Goal: Information Seeking & Learning: Learn about a topic

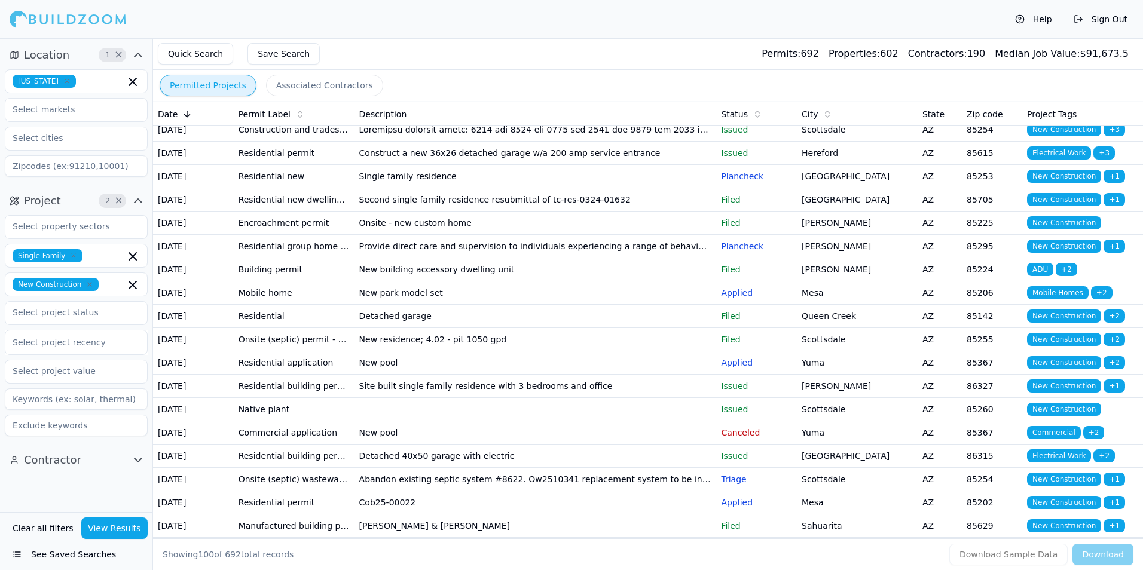
scroll to position [837, 0]
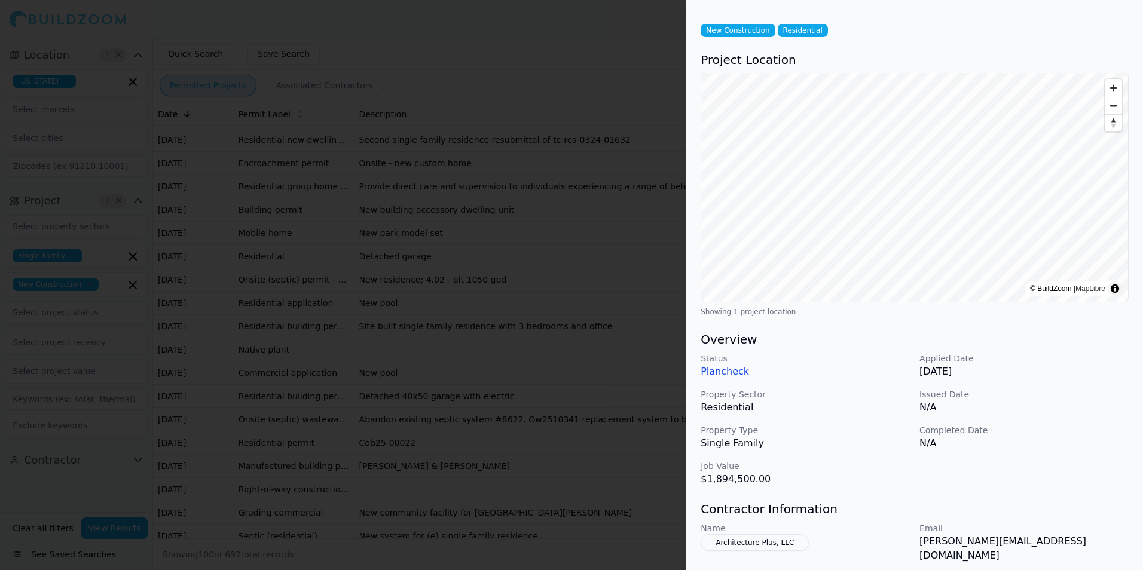
scroll to position [0, 0]
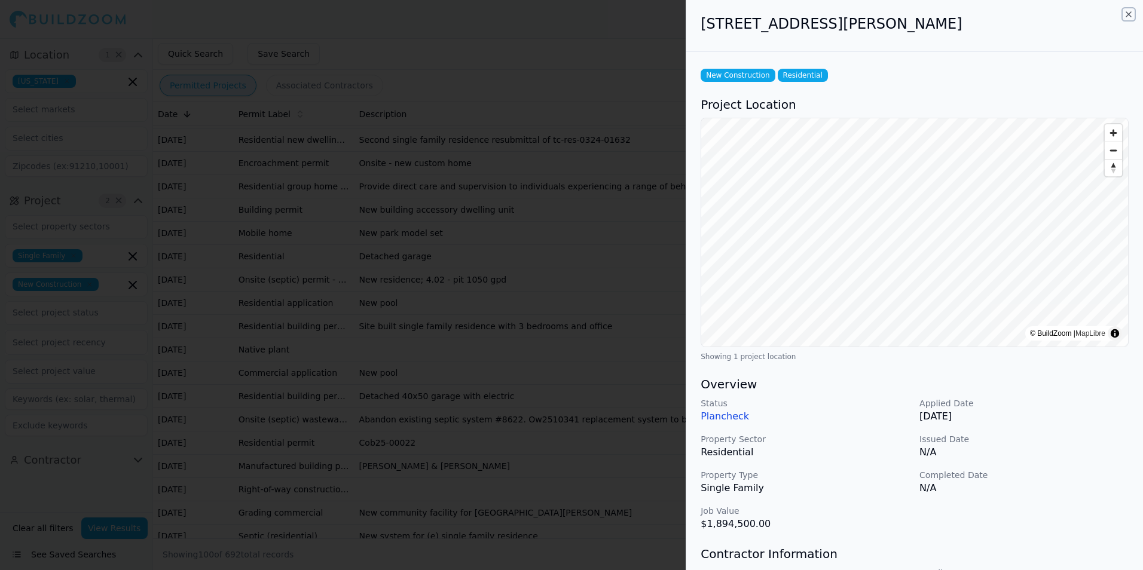
click at [1128, 16] on icon "button" at bounding box center [1128, 15] width 10 height 10
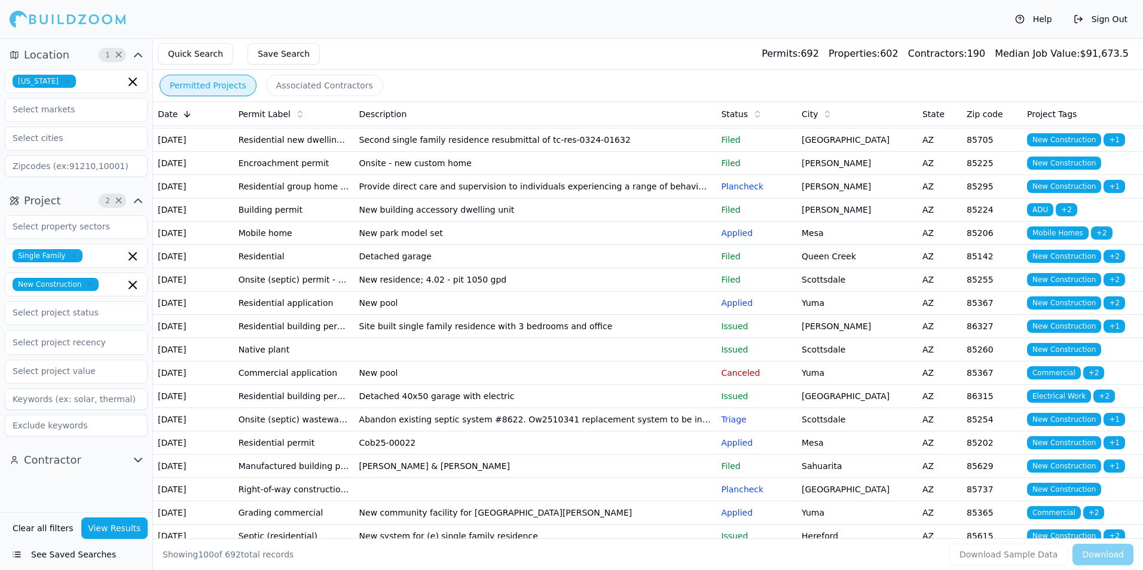
click at [722, 82] on td "Issued" at bounding box center [756, 70] width 81 height 23
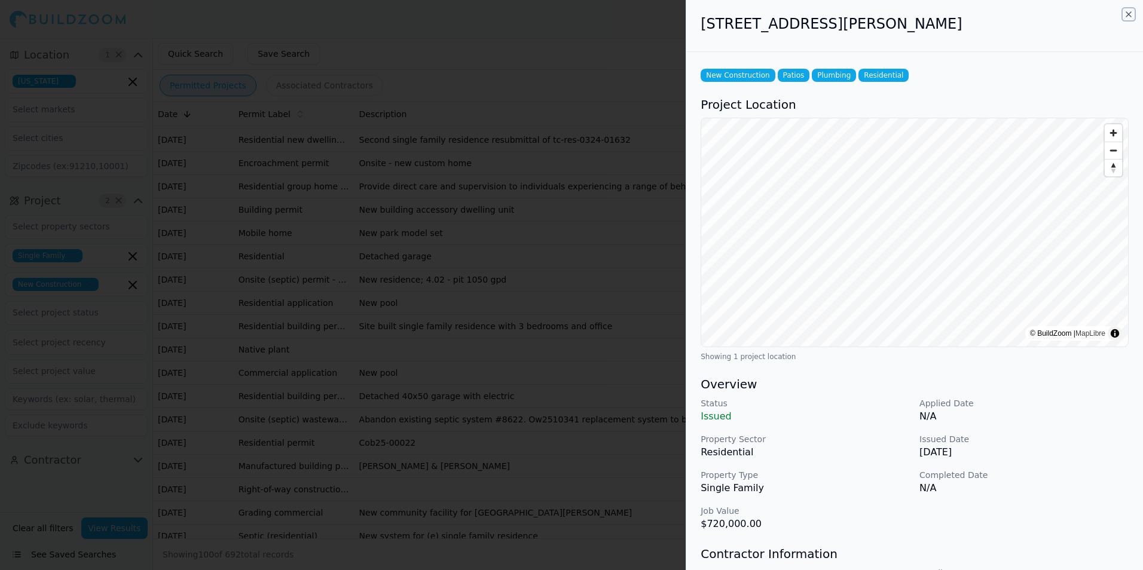
click at [1126, 14] on icon "button" at bounding box center [1128, 15] width 10 height 10
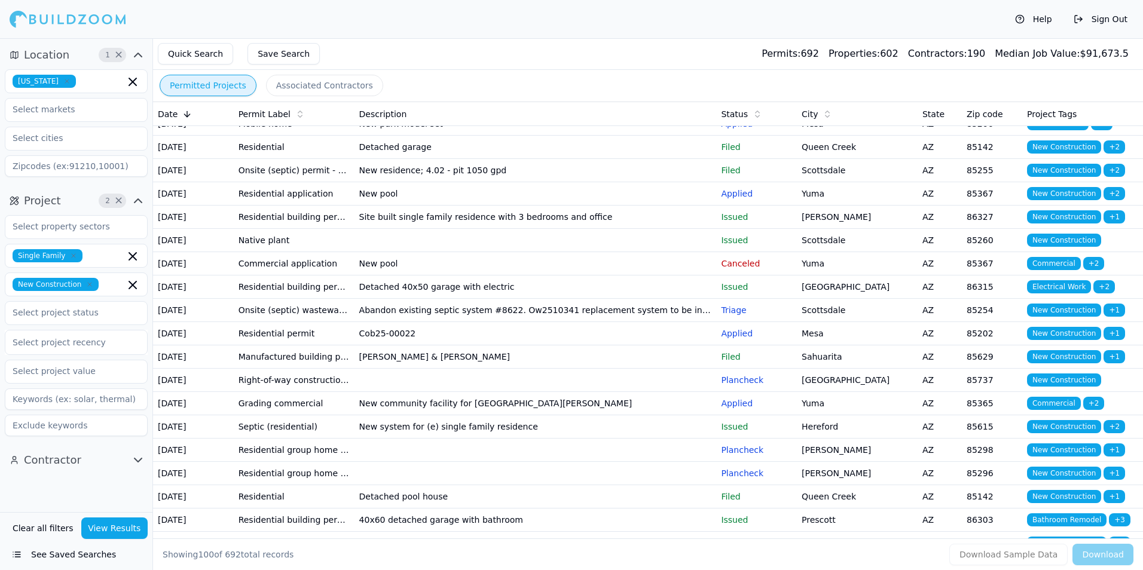
scroll to position [956, 0]
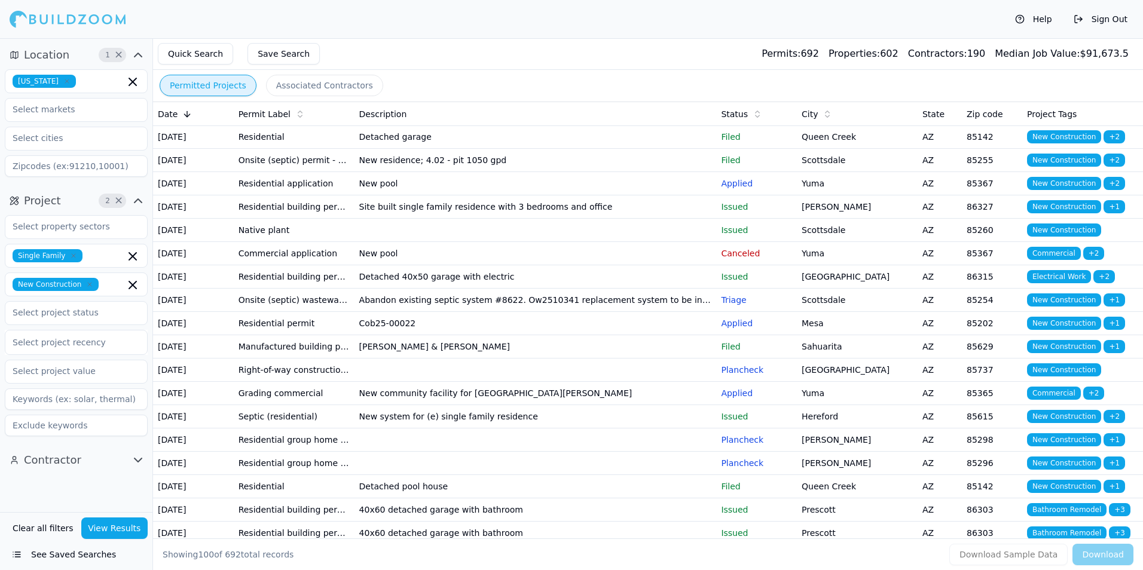
click at [843, 56] on td "[PERSON_NAME]" at bounding box center [857, 43] width 121 height 23
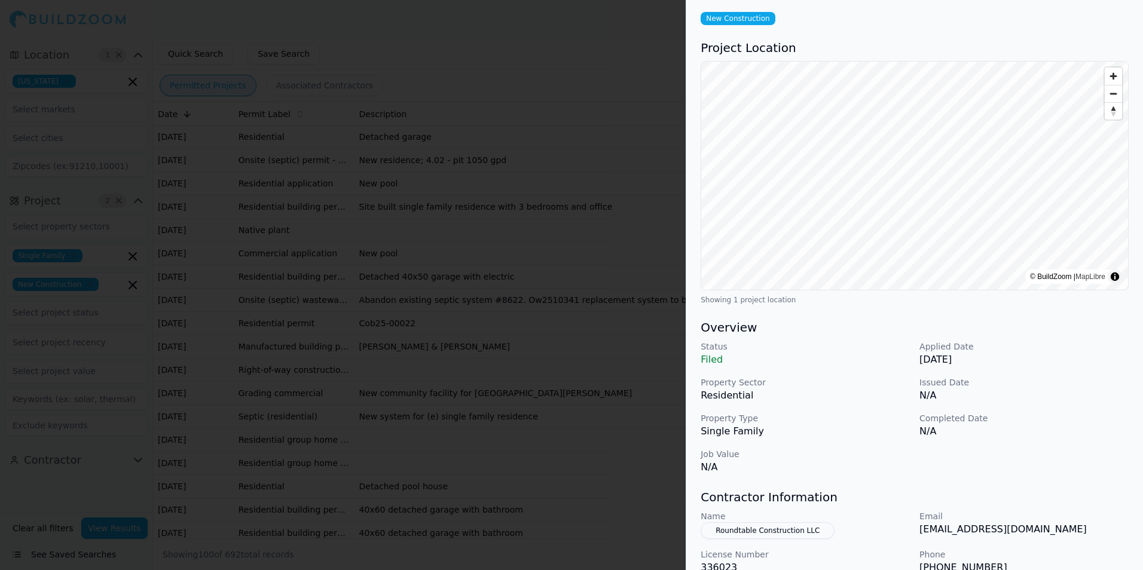
scroll to position [120, 0]
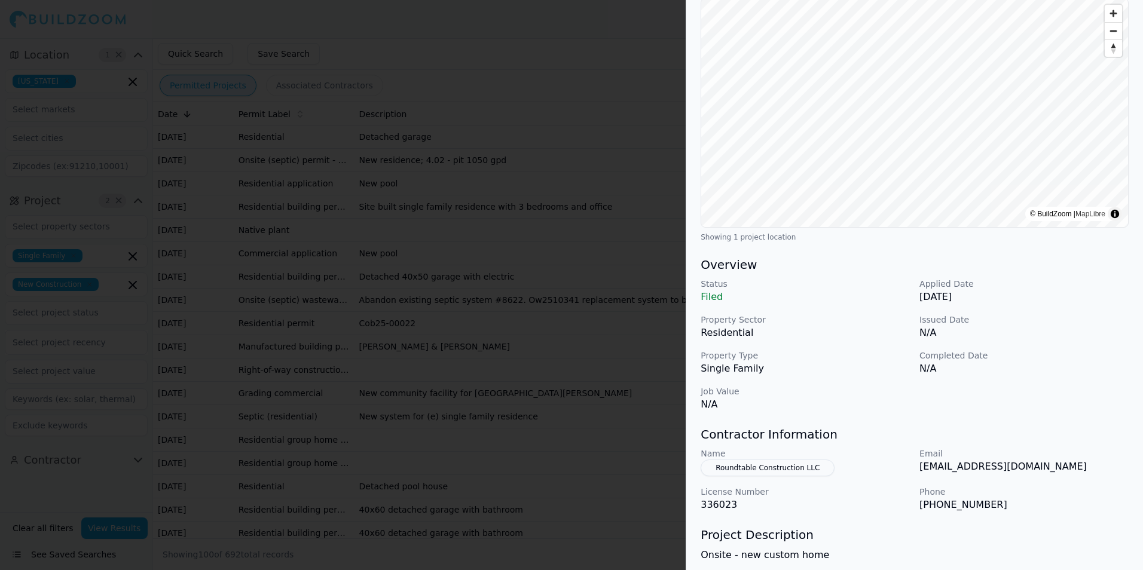
click at [1063, 289] on p "Applied Date" at bounding box center [1023, 284] width 209 height 12
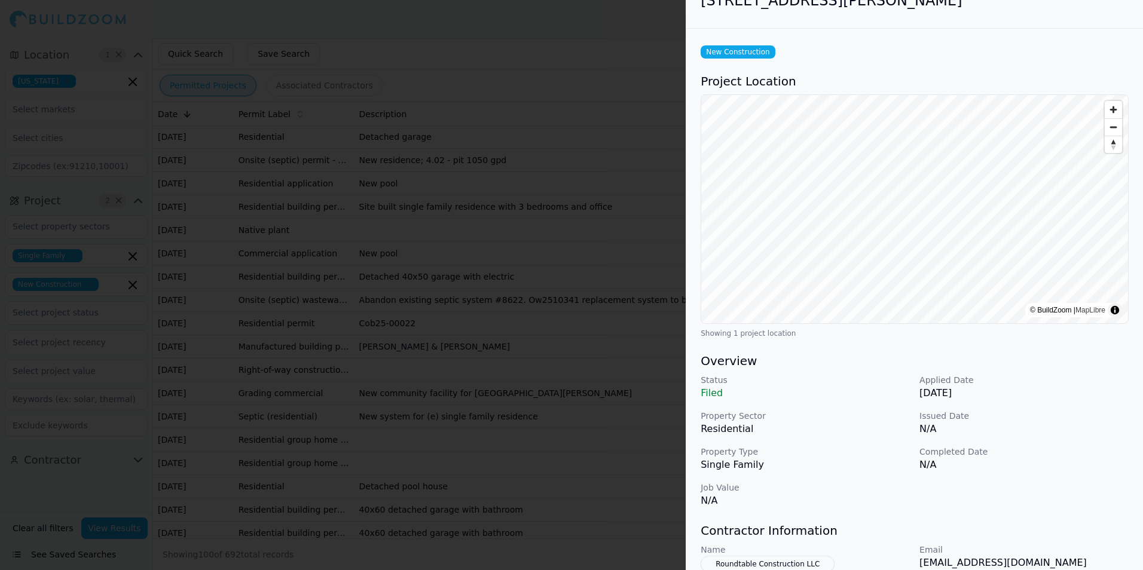
scroll to position [0, 0]
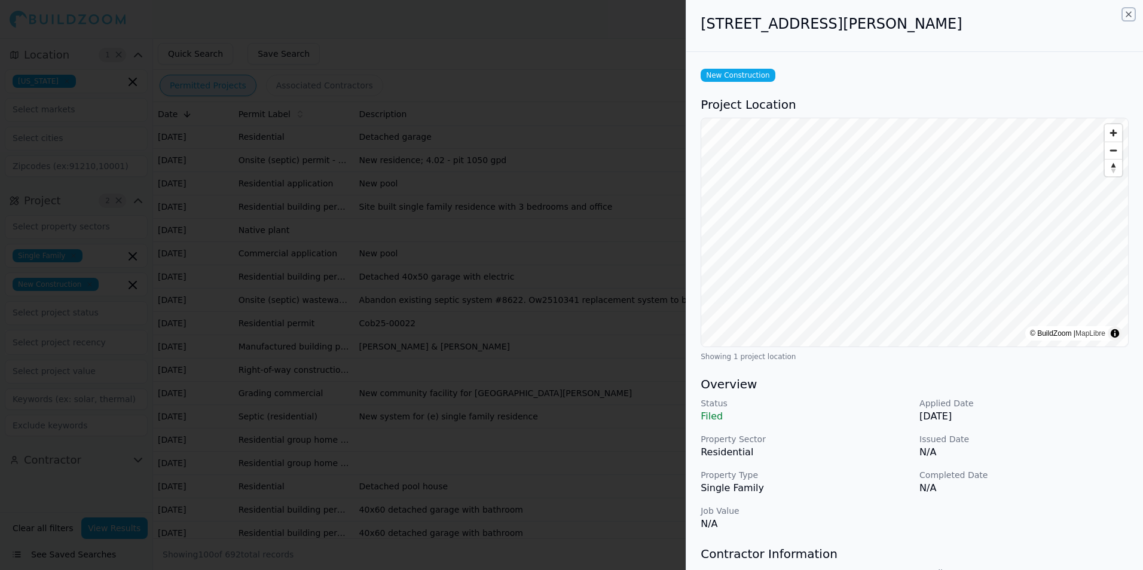
click at [1127, 15] on icon "button" at bounding box center [1128, 15] width 10 height 10
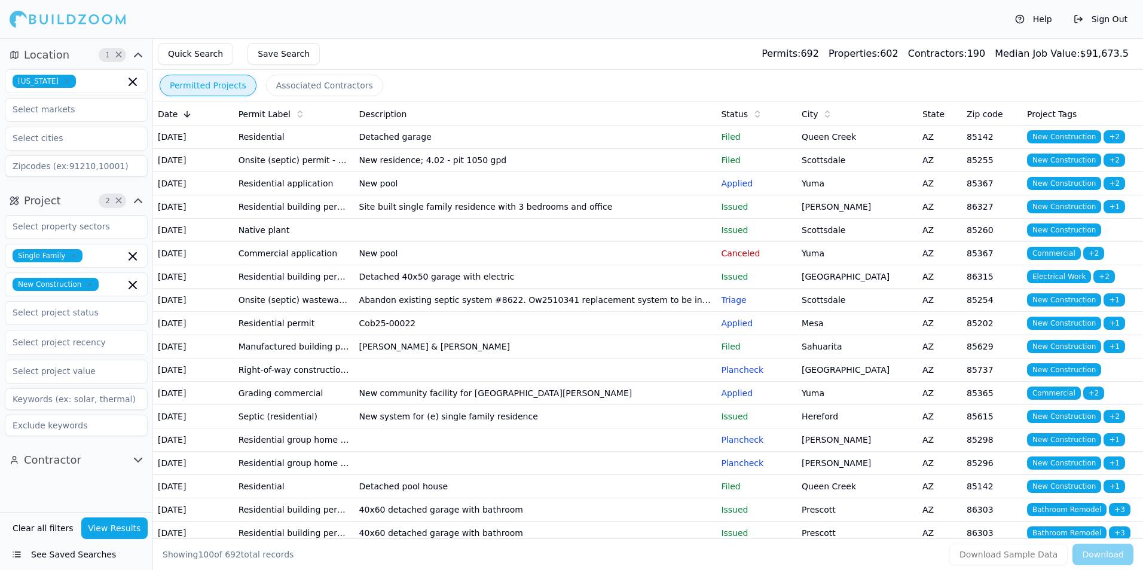
scroll to position [1016, 0]
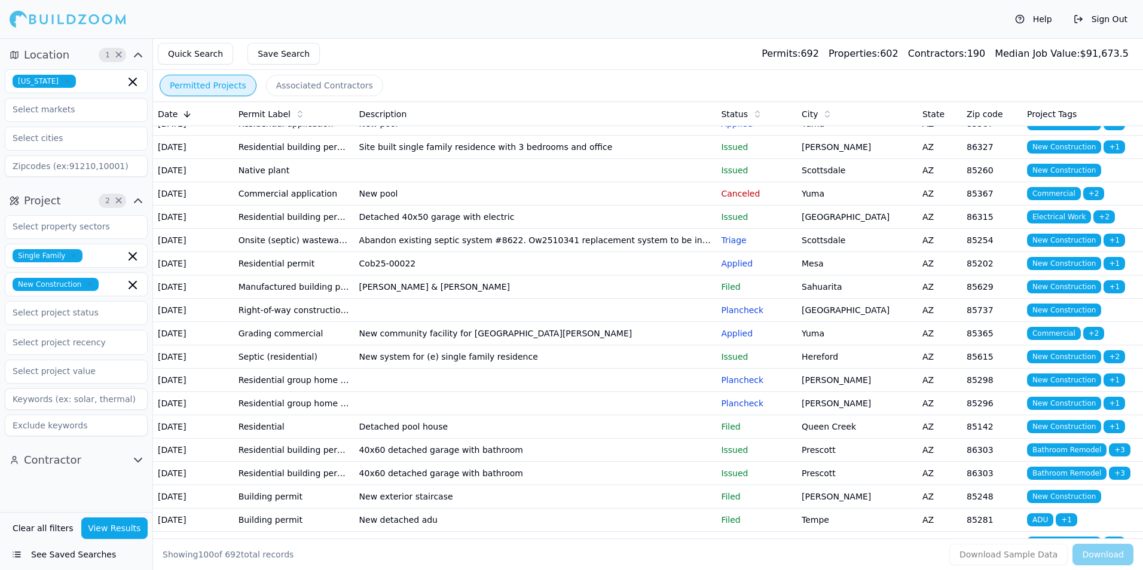
click at [850, 89] on td "Queen Creek" at bounding box center [857, 77] width 121 height 23
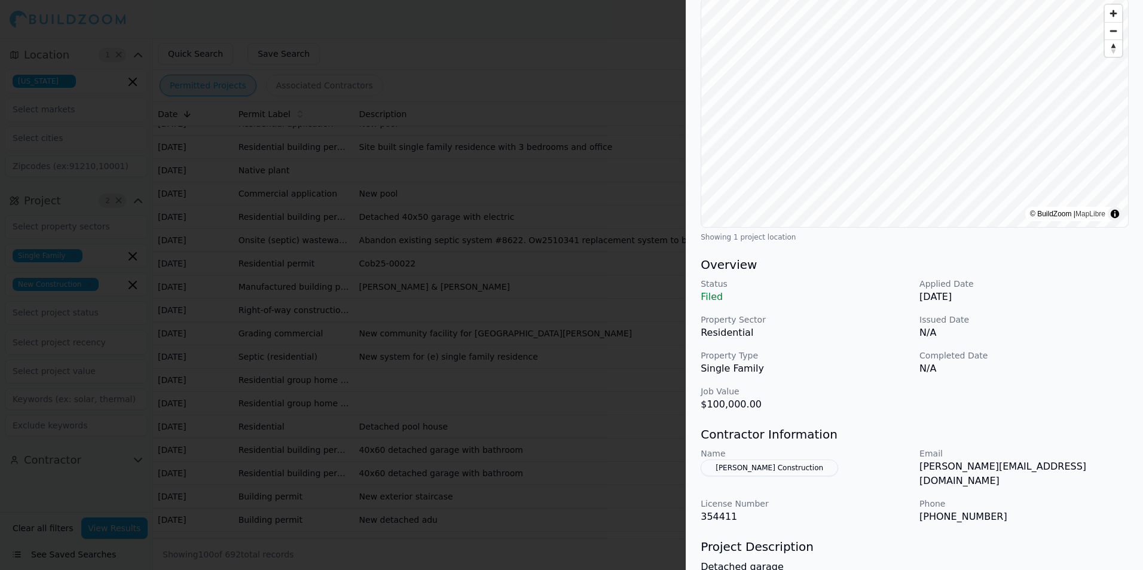
scroll to position [0, 0]
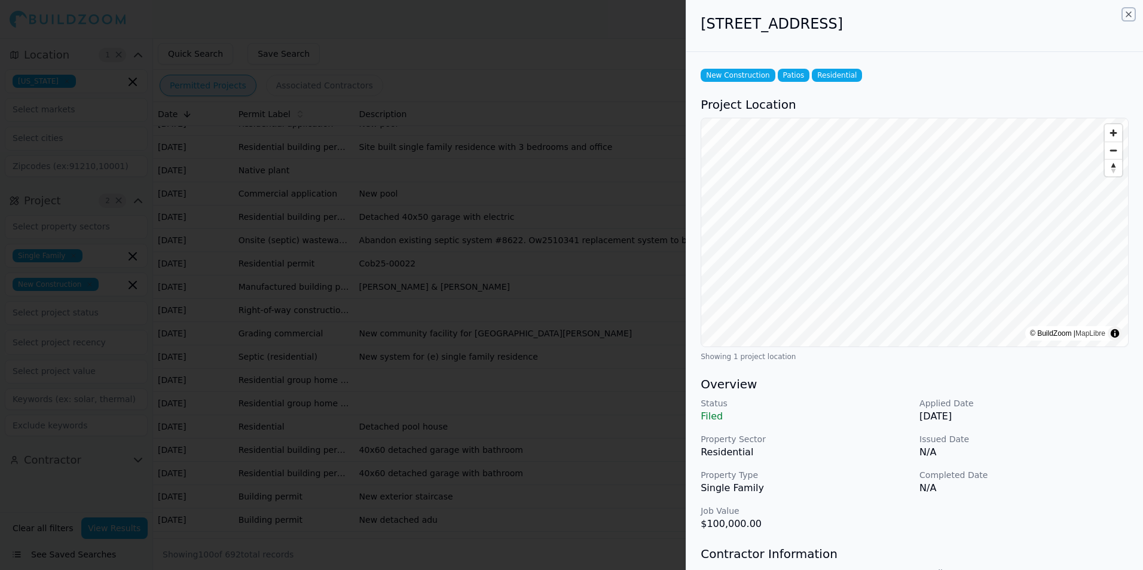
click at [1129, 12] on icon "button" at bounding box center [1128, 15] width 10 height 10
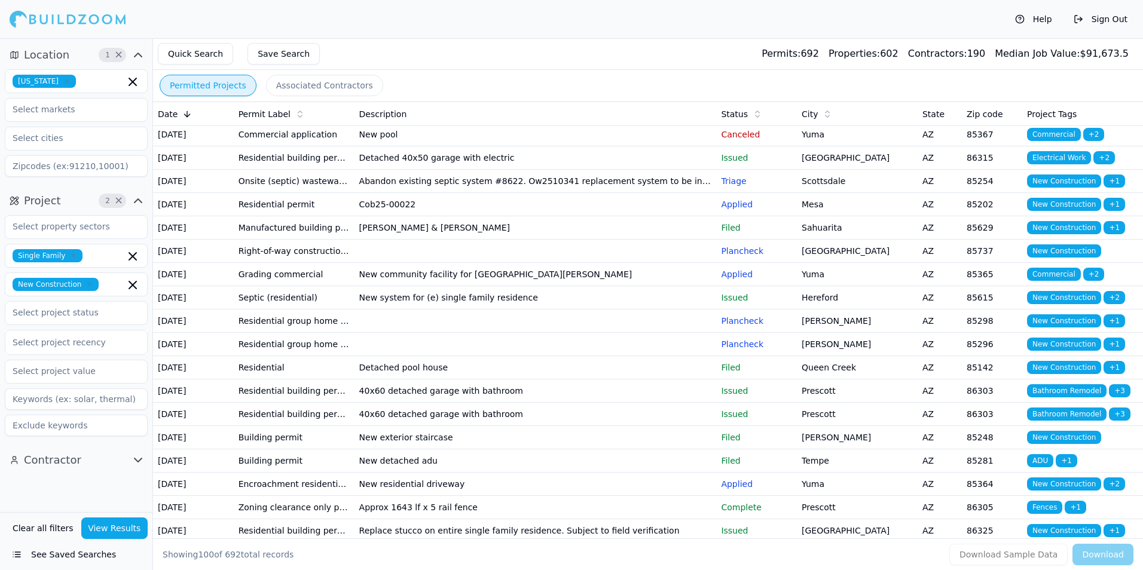
scroll to position [1076, 0]
click at [806, 53] on td "Scottsdale" at bounding box center [857, 40] width 121 height 23
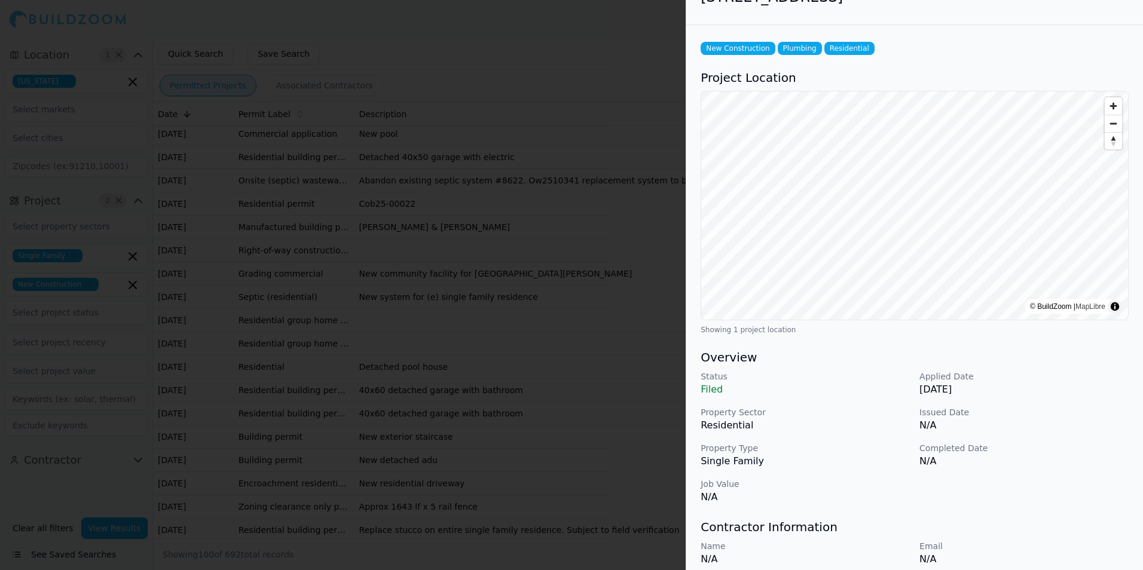
scroll to position [0, 0]
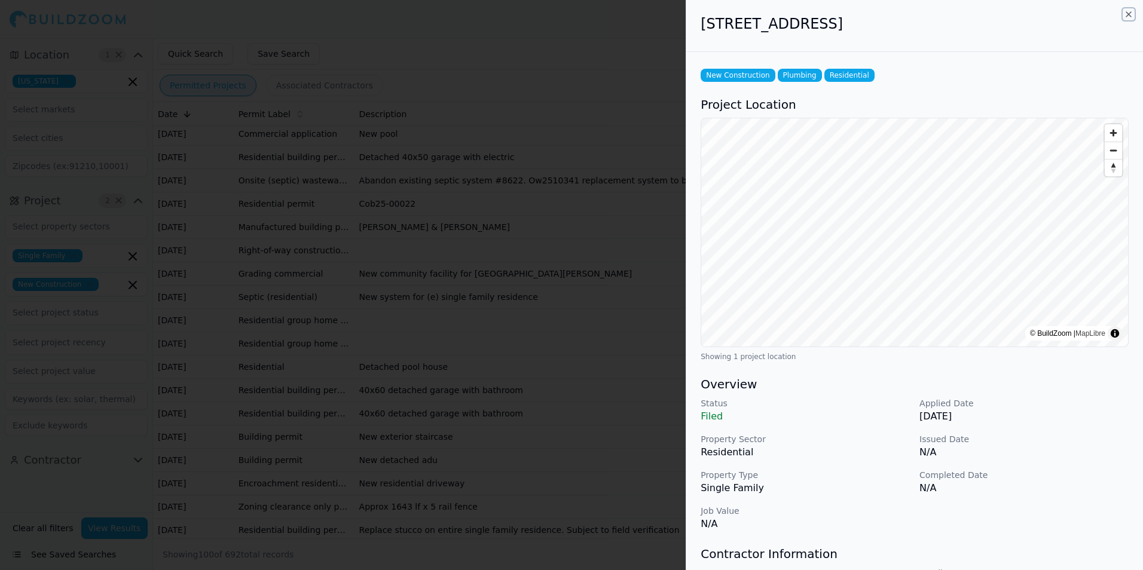
click at [1127, 13] on icon "button" at bounding box center [1128, 14] width 5 height 5
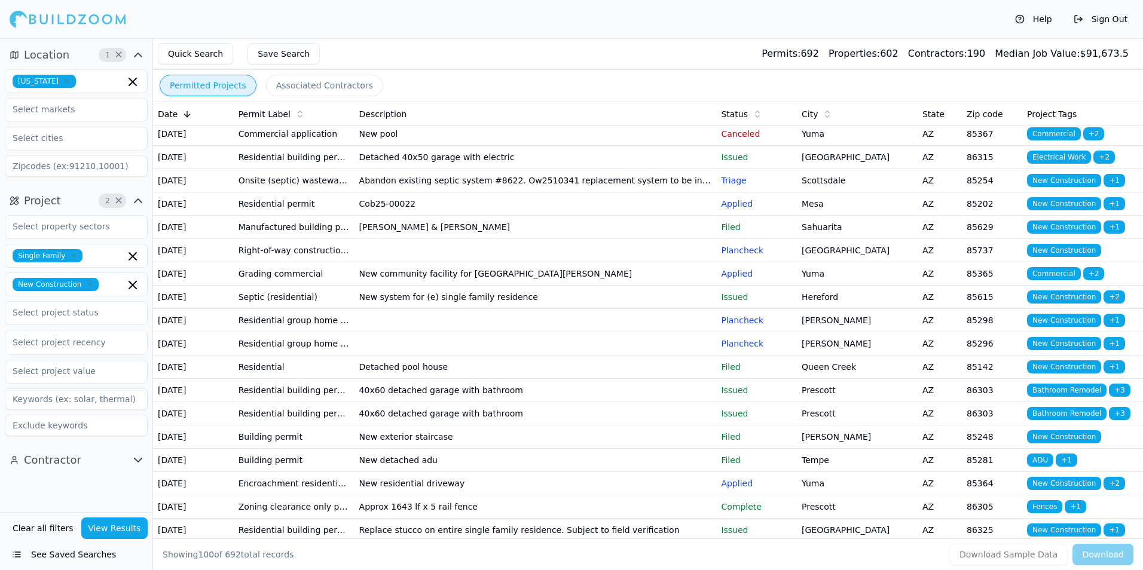
scroll to position [1135, 0]
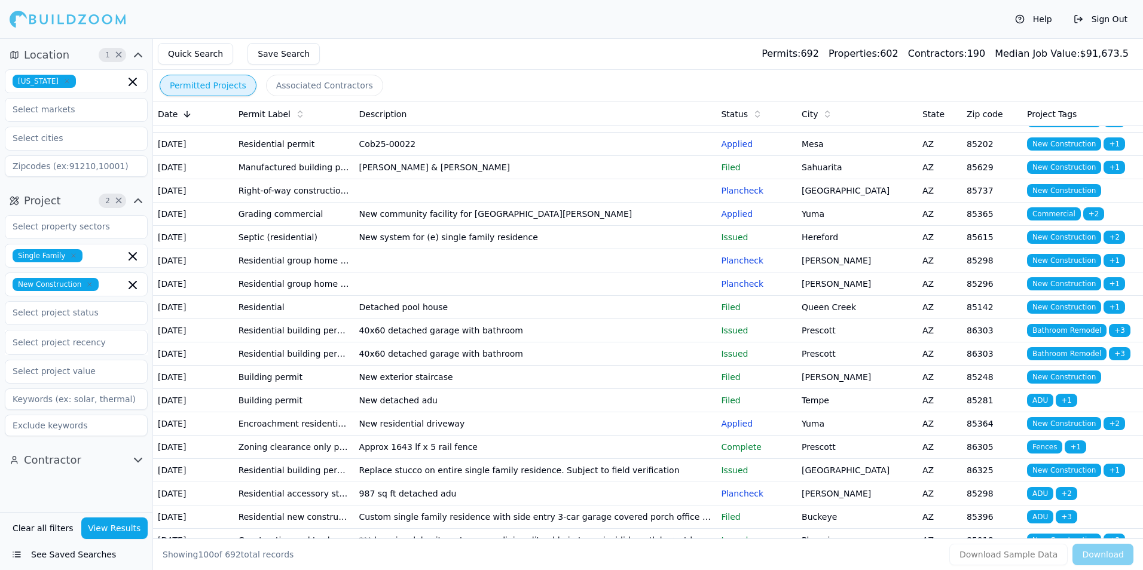
click at [859, 39] on td "[PERSON_NAME]" at bounding box center [857, 27] width 121 height 23
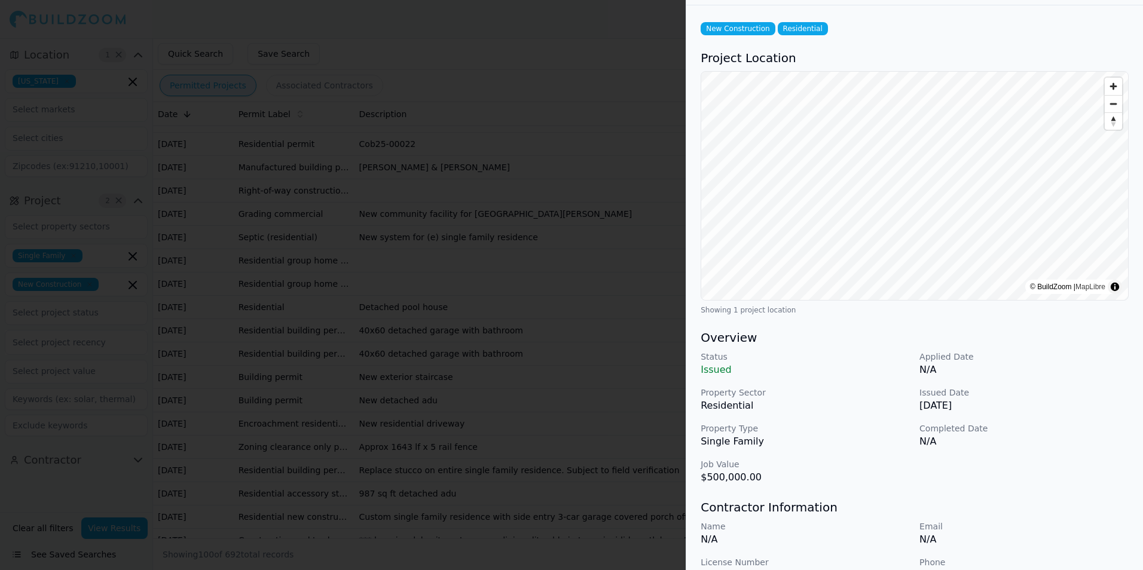
scroll to position [0, 0]
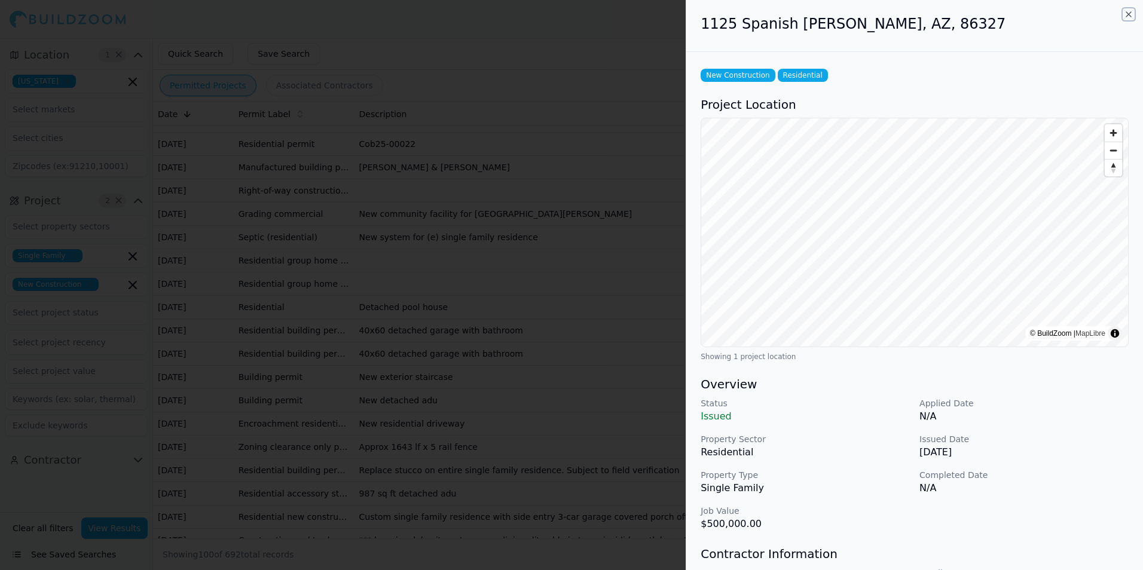
click at [1128, 14] on icon "button" at bounding box center [1128, 14] width 5 height 5
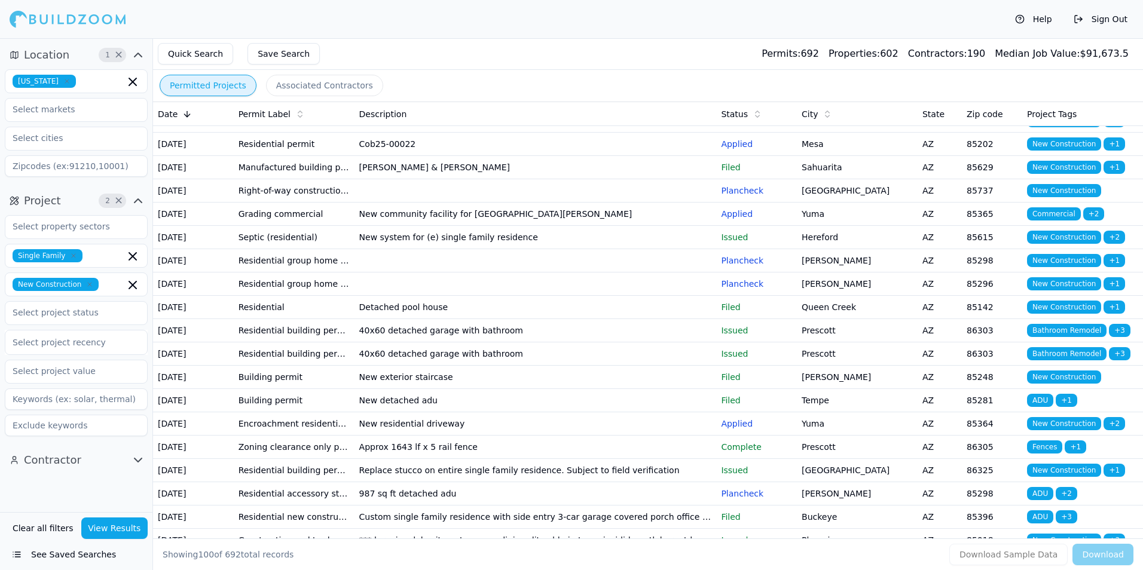
click at [890, 63] on td "Scottsdale" at bounding box center [857, 50] width 121 height 23
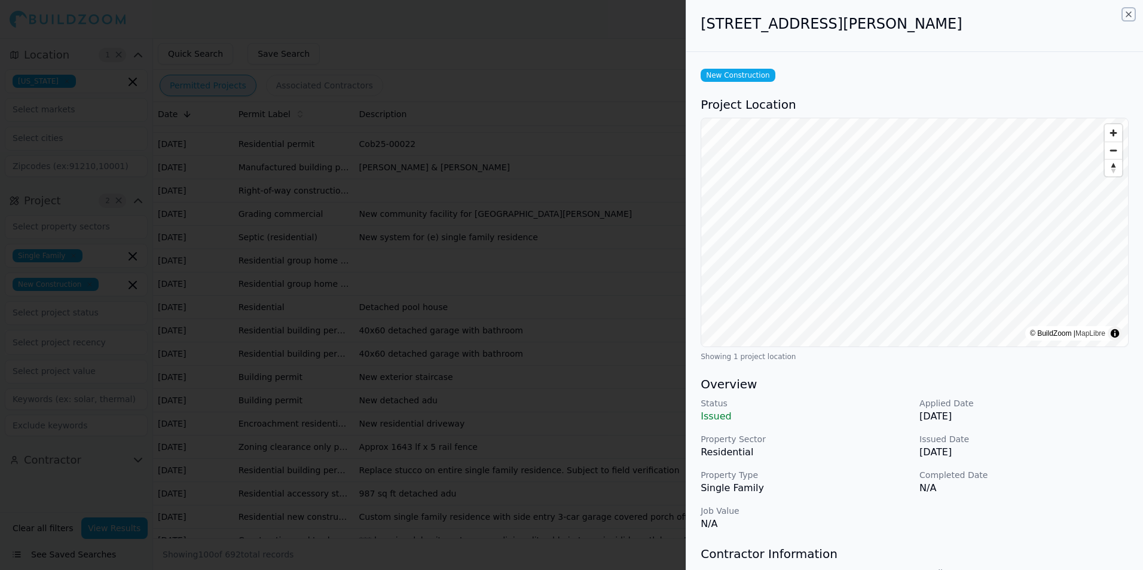
click at [1129, 14] on icon "button" at bounding box center [1128, 14] width 5 height 5
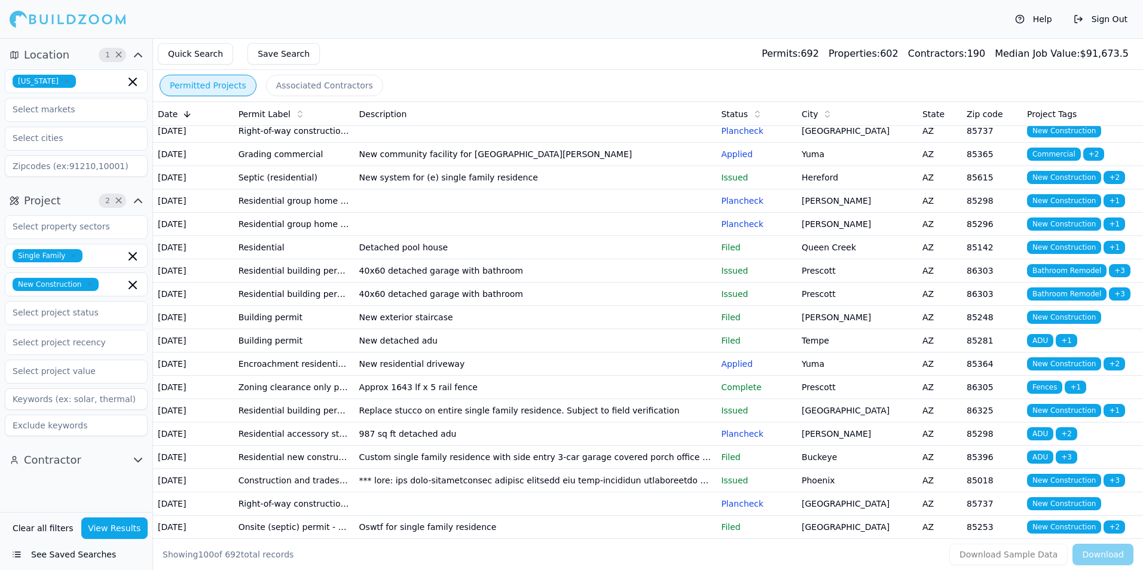
scroll to position [1255, 0]
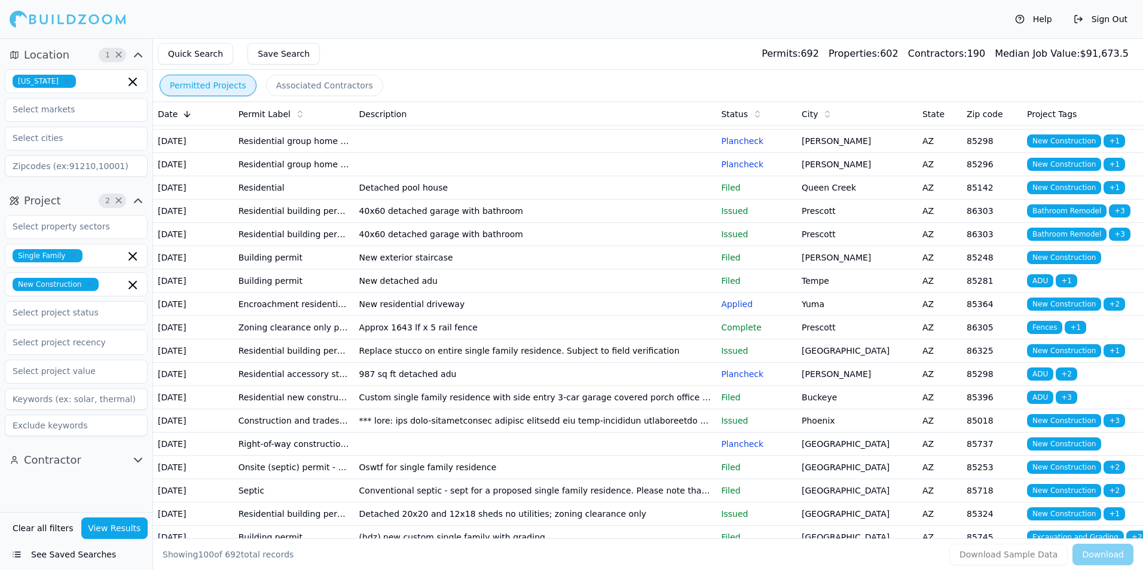
click at [892, 13] on td "Scottsdale" at bounding box center [857, 1] width 121 height 23
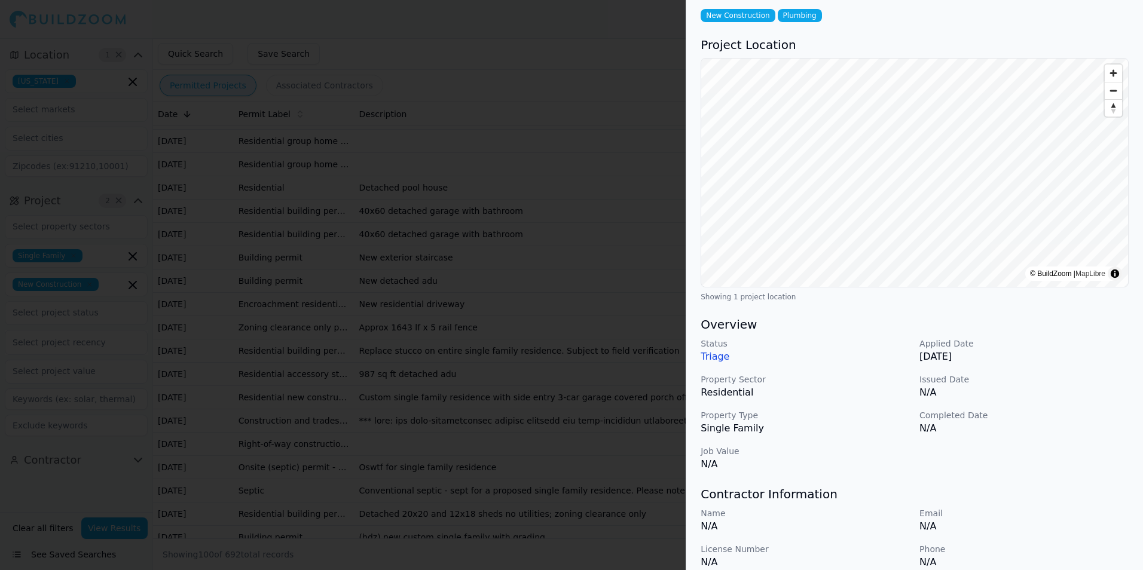
scroll to position [0, 0]
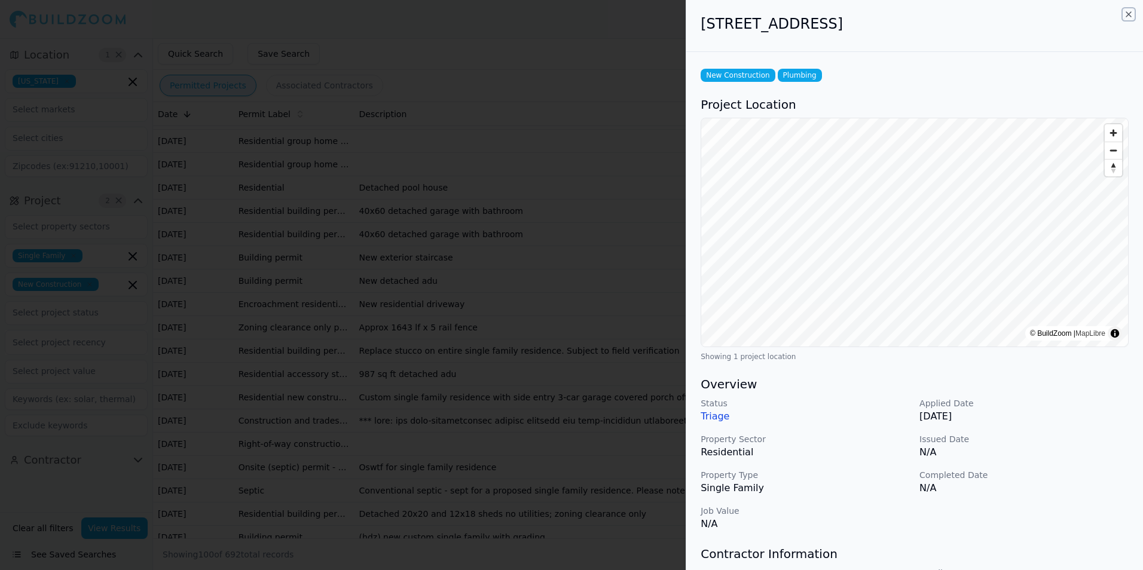
click at [1128, 15] on icon "button" at bounding box center [1128, 15] width 10 height 10
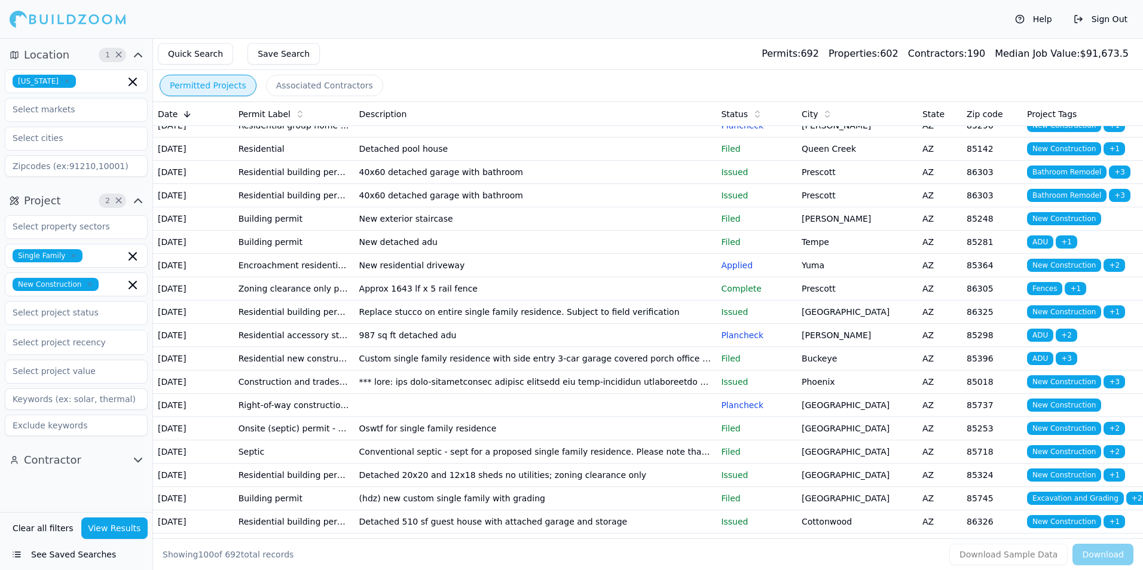
scroll to position [1315, 0]
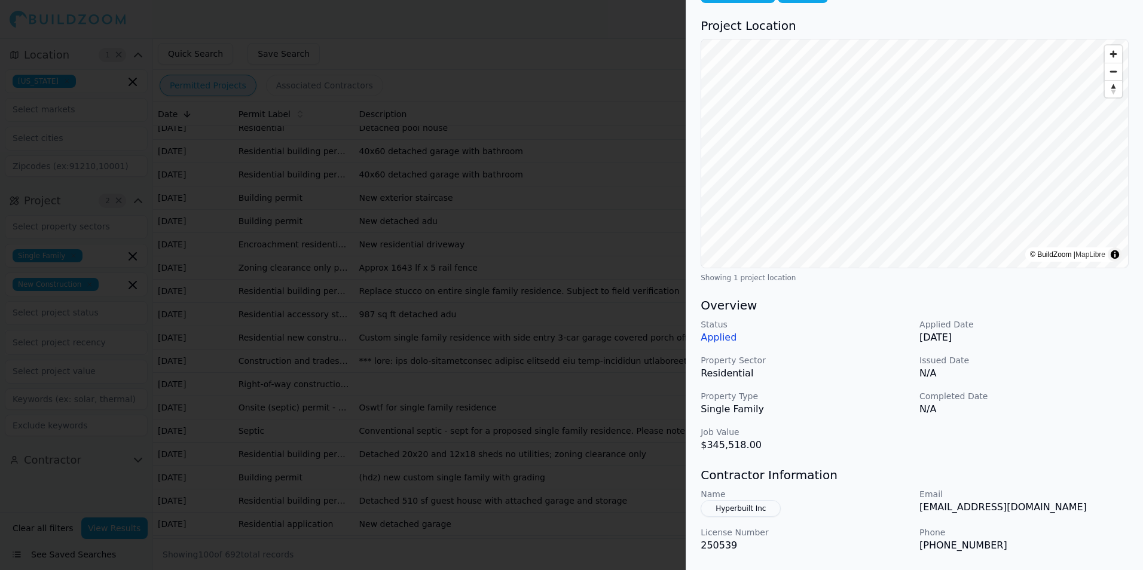
scroll to position [0, 0]
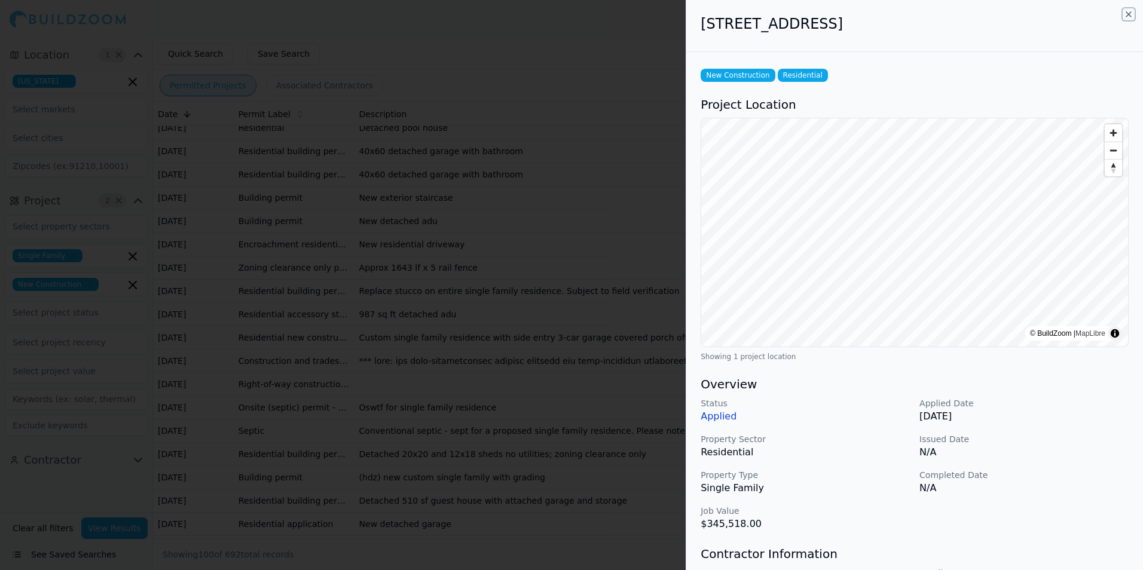
drag, startPoint x: 1126, startPoint y: 14, endPoint x: 748, endPoint y: 397, distance: 537.5
click at [1126, 14] on icon "button" at bounding box center [1128, 15] width 10 height 10
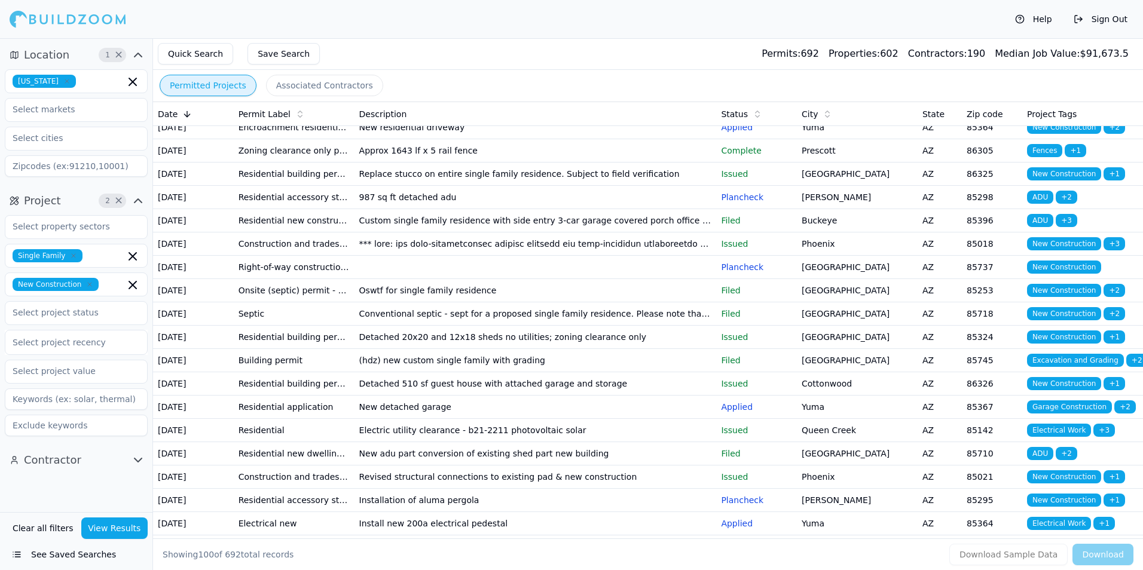
scroll to position [1434, 0]
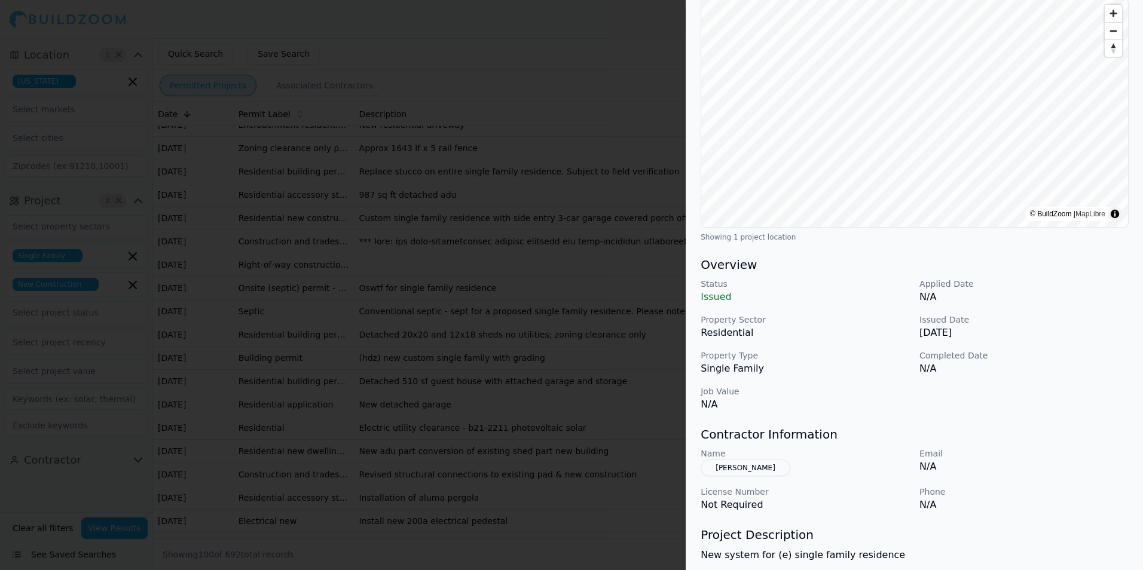
scroll to position [0, 0]
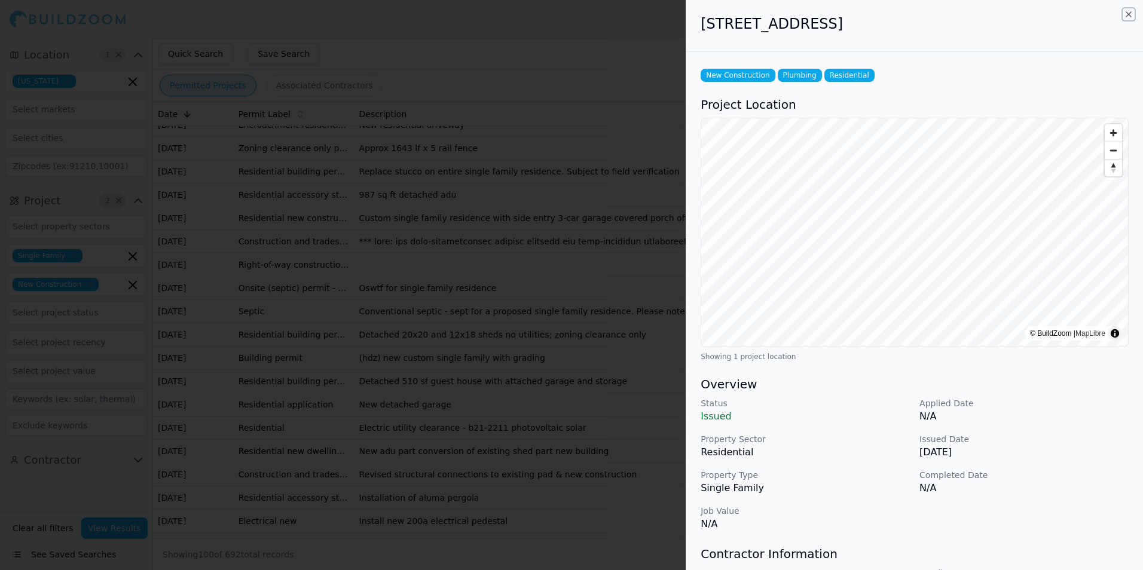
click at [1129, 15] on icon "button" at bounding box center [1128, 14] width 5 height 5
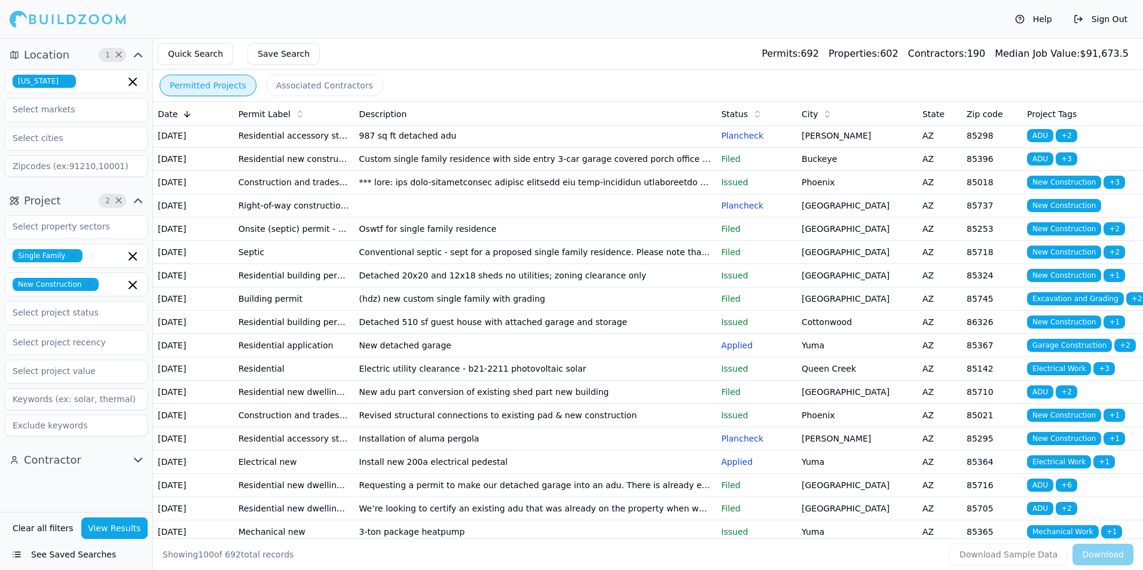
scroll to position [1494, 0]
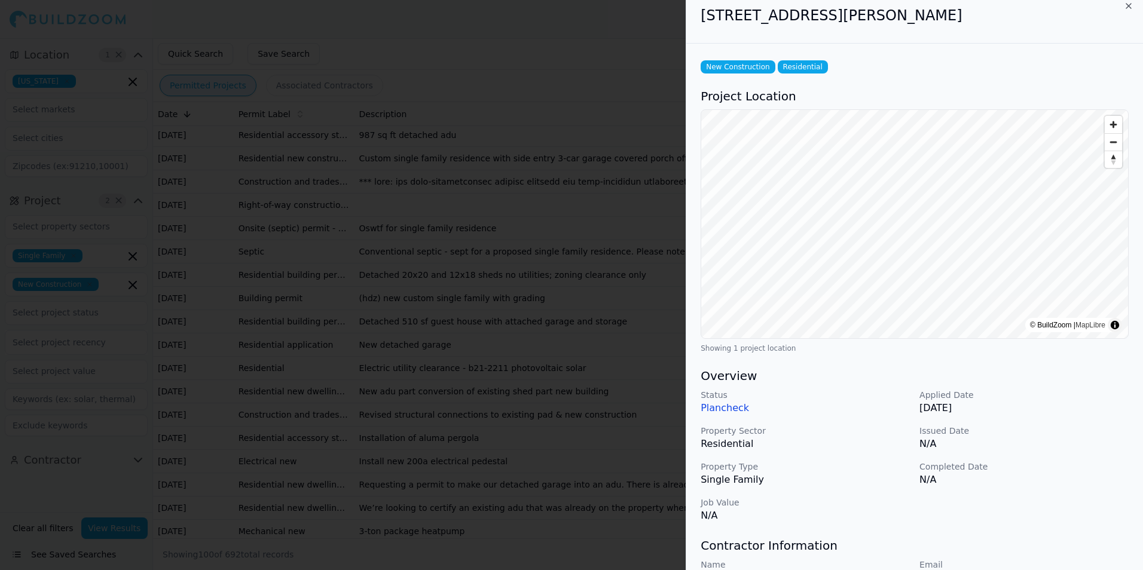
scroll to position [0, 0]
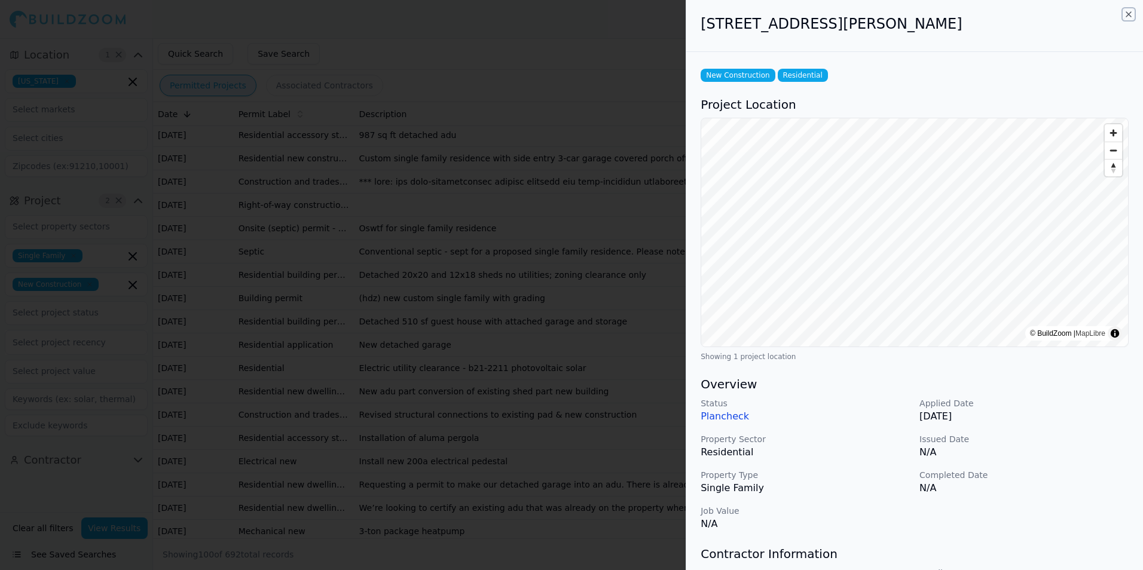
click at [1128, 10] on icon "button" at bounding box center [1128, 15] width 10 height 10
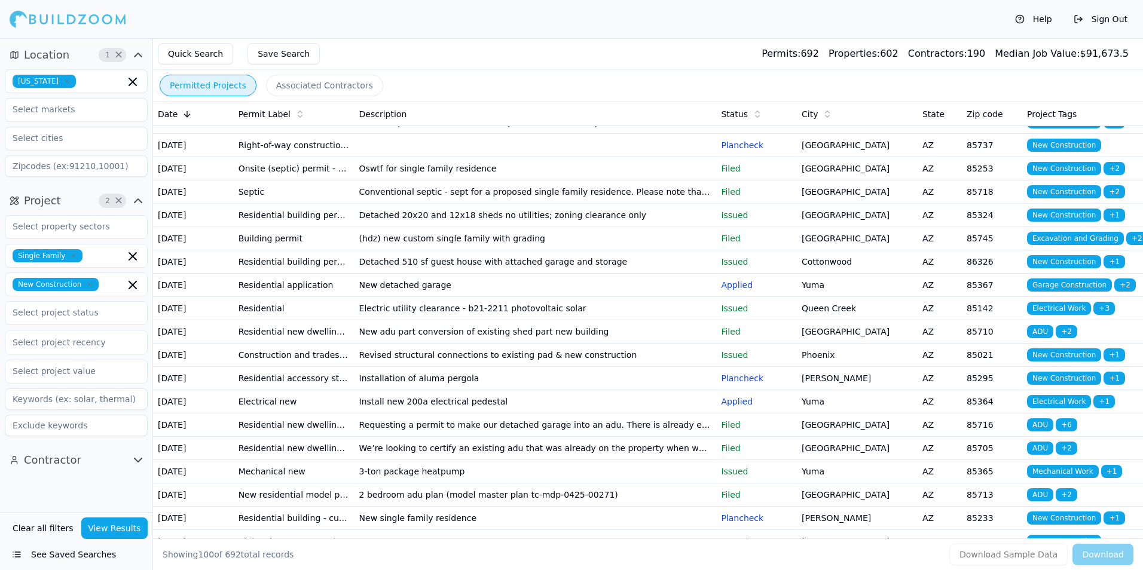
scroll to position [1614, 0]
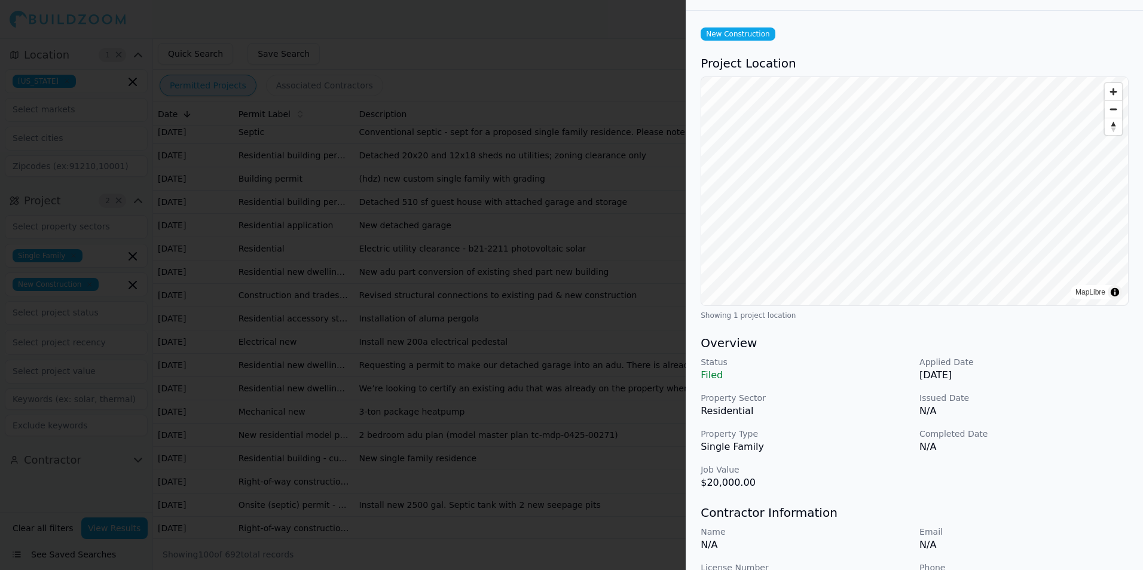
scroll to position [0, 0]
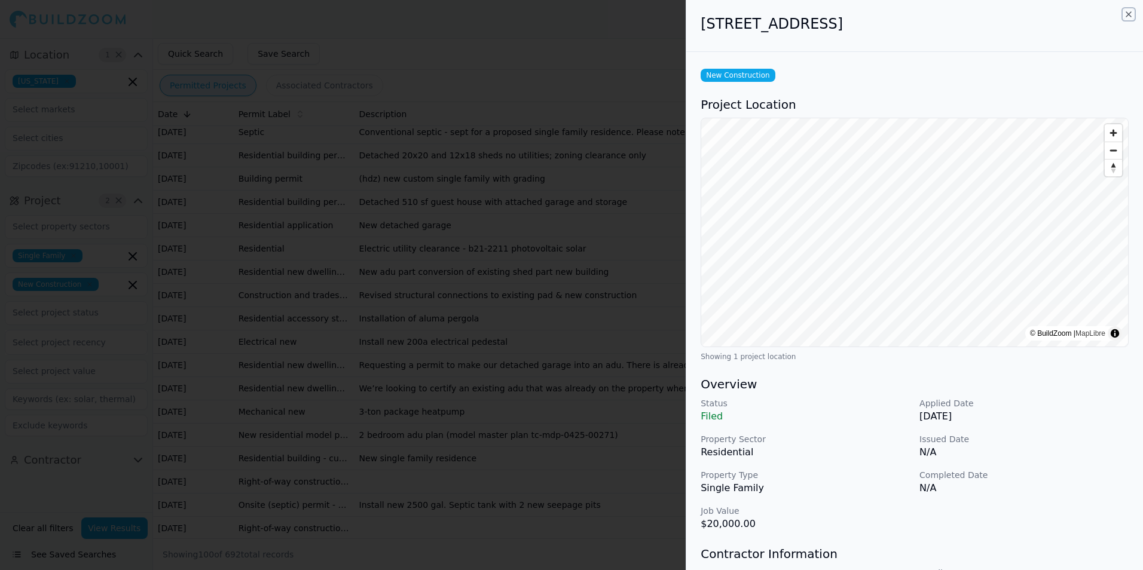
click at [1132, 13] on icon "button" at bounding box center [1128, 15] width 10 height 10
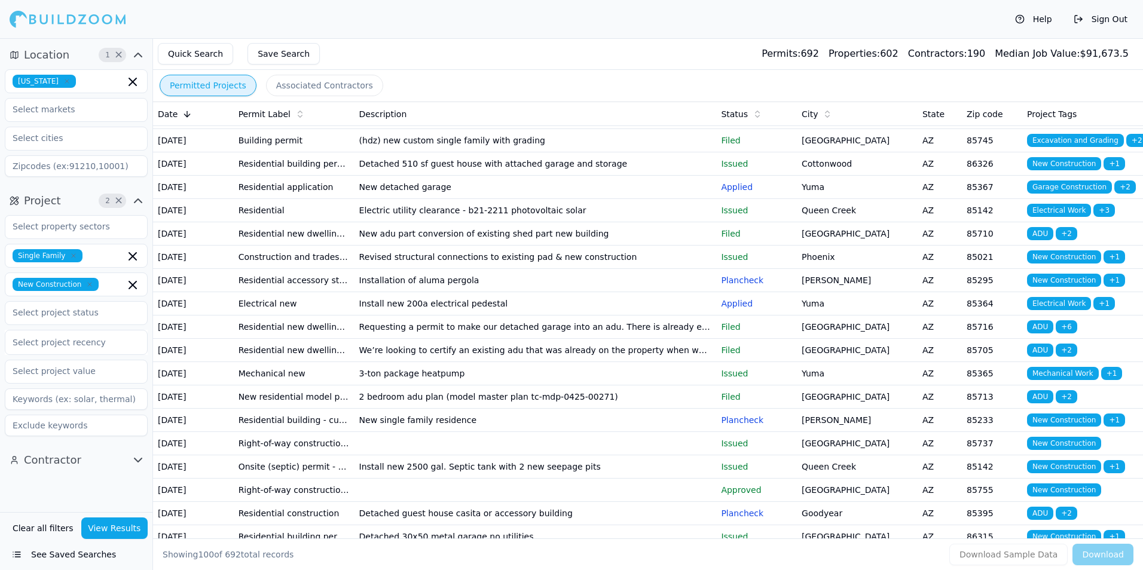
scroll to position [1673, 0]
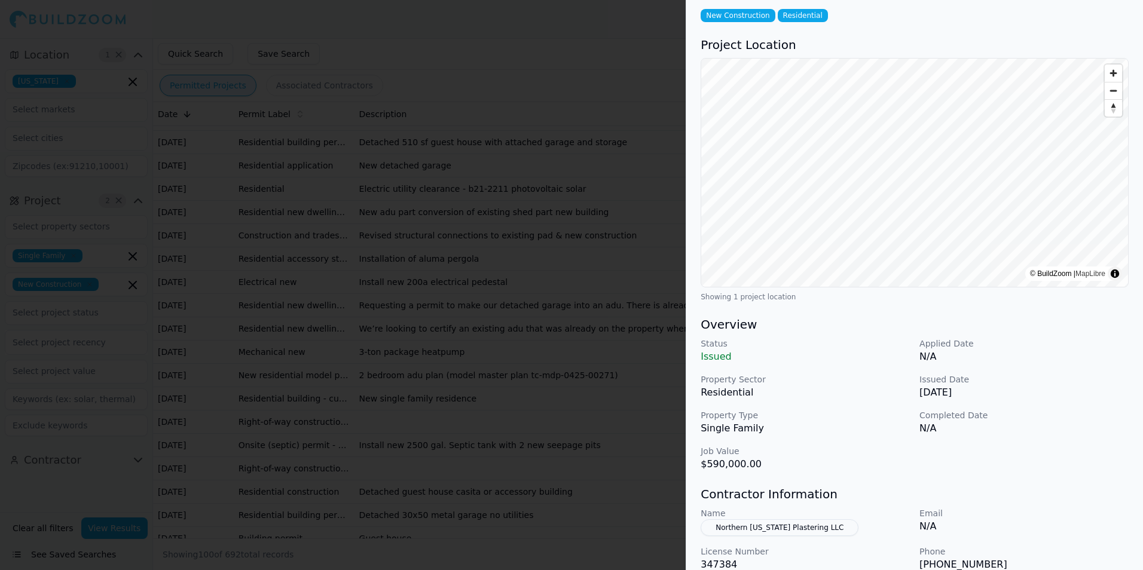
scroll to position [0, 0]
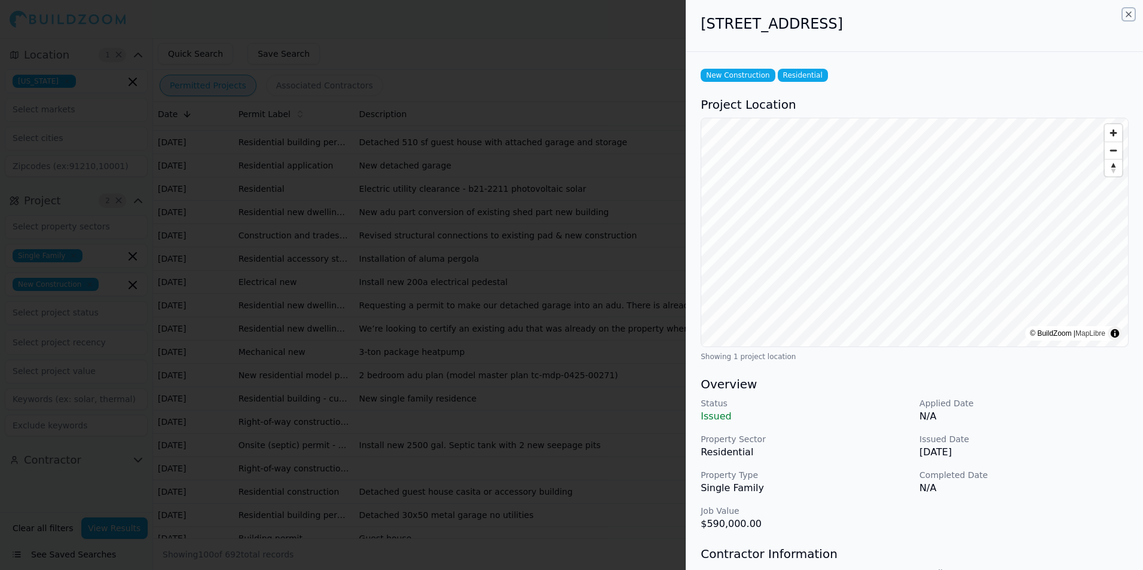
click at [1124, 16] on icon "button" at bounding box center [1128, 15] width 10 height 10
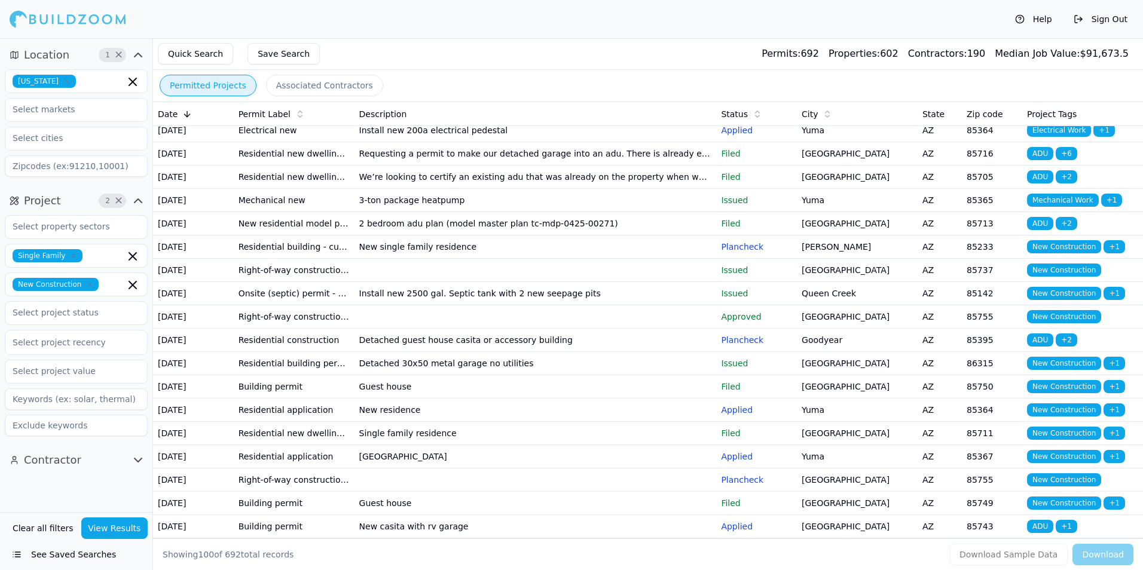
scroll to position [1853, 0]
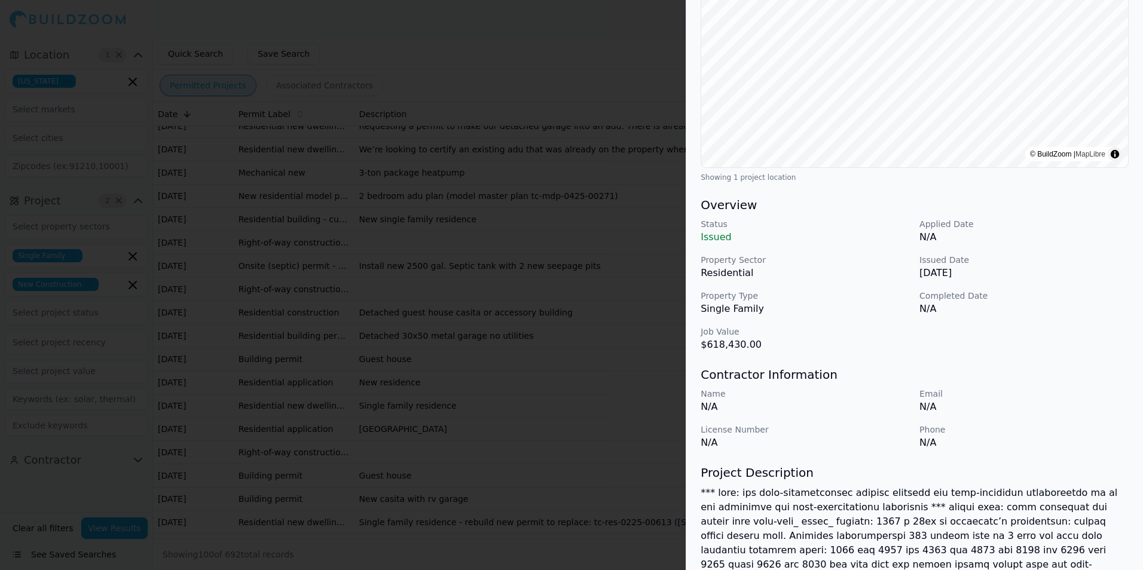
scroll to position [0, 0]
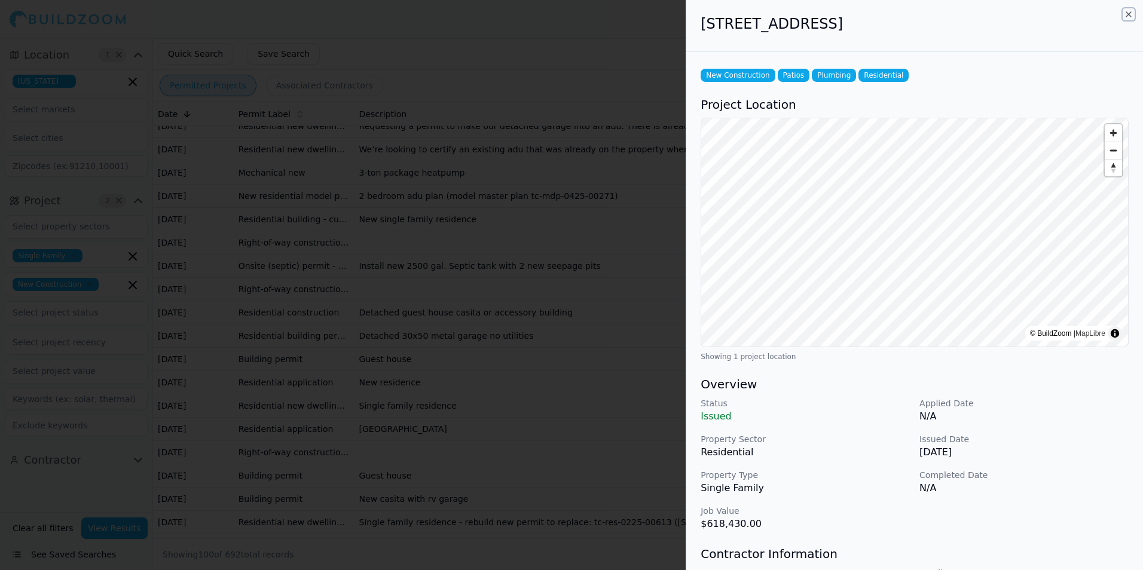
click at [1128, 14] on icon "button" at bounding box center [1128, 15] width 10 height 10
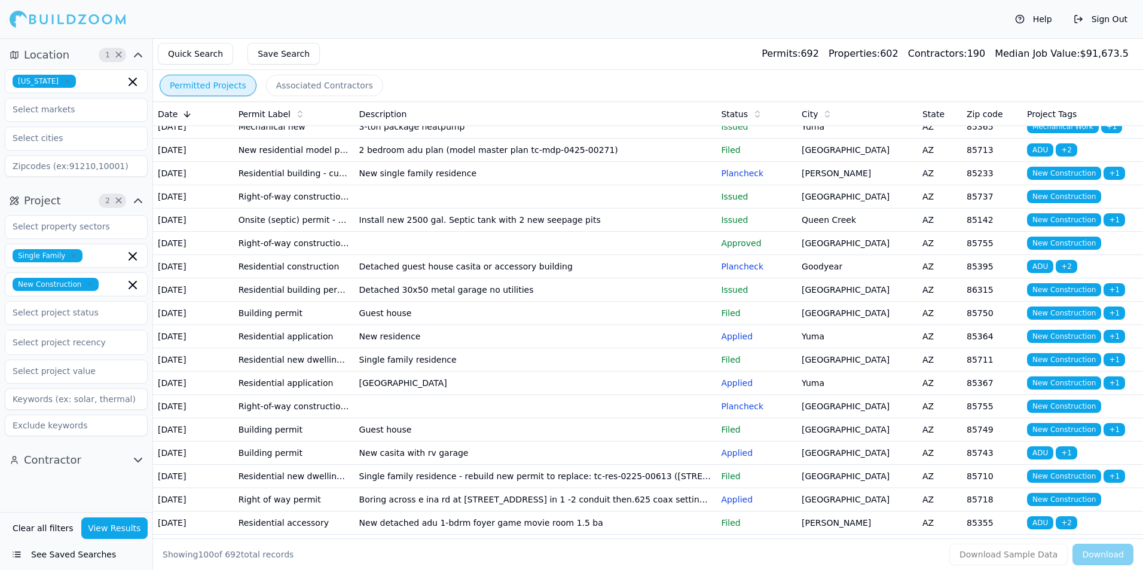
scroll to position [1912, 0]
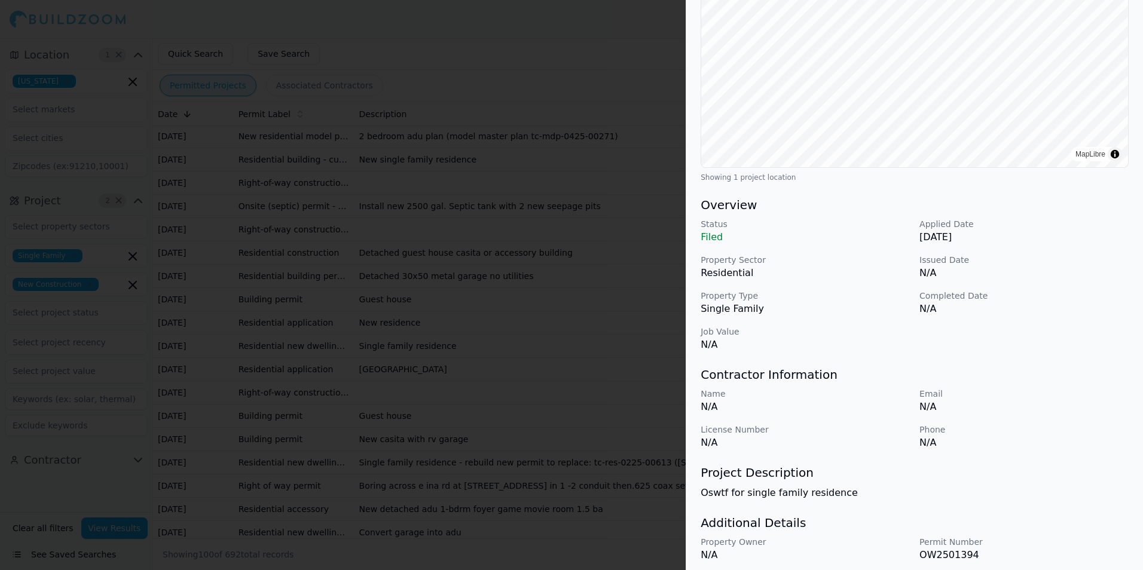
scroll to position [0, 0]
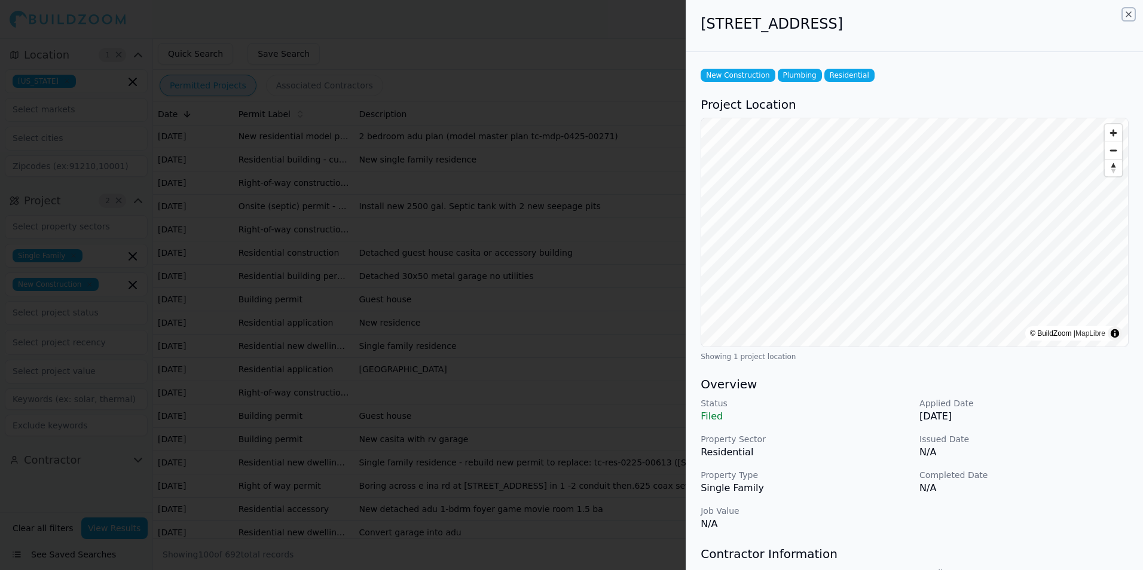
click at [1130, 16] on icon "button" at bounding box center [1128, 14] width 5 height 5
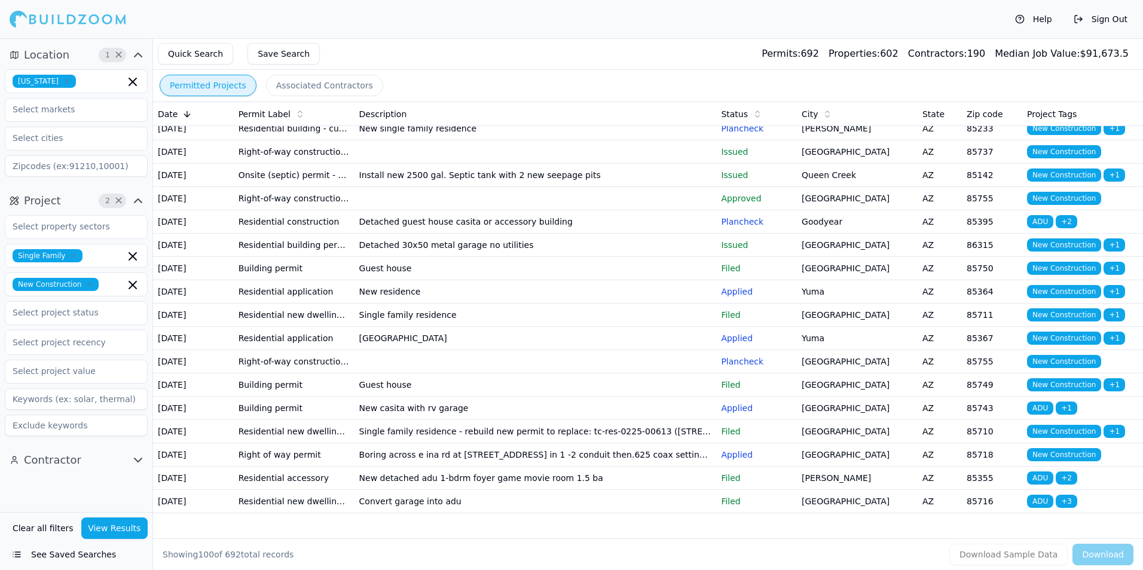
scroll to position [1972, 0]
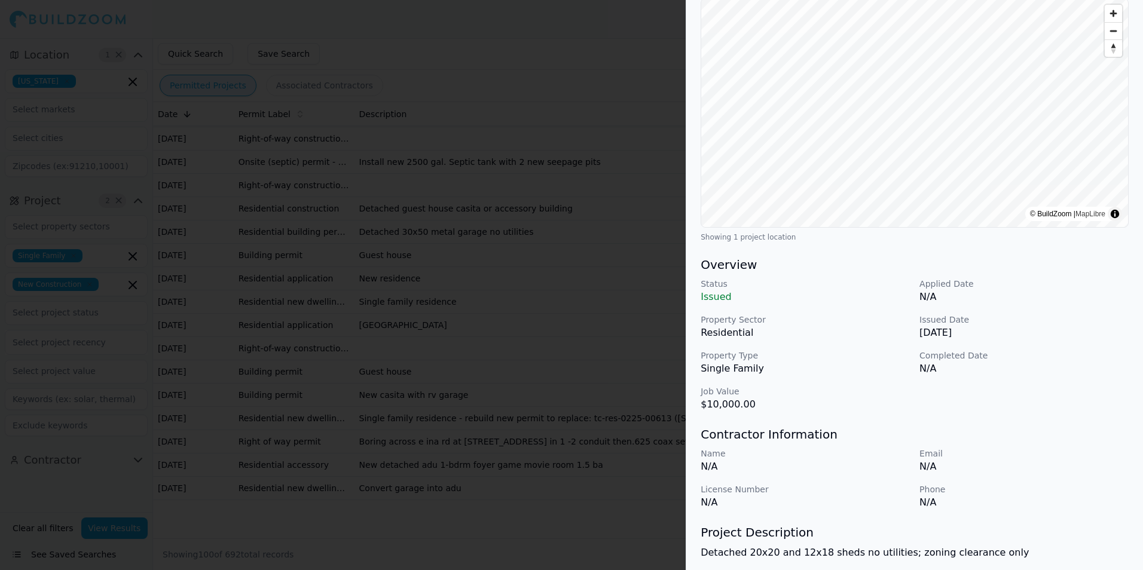
scroll to position [0, 0]
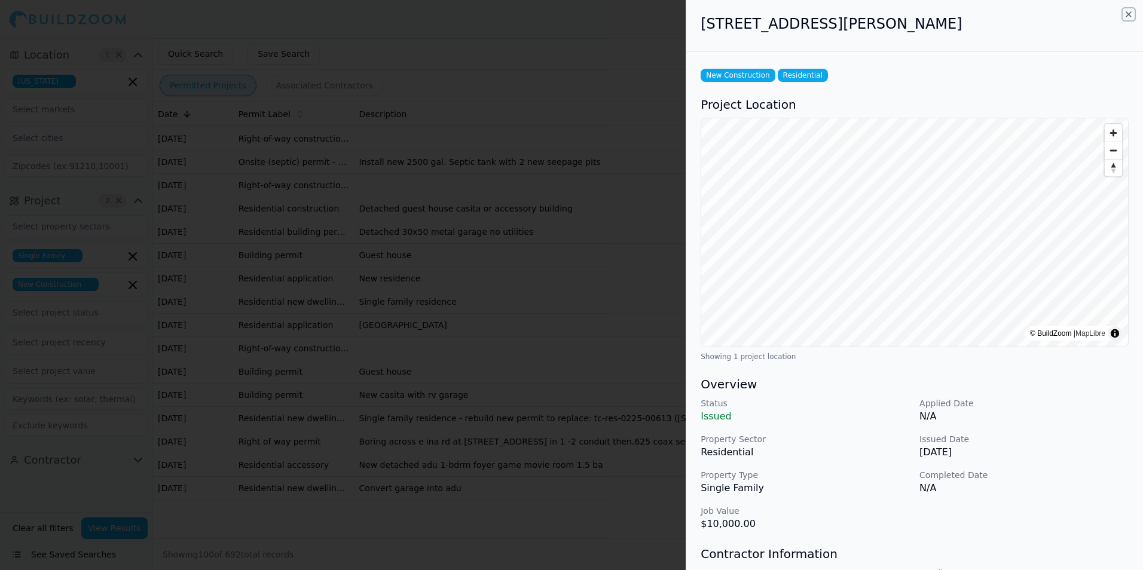
click at [1128, 14] on icon "button" at bounding box center [1128, 15] width 10 height 10
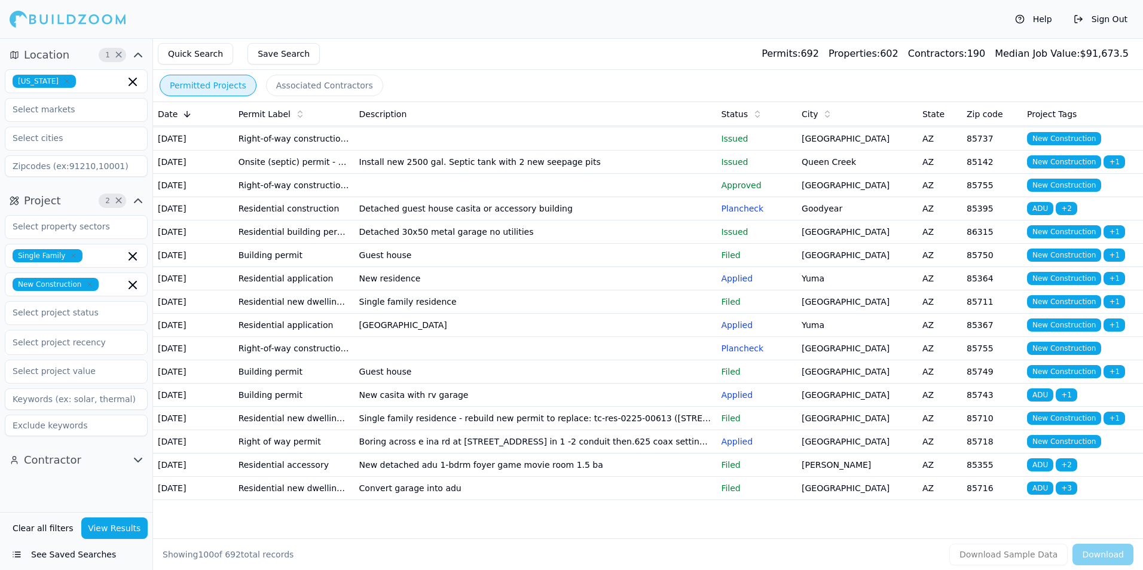
scroll to position [2032, 0]
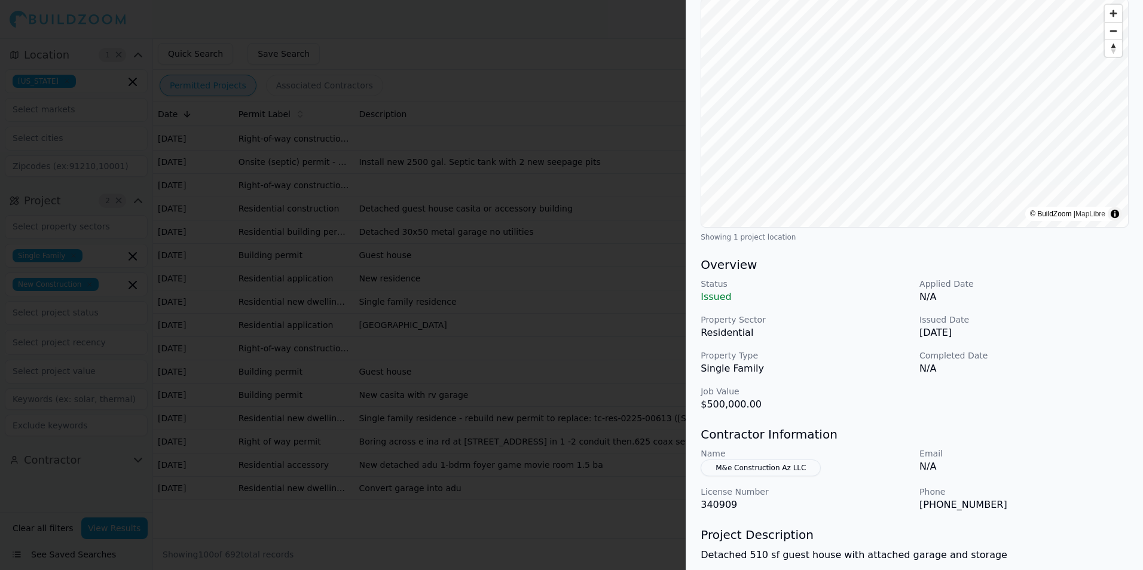
scroll to position [0, 0]
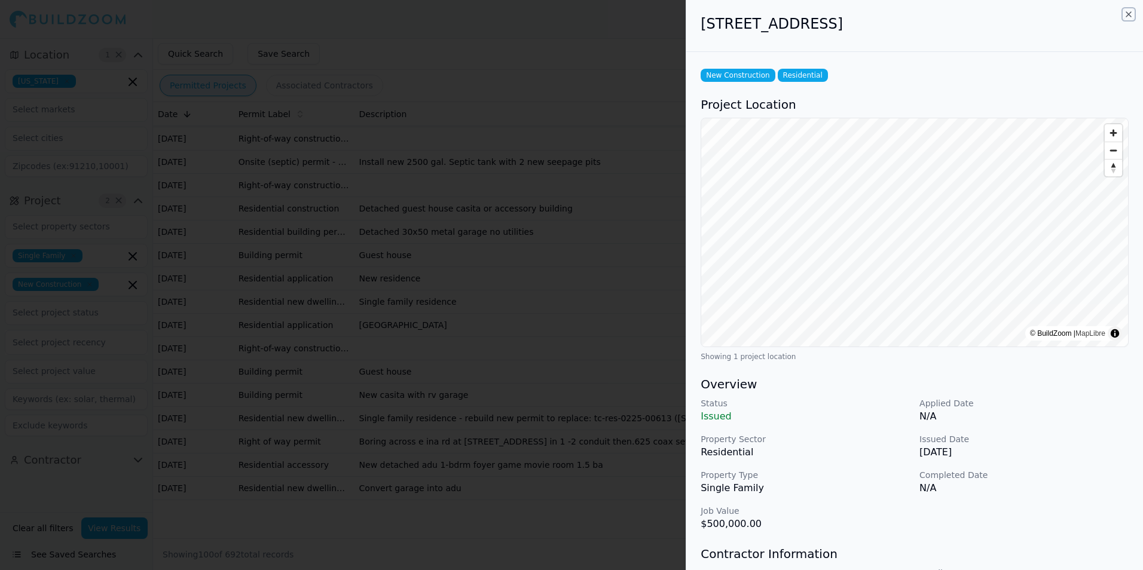
click at [1126, 13] on icon "button" at bounding box center [1128, 15] width 10 height 10
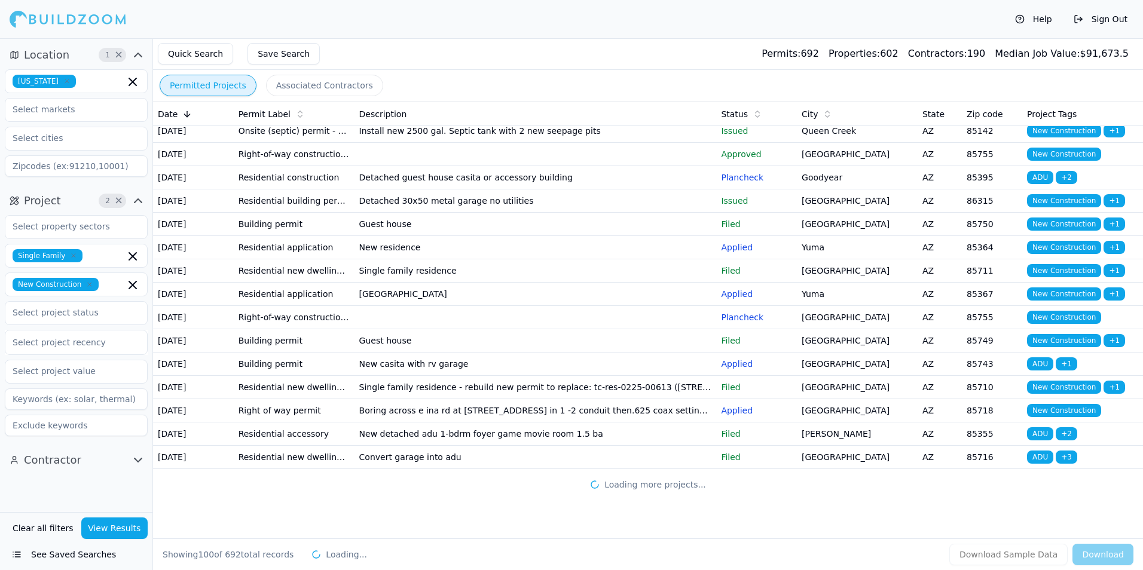
scroll to position [2390, 0]
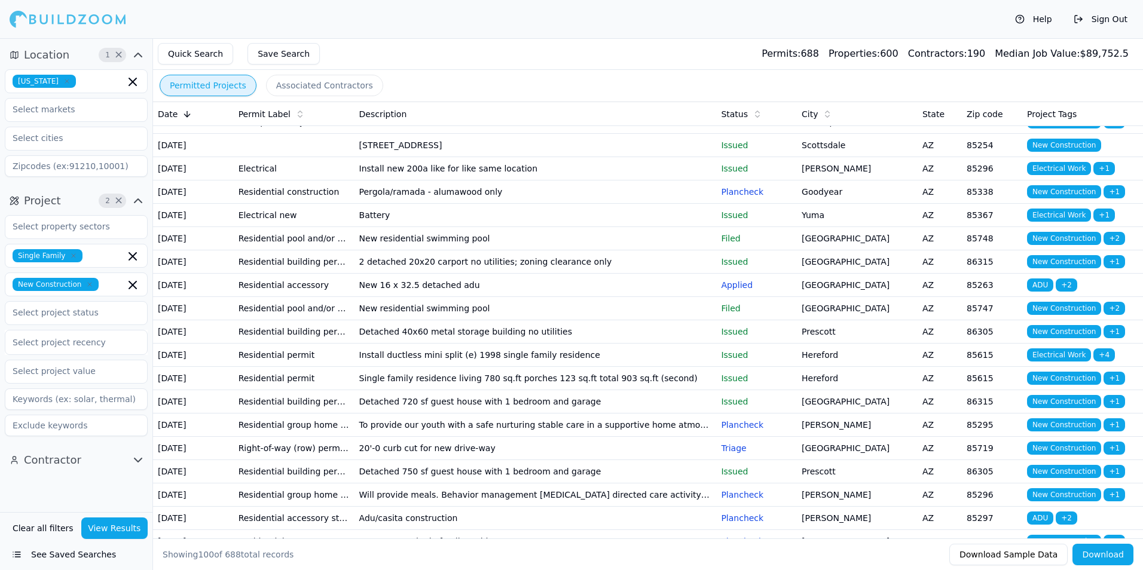
scroll to position [60, 0]
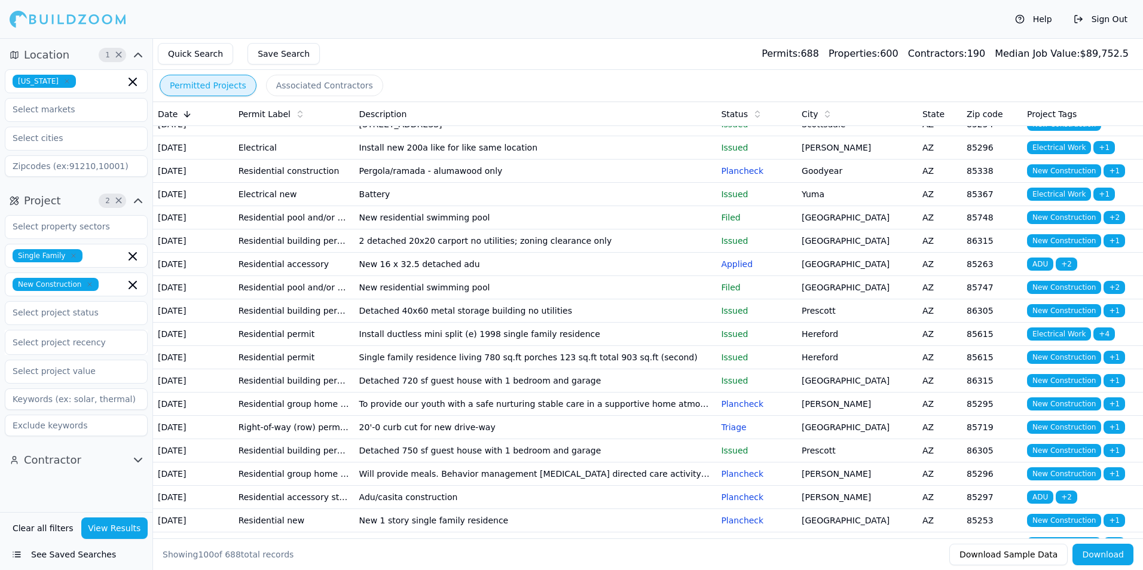
click at [857, 323] on td "Prescott" at bounding box center [857, 310] width 121 height 23
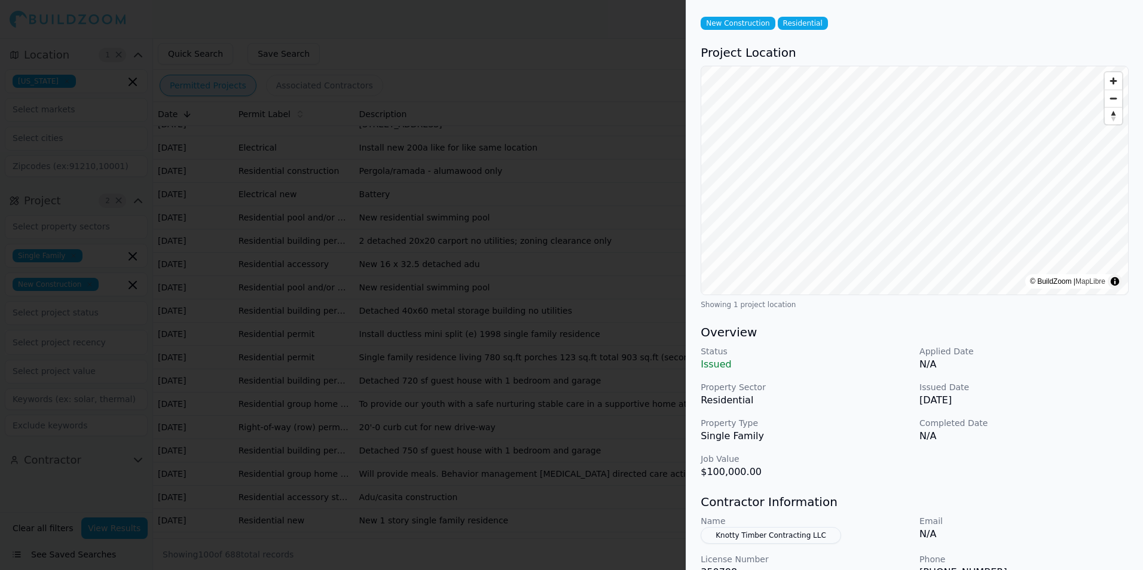
scroll to position [0, 0]
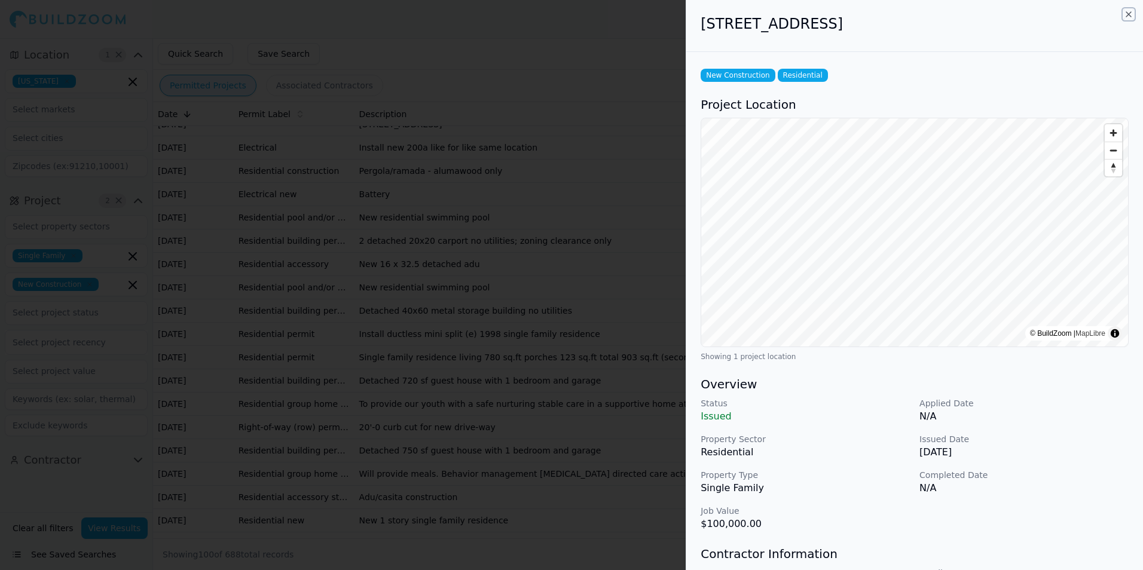
click at [1128, 18] on icon "button" at bounding box center [1128, 15] width 10 height 10
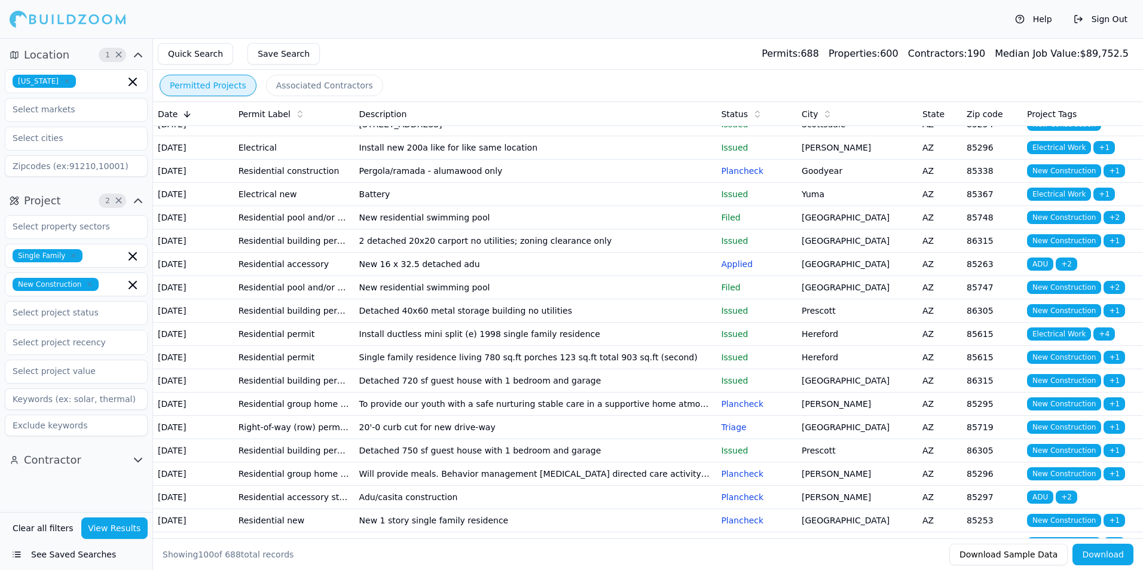
scroll to position [179, 0]
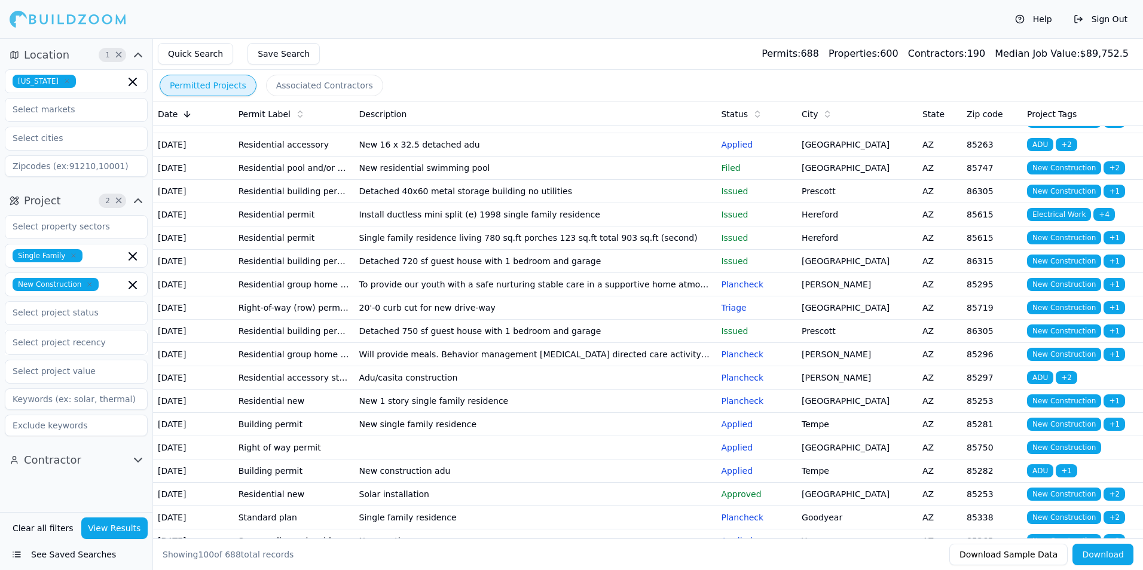
drag, startPoint x: 662, startPoint y: 47, endPoint x: 681, endPoint y: 83, distance: 40.9
click at [662, 46] on div "Quick Search Save Search Permits: 688 Properties: 600 Contractors: 190 Median J…" at bounding box center [648, 54] width 990 height 32
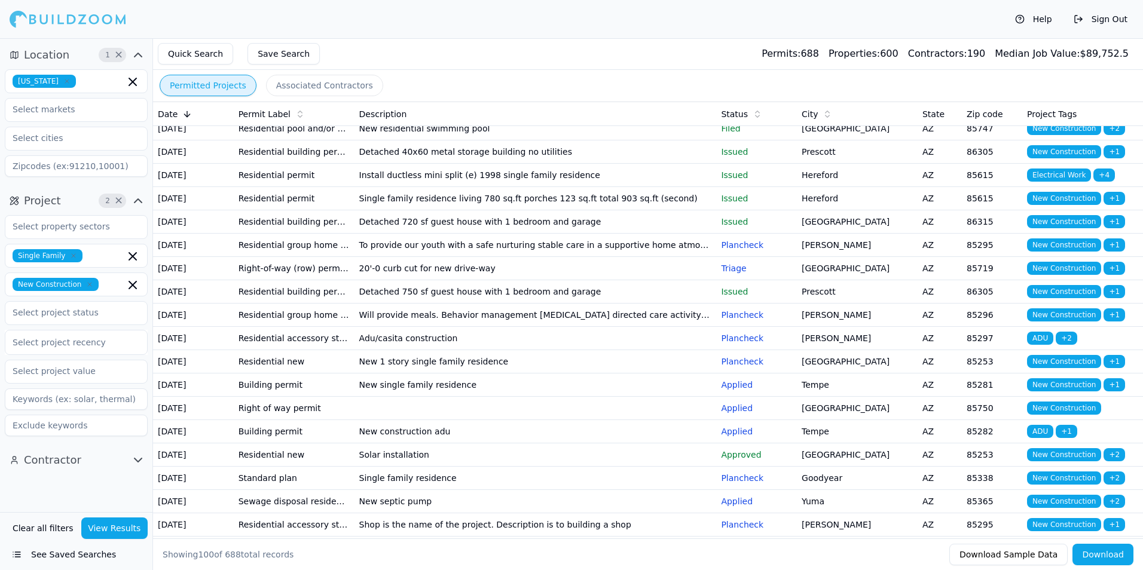
scroll to position [239, 0]
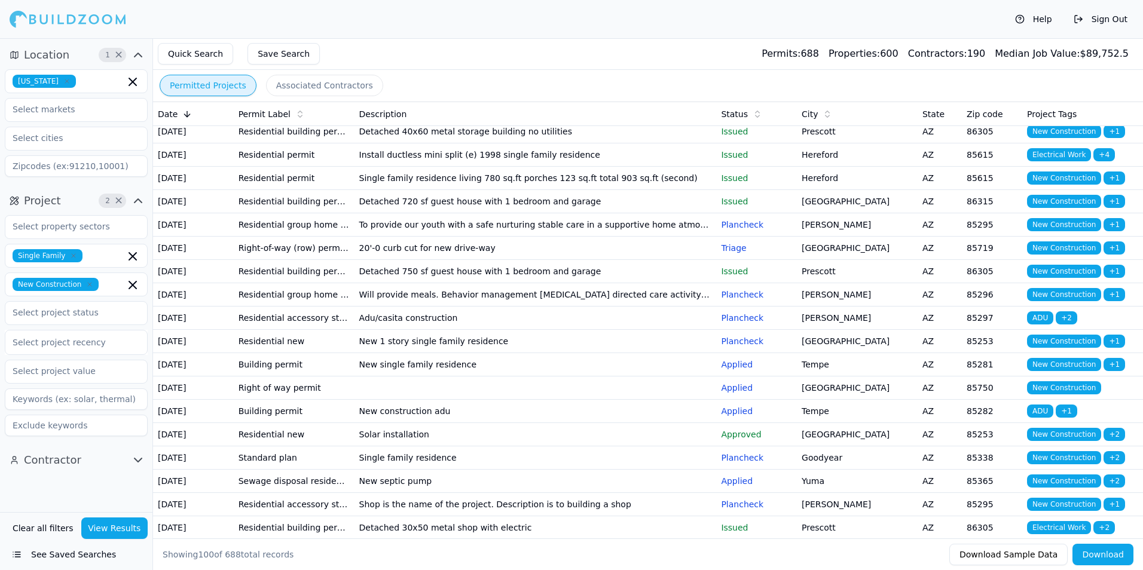
click at [829, 307] on td "[PERSON_NAME]" at bounding box center [857, 294] width 121 height 23
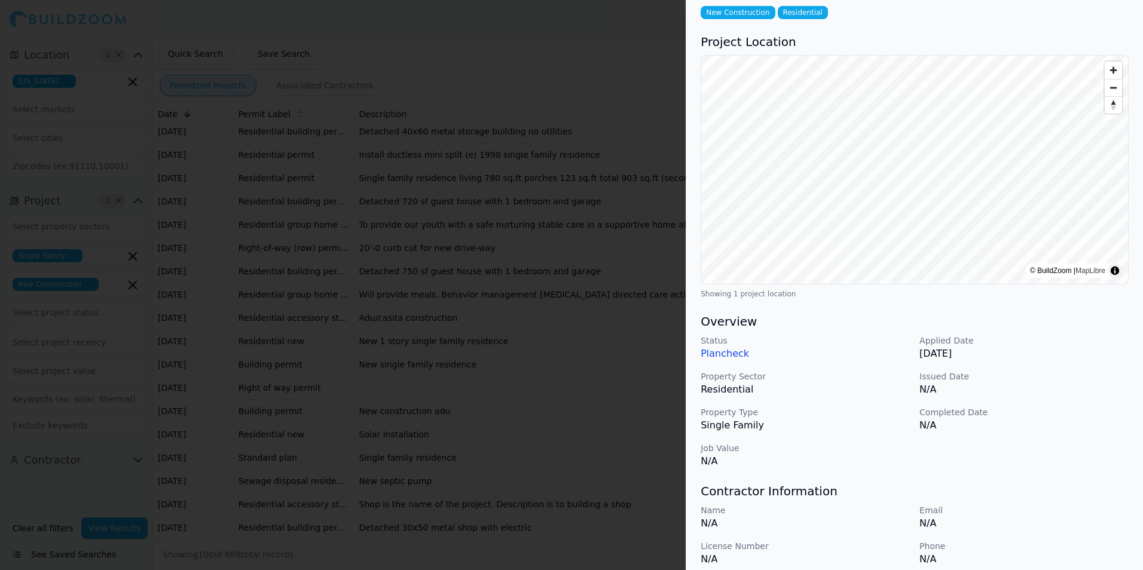
scroll to position [0, 0]
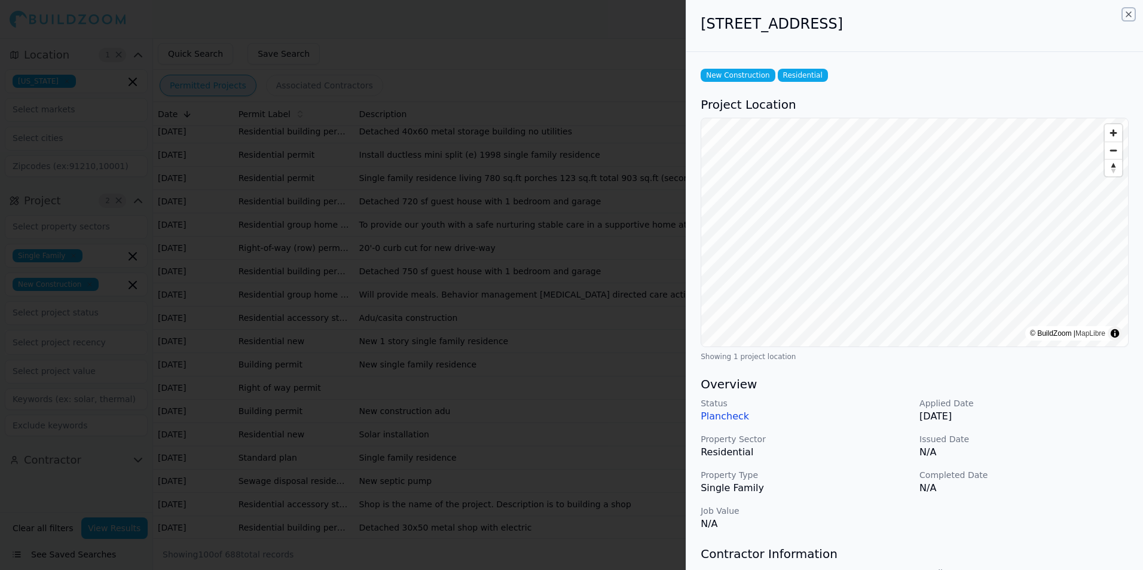
click at [1129, 12] on icon "button" at bounding box center [1128, 15] width 10 height 10
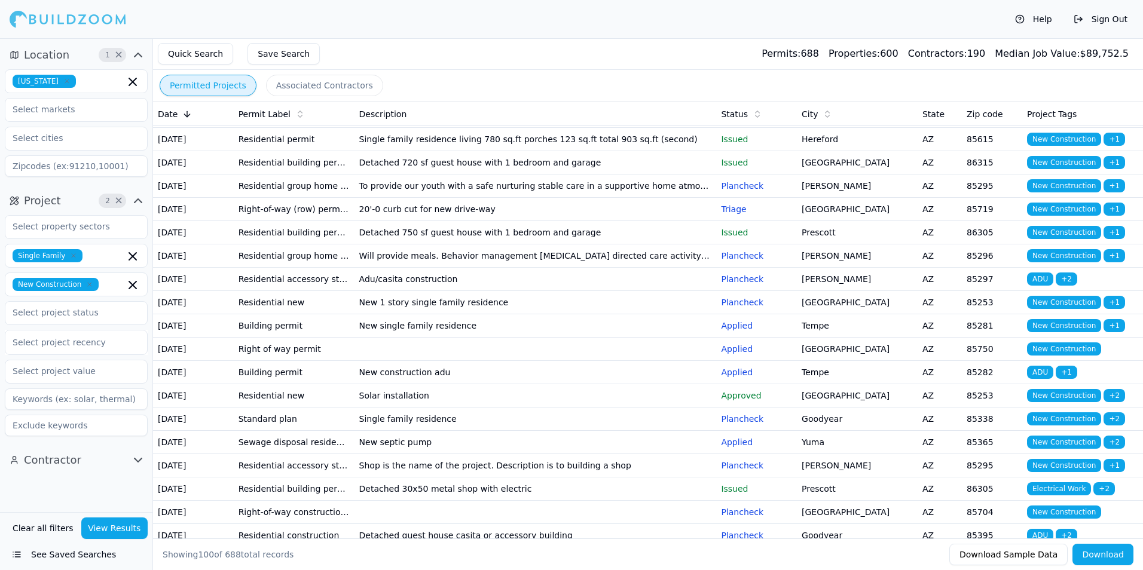
scroll to position [299, 0]
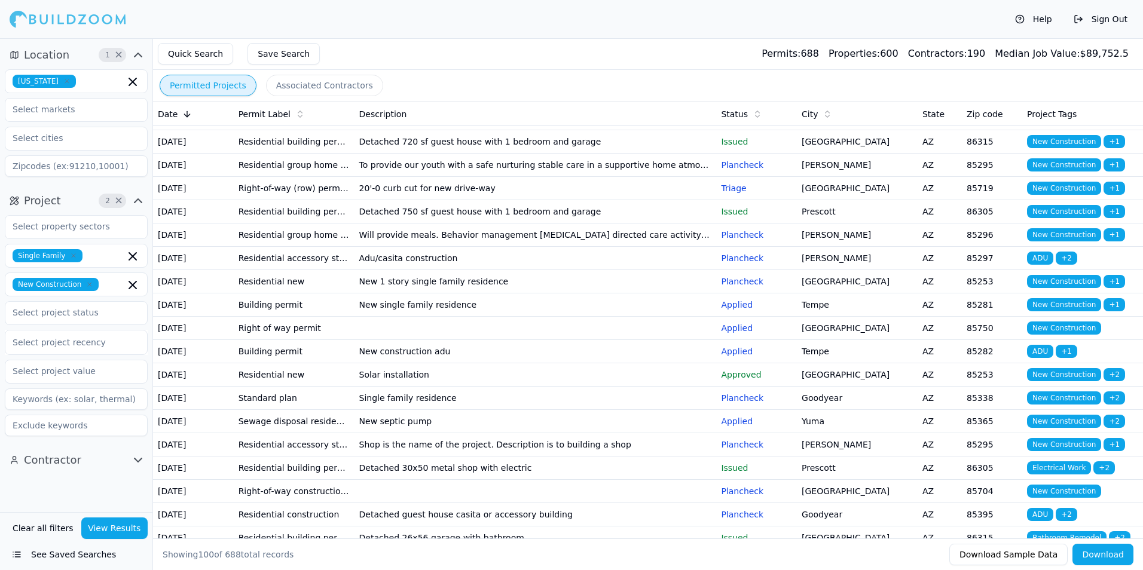
click at [841, 293] on td "[GEOGRAPHIC_DATA]" at bounding box center [857, 281] width 121 height 23
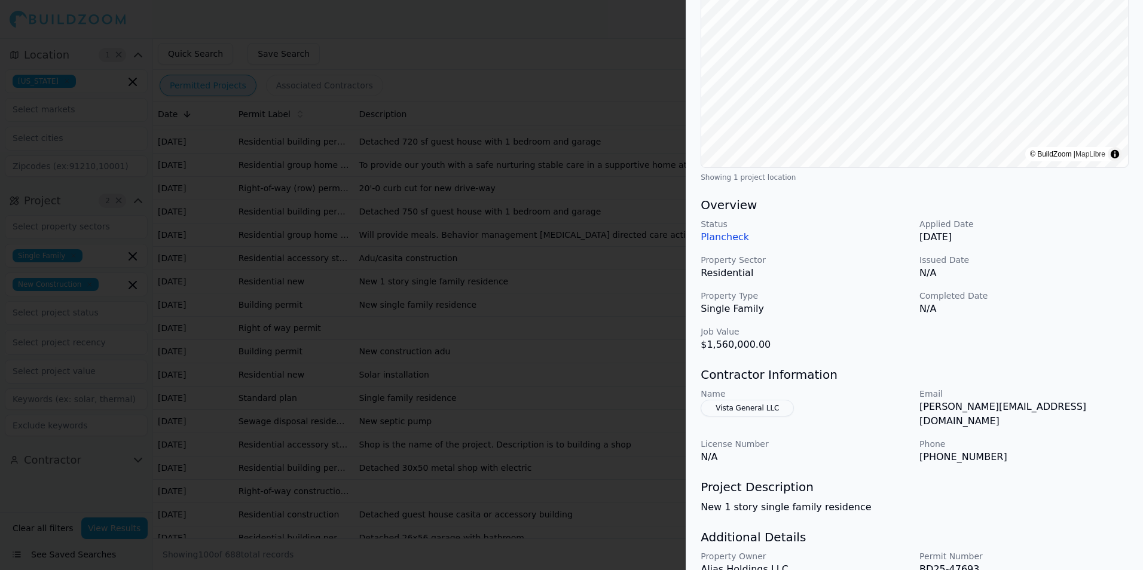
scroll to position [0, 0]
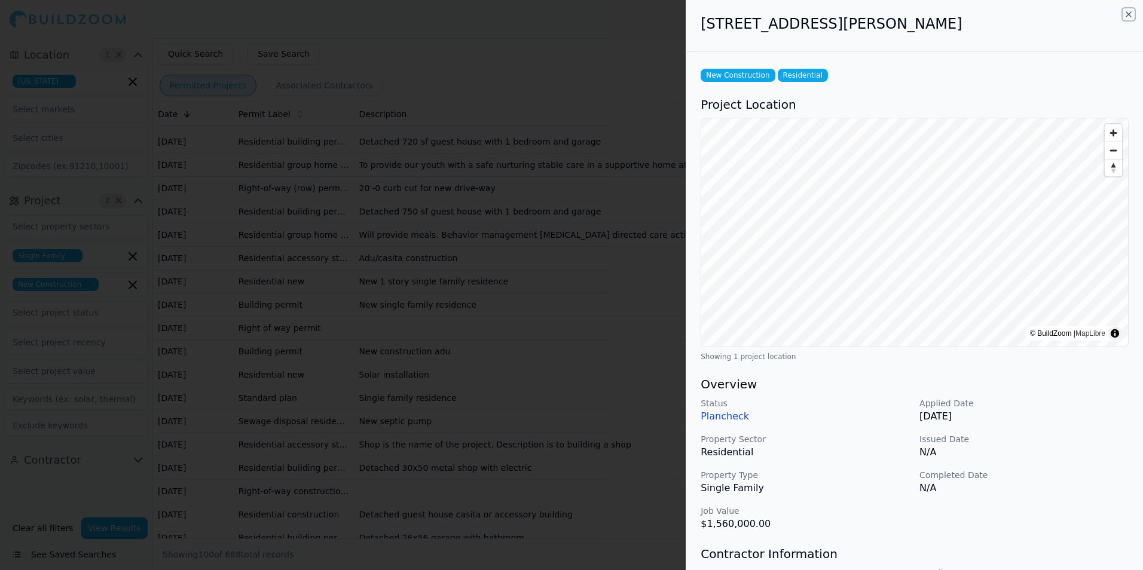
click at [1126, 14] on icon "button" at bounding box center [1128, 15] width 10 height 10
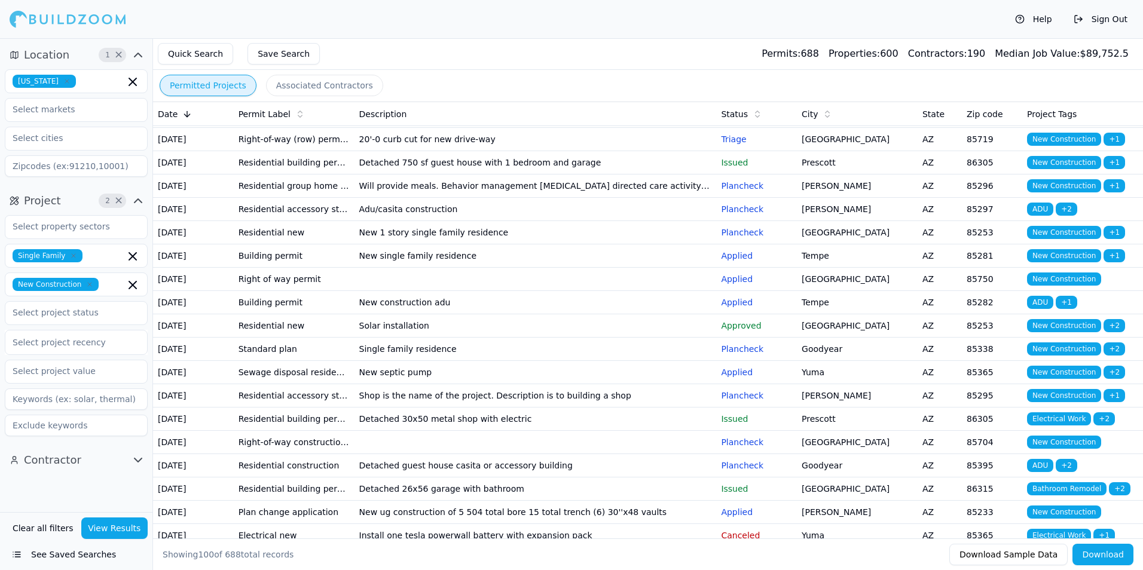
scroll to position [359, 0]
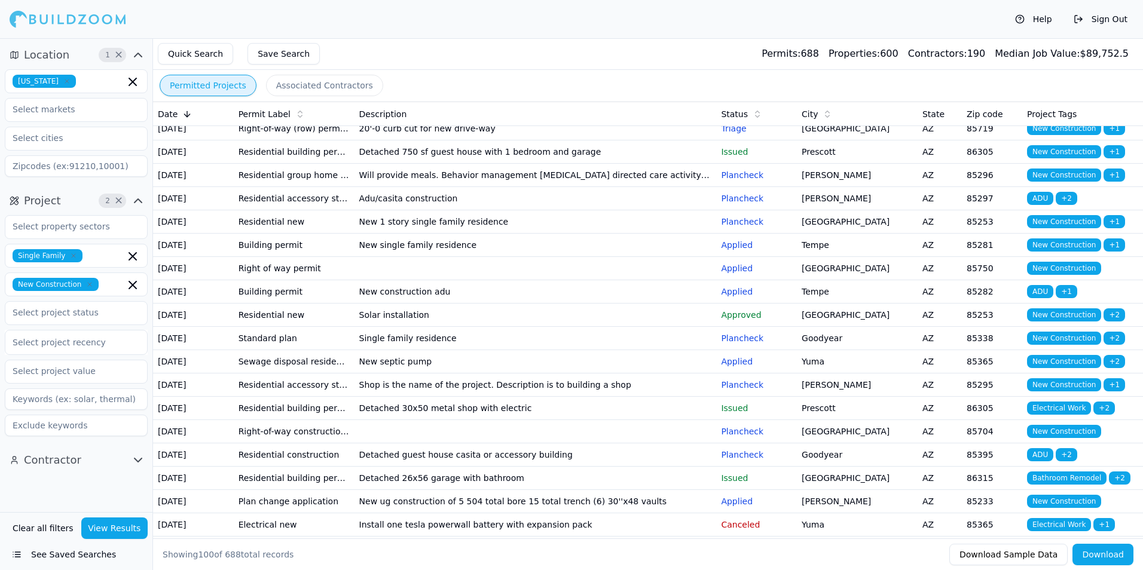
click at [771, 251] on p "Applied" at bounding box center [756, 245] width 71 height 12
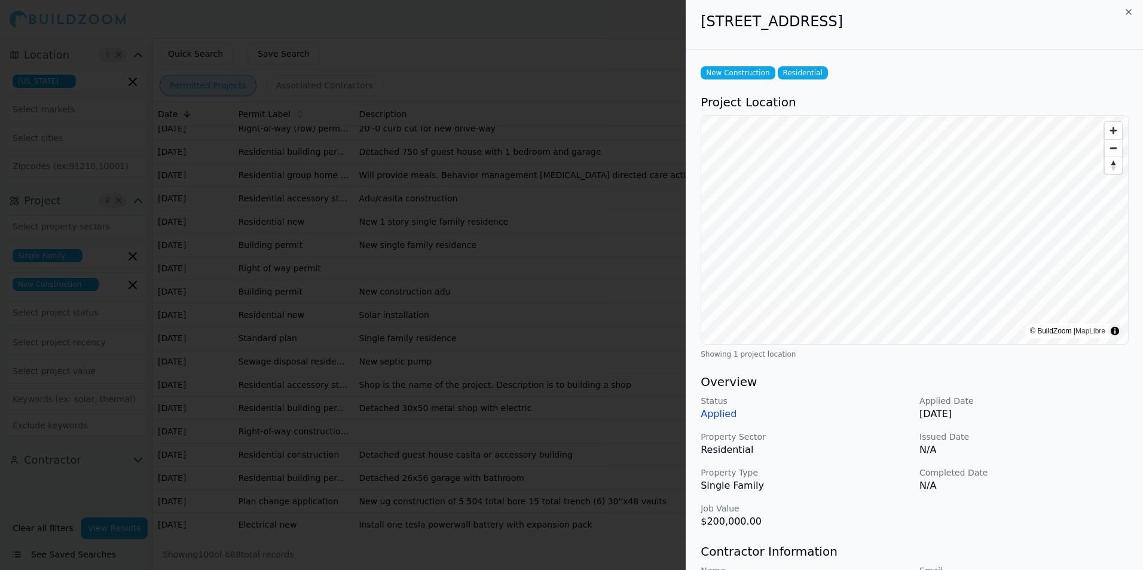
scroll to position [0, 0]
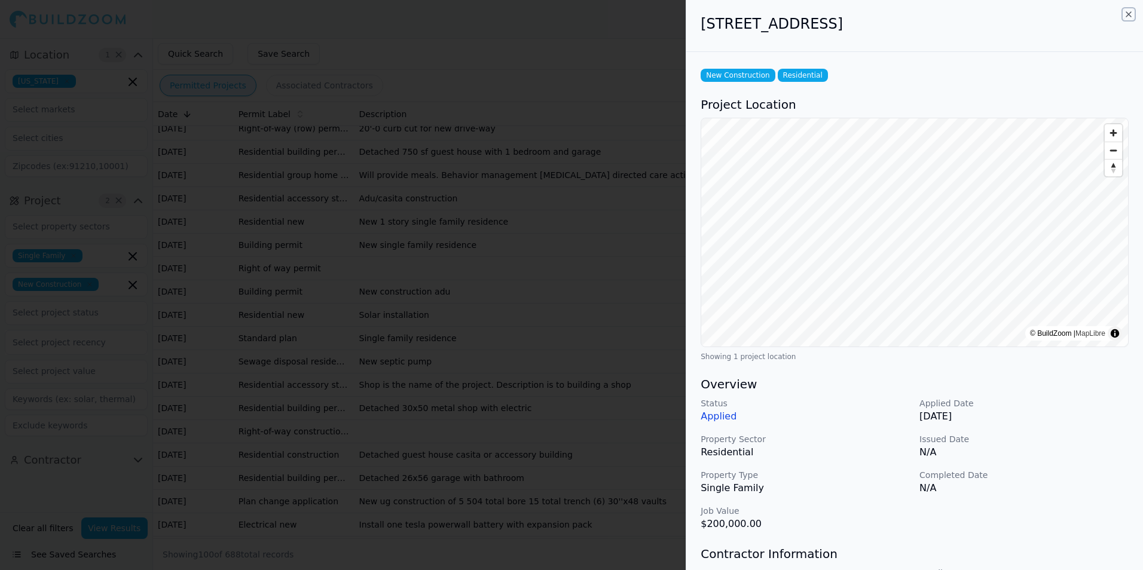
click at [1129, 17] on icon "button" at bounding box center [1128, 15] width 10 height 10
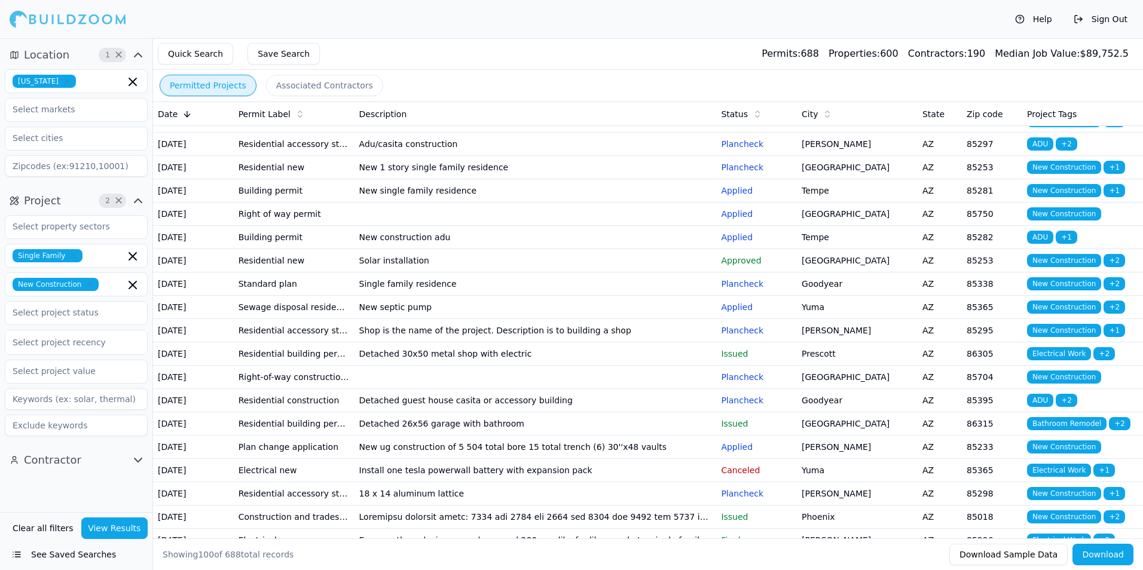
scroll to position [418, 0]
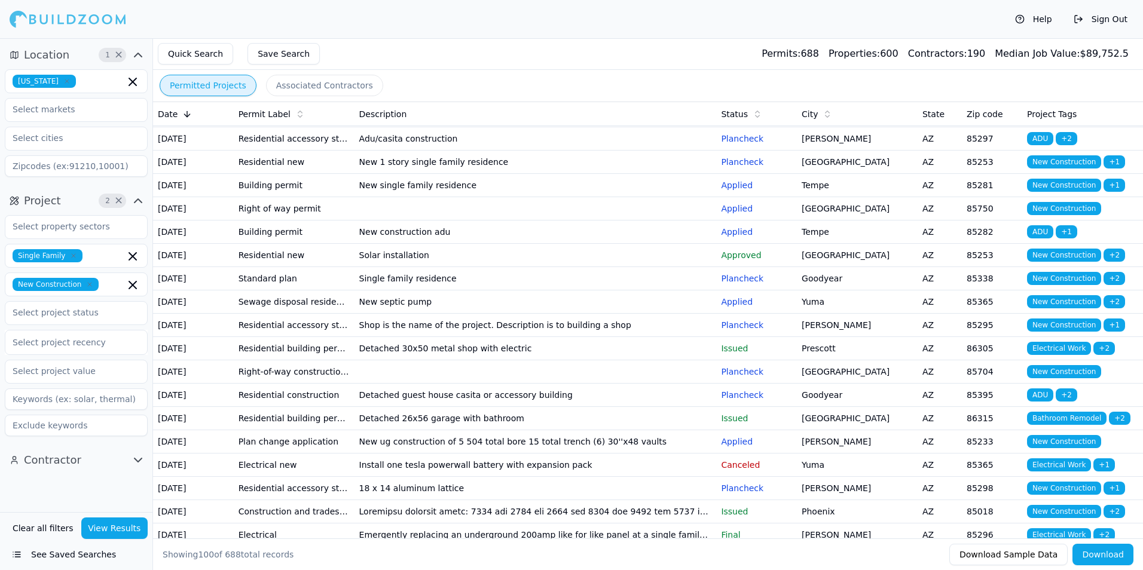
click at [816, 267] on td "[GEOGRAPHIC_DATA]" at bounding box center [857, 255] width 121 height 23
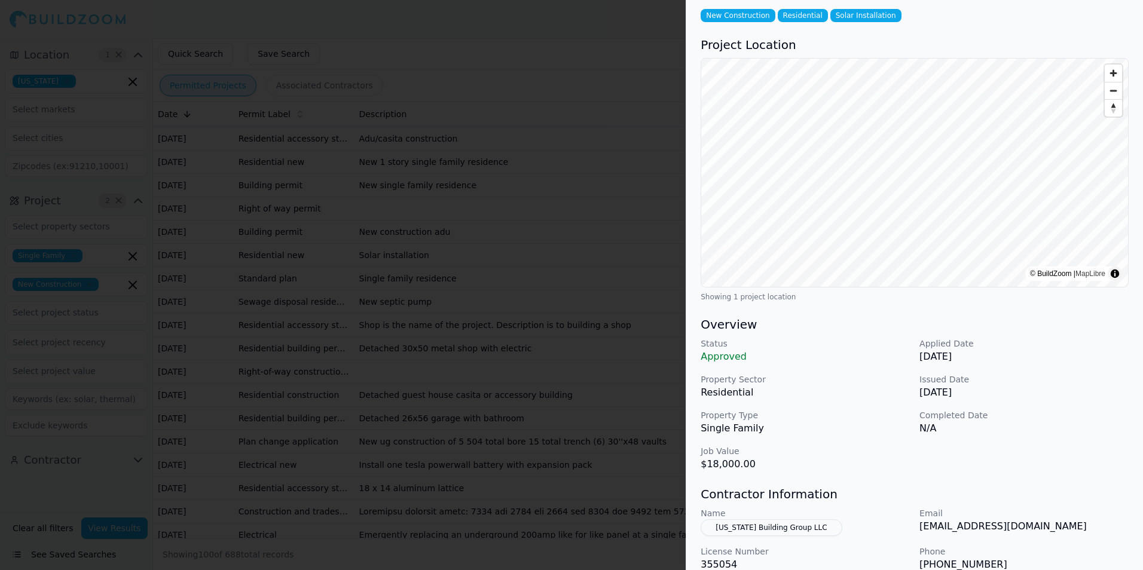
scroll to position [0, 0]
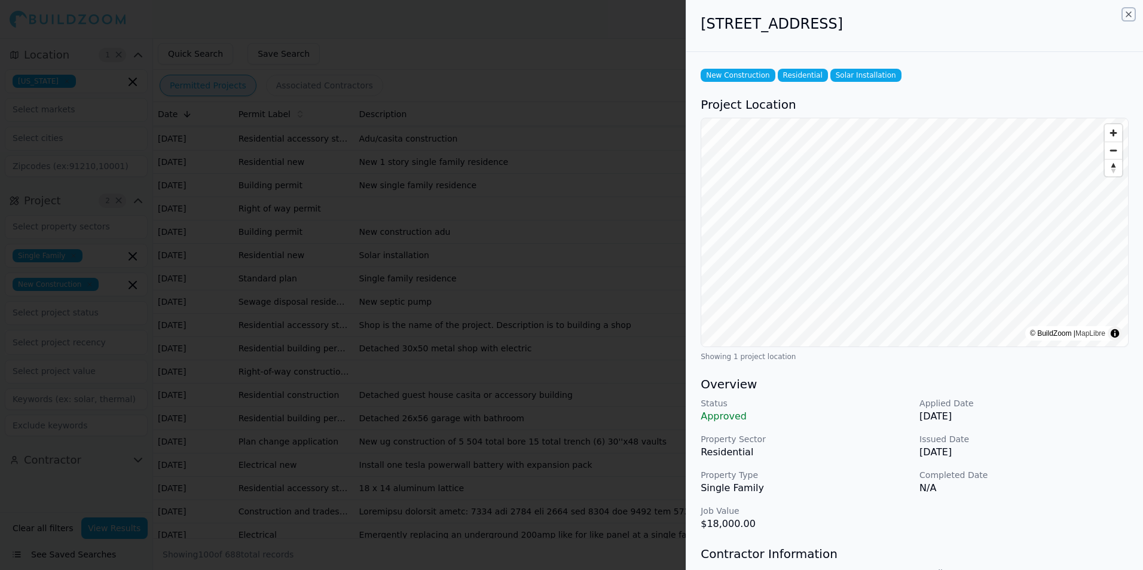
click at [1126, 11] on icon "button" at bounding box center [1128, 15] width 10 height 10
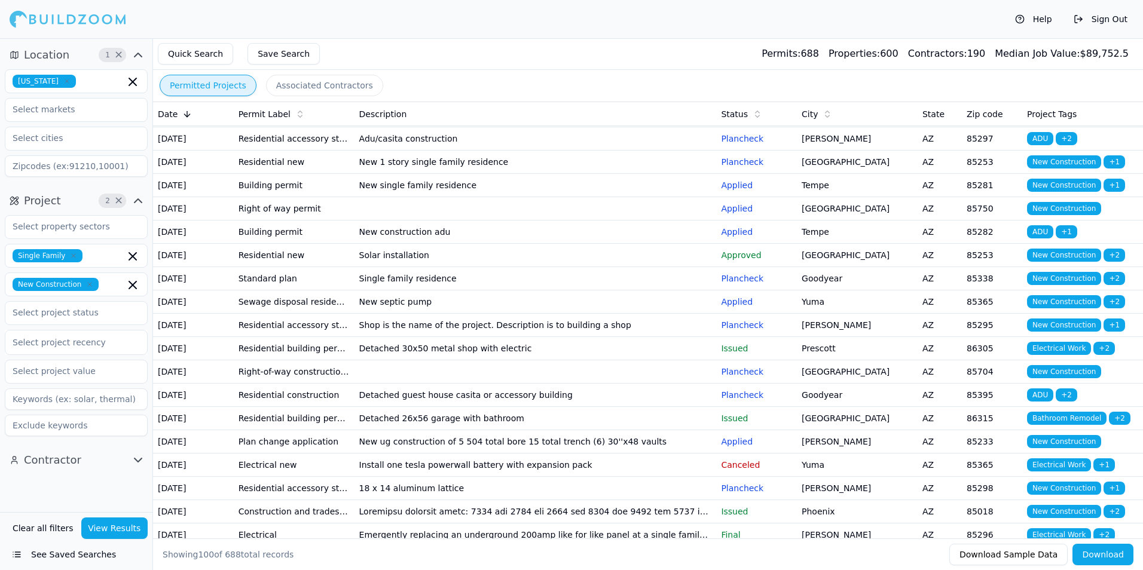
scroll to position [478, 0]
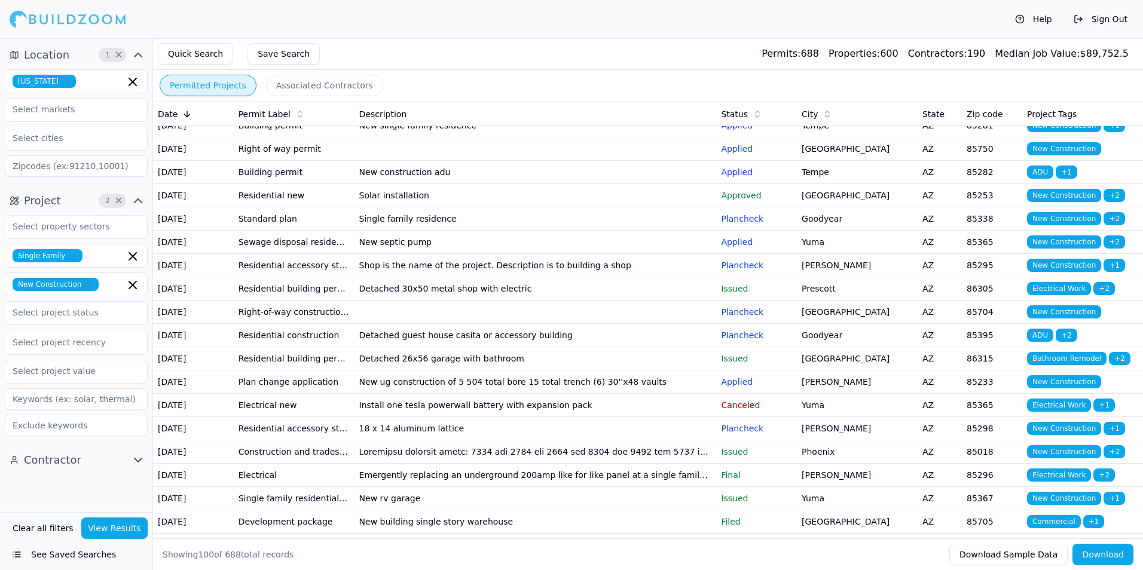
click at [893, 231] on td "Goodyear" at bounding box center [857, 218] width 121 height 23
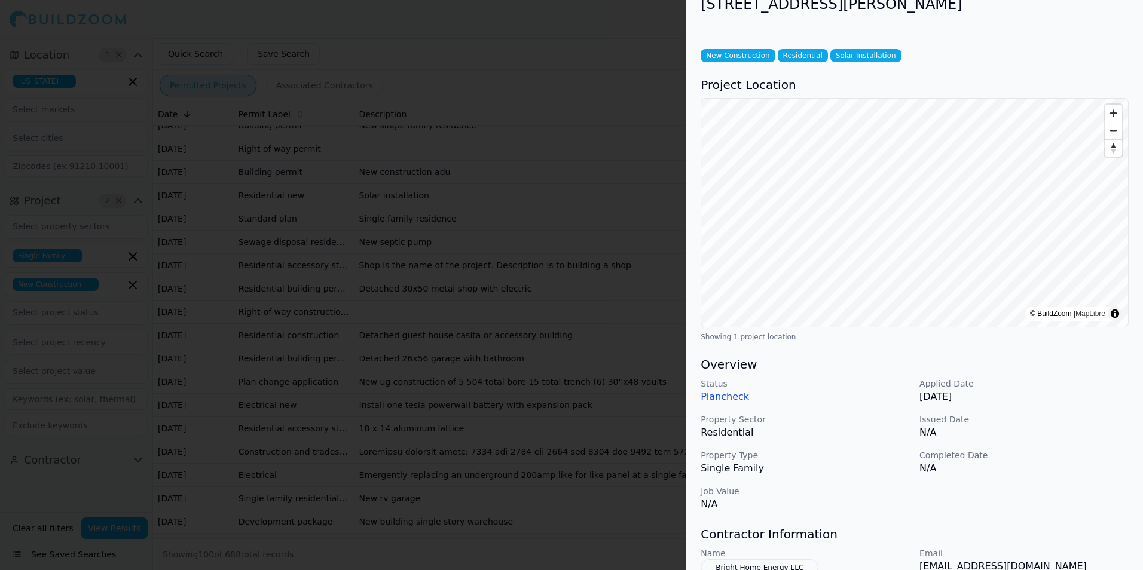
scroll to position [0, 0]
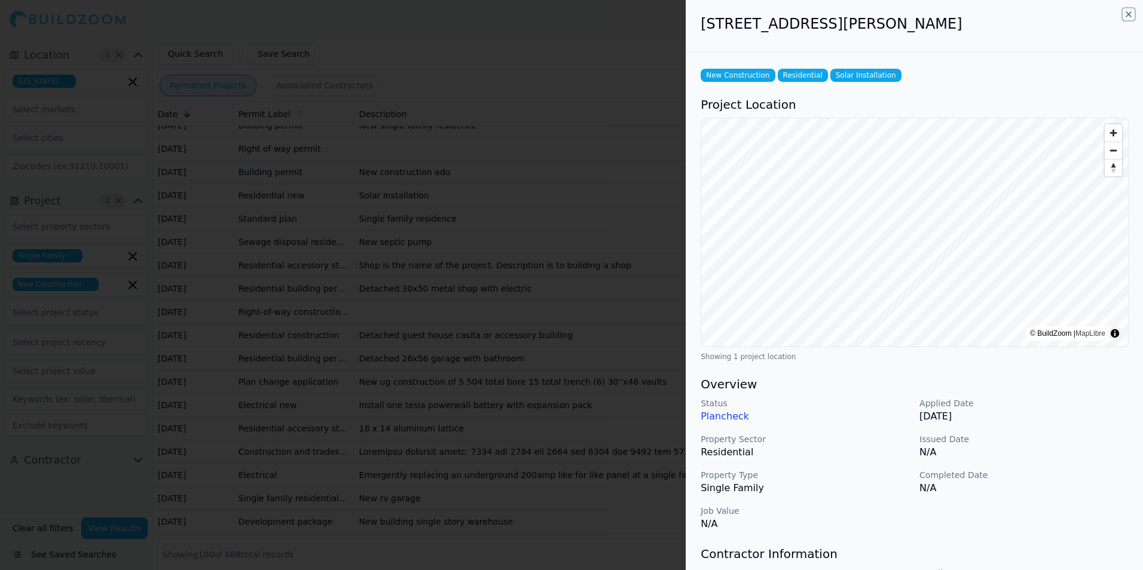
click at [1129, 17] on icon "button" at bounding box center [1128, 15] width 10 height 10
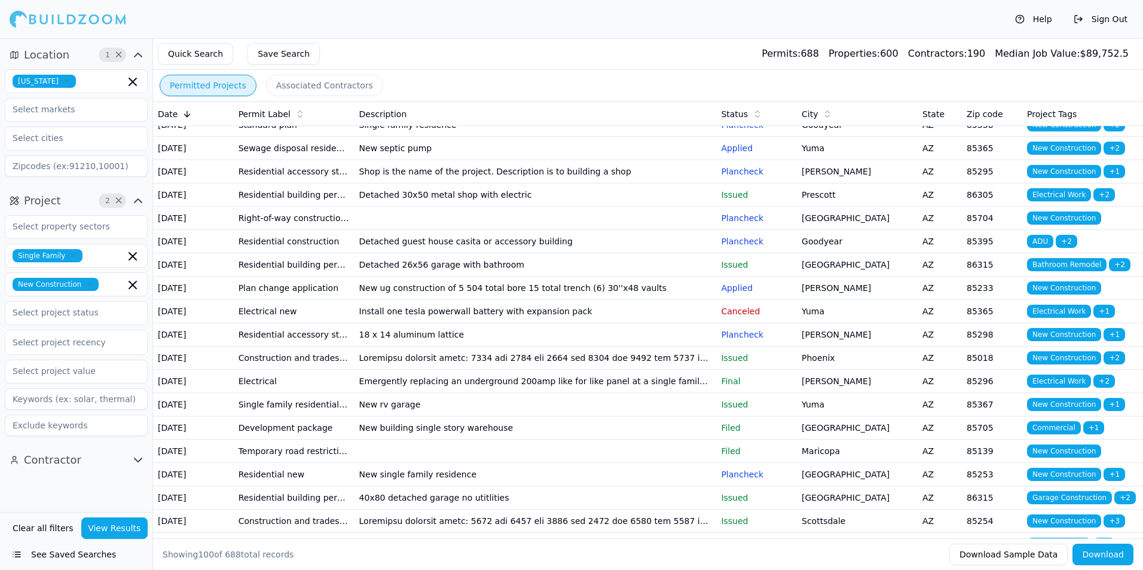
scroll to position [598, 0]
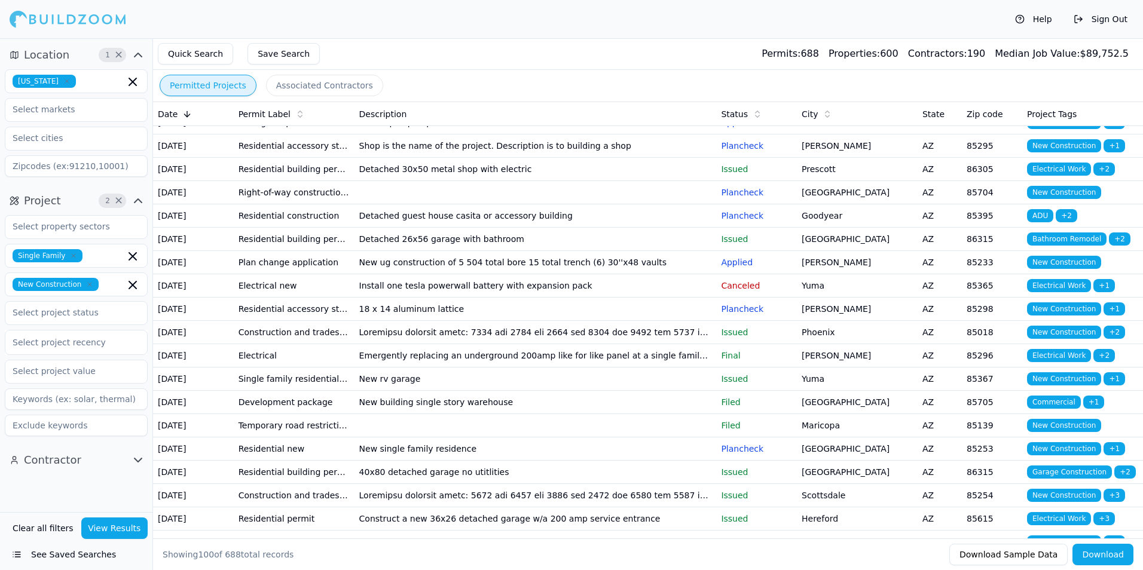
click at [759, 204] on td "Plancheck" at bounding box center [756, 192] width 81 height 23
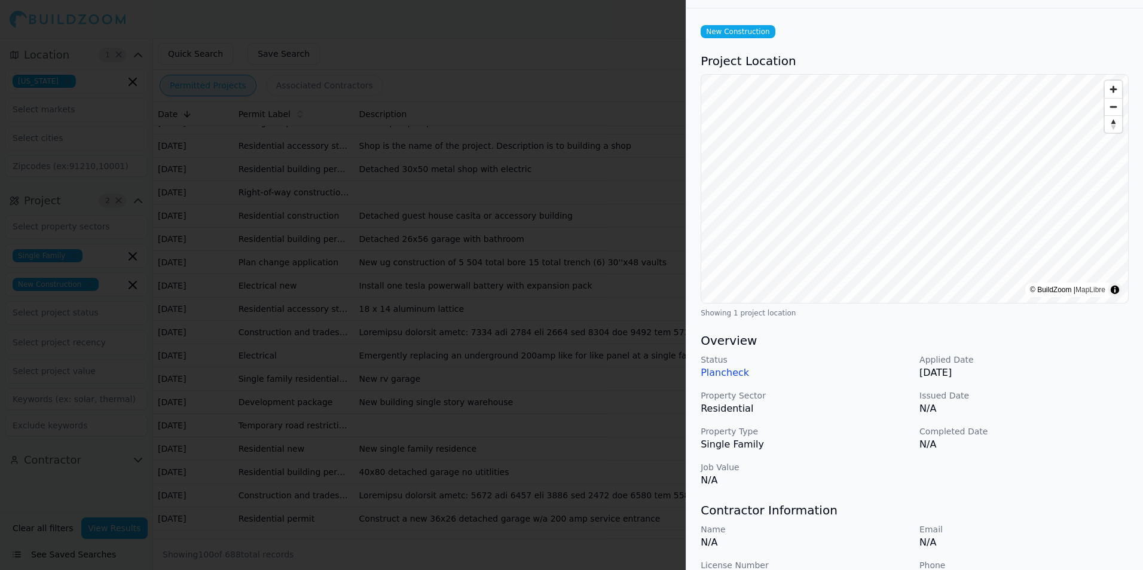
scroll to position [0, 0]
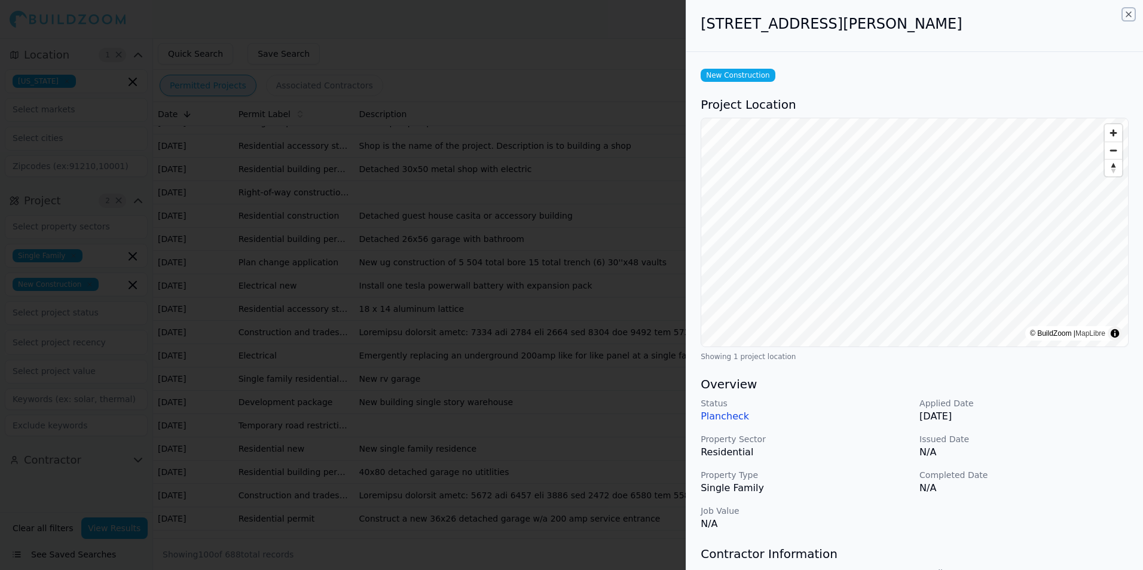
click at [1126, 13] on icon "button" at bounding box center [1128, 15] width 10 height 10
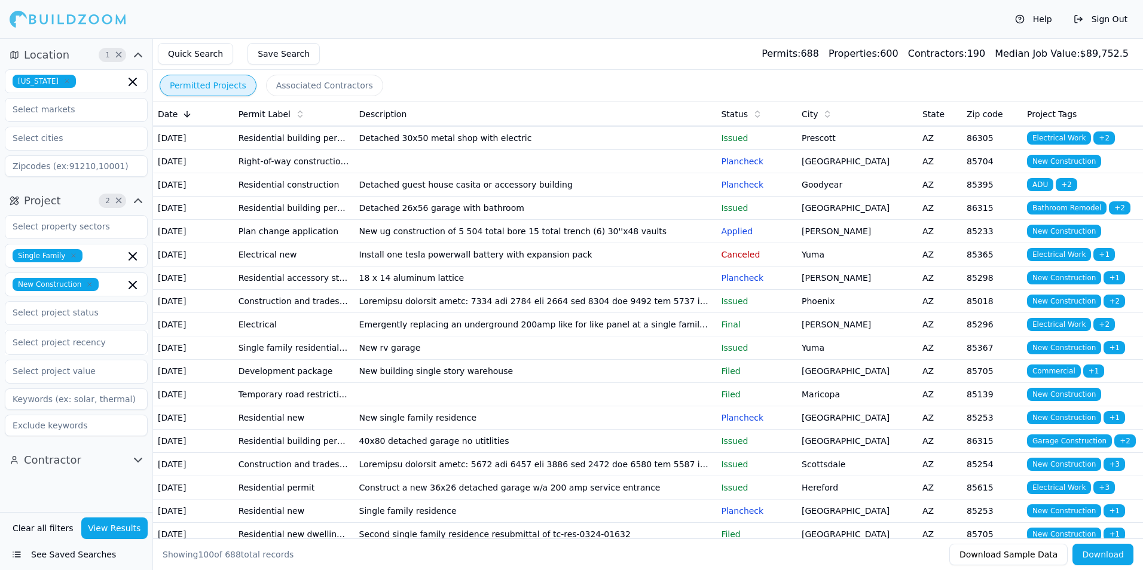
scroll to position [657, 0]
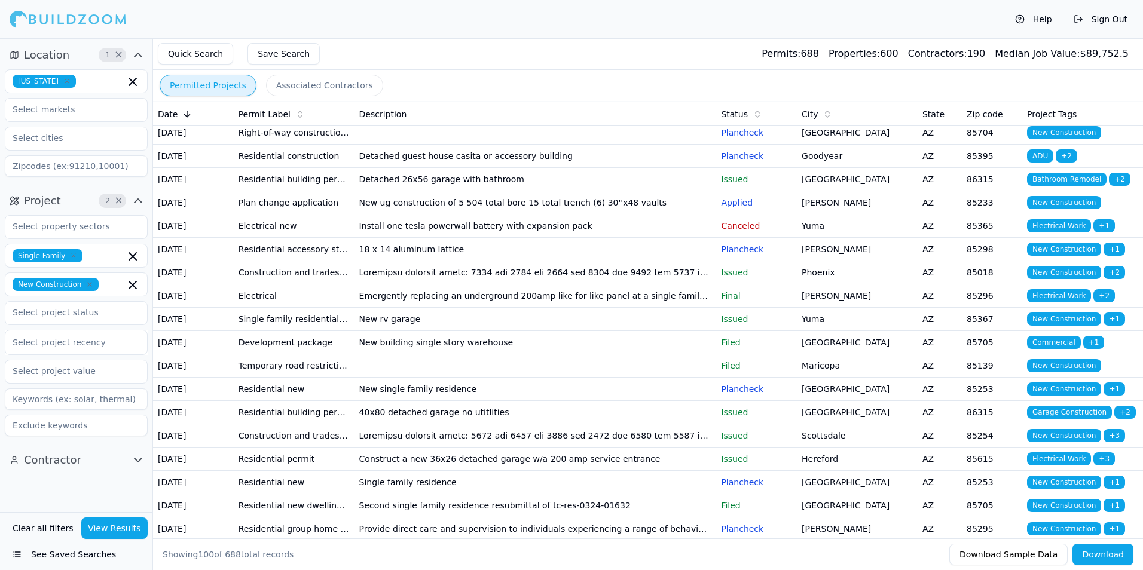
click at [837, 215] on td "[PERSON_NAME]" at bounding box center [857, 202] width 121 height 23
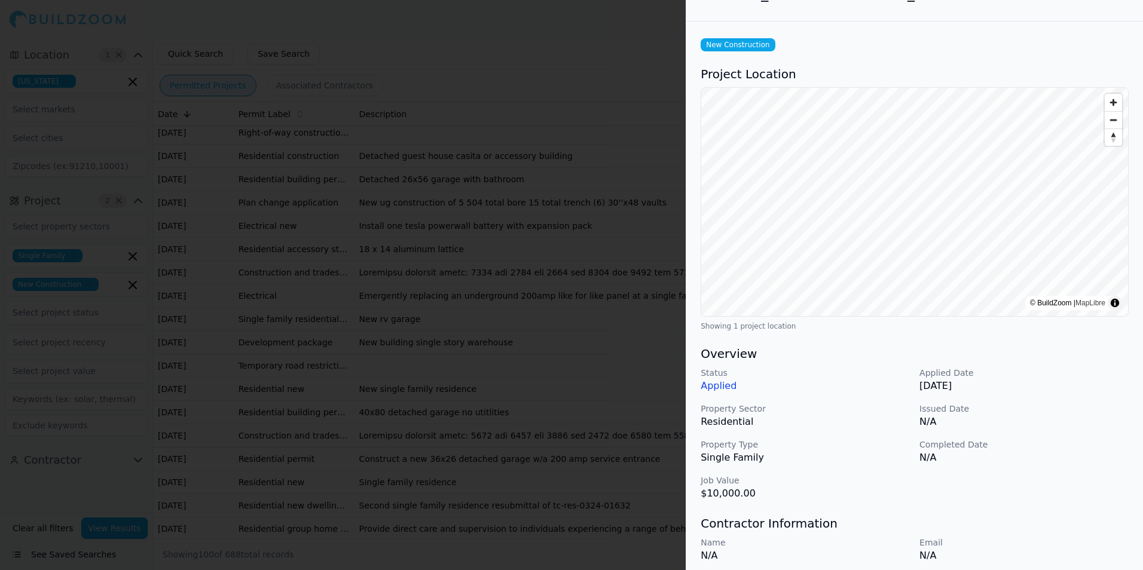
scroll to position [0, 0]
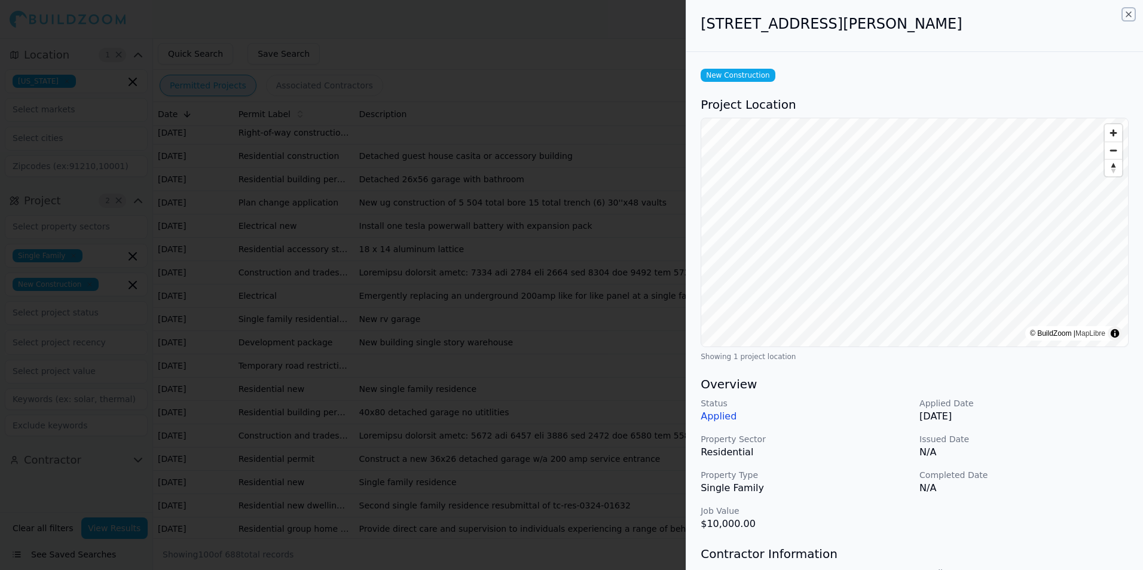
click at [1125, 16] on icon "button" at bounding box center [1128, 15] width 10 height 10
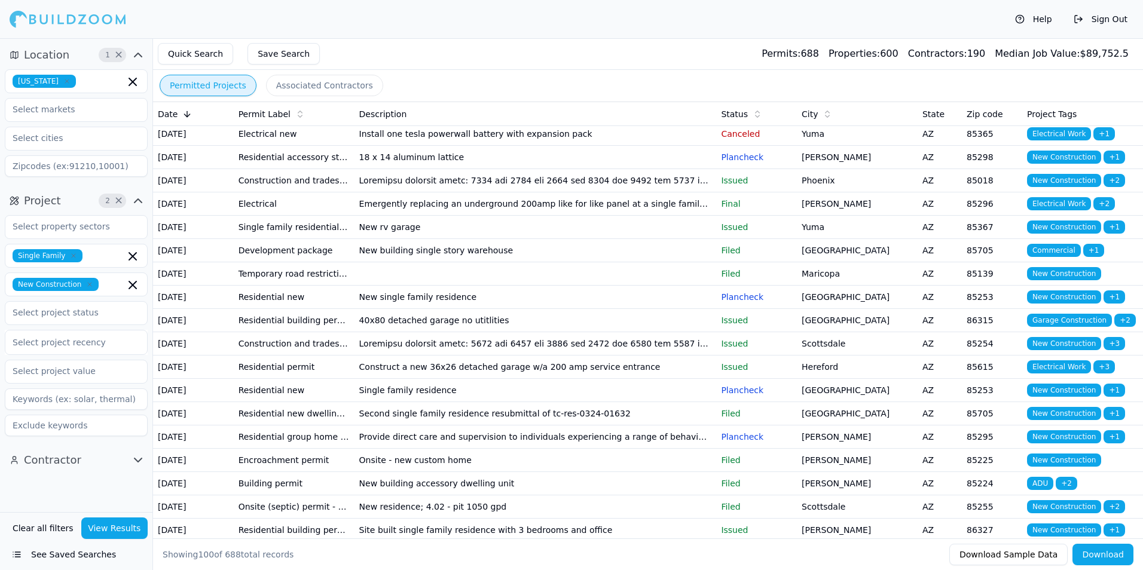
scroll to position [777, 0]
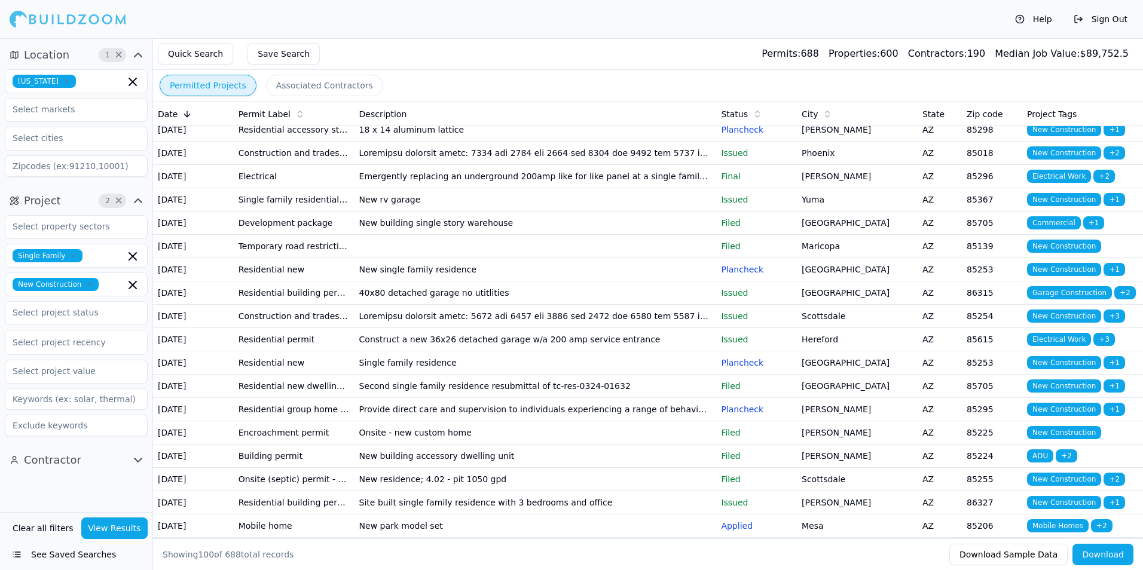
click at [865, 142] on td "[PERSON_NAME]" at bounding box center [857, 129] width 121 height 23
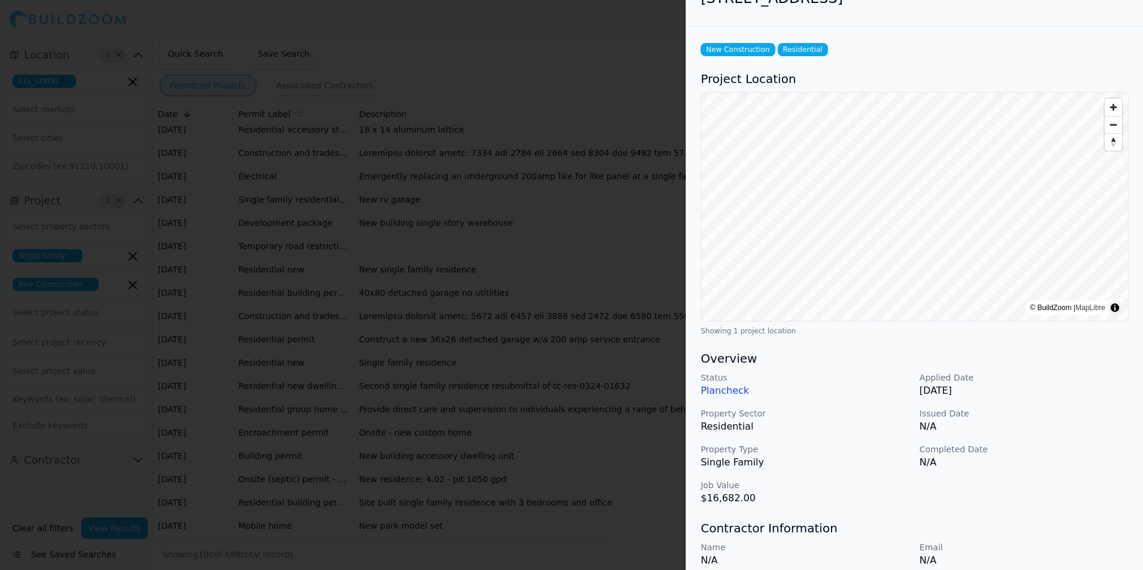
scroll to position [0, 0]
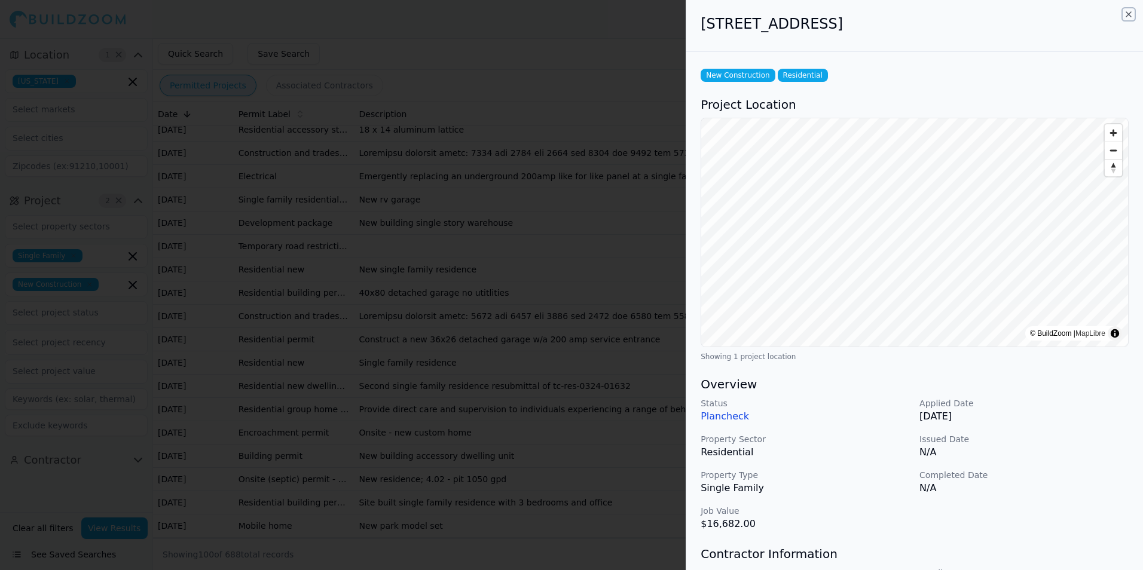
click at [1125, 14] on icon "button" at bounding box center [1128, 15] width 10 height 10
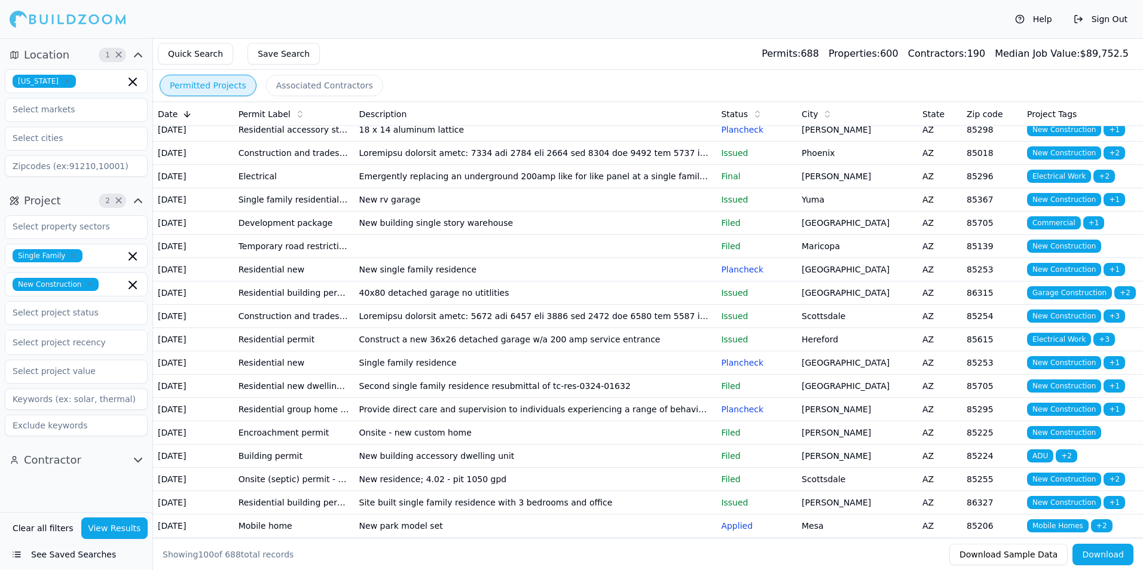
scroll to position [837, 0]
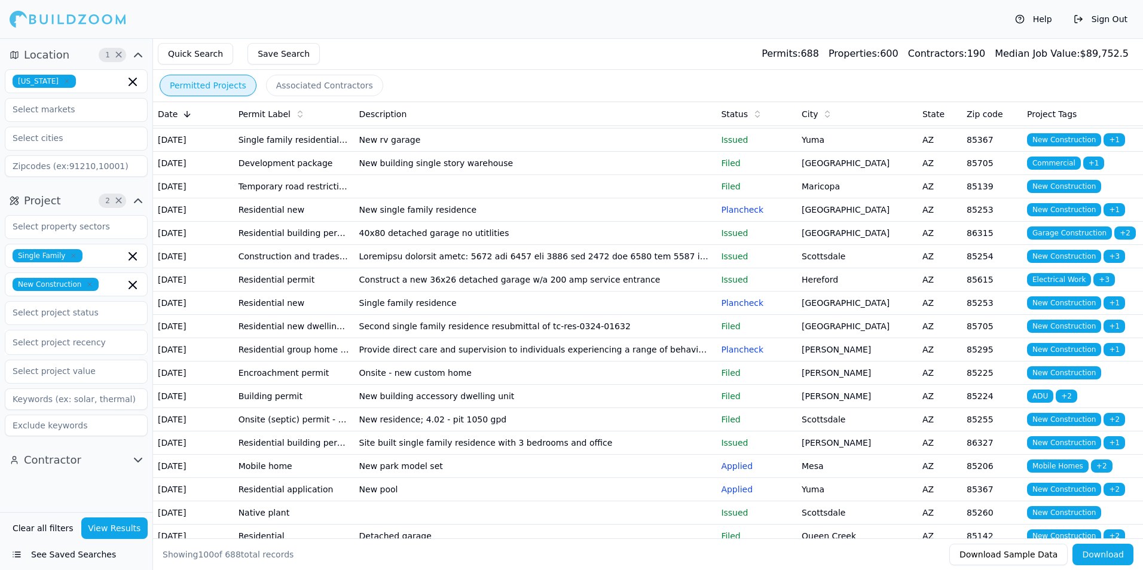
click at [764, 146] on p "Issued" at bounding box center [756, 140] width 71 height 12
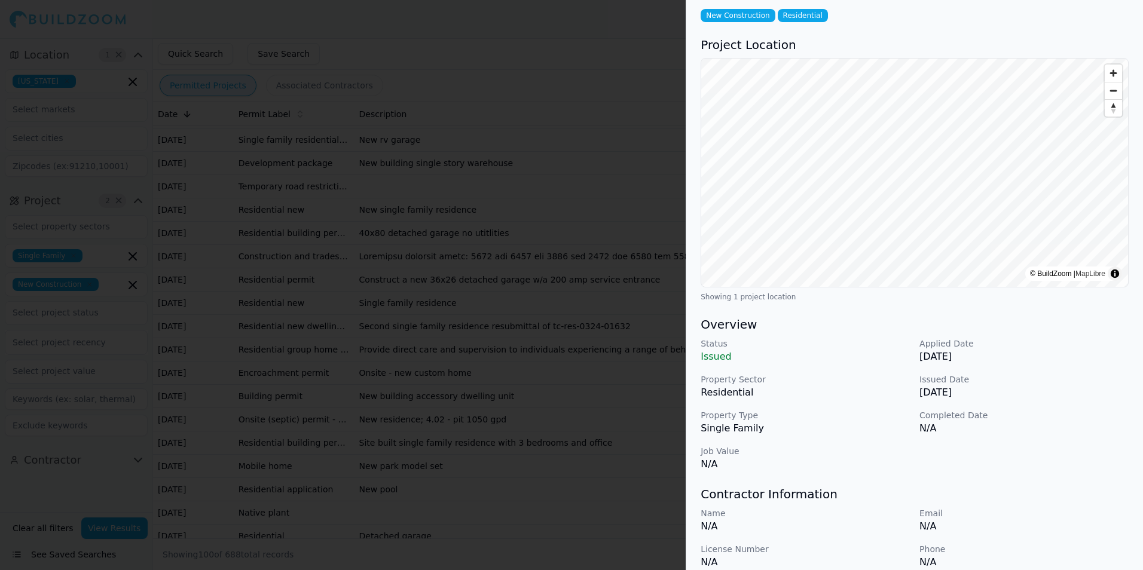
scroll to position [0, 0]
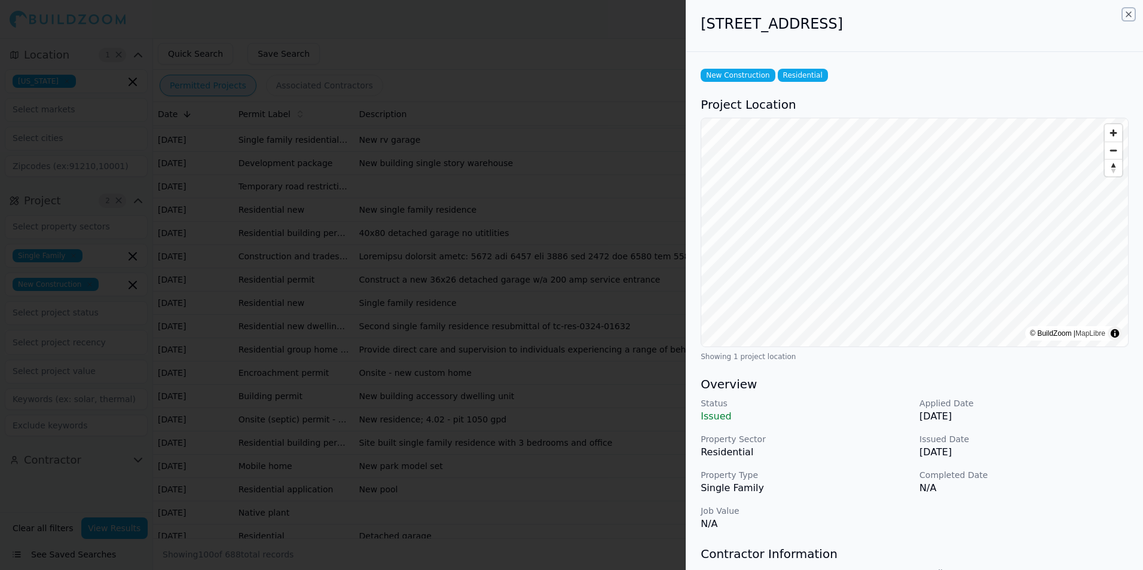
click at [1130, 16] on icon "button" at bounding box center [1128, 14] width 5 height 5
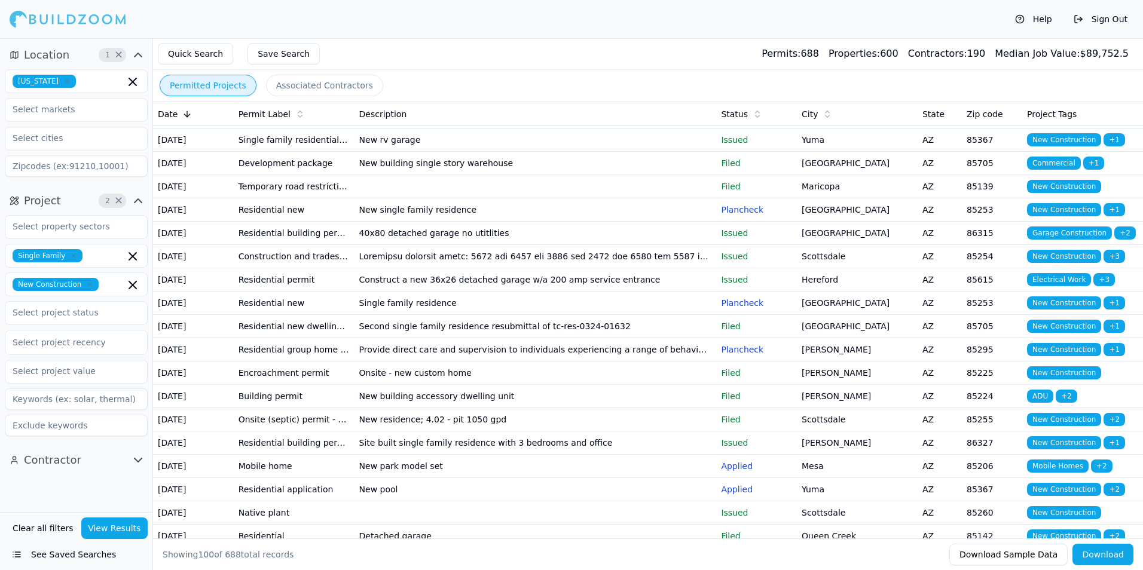
scroll to position [896, 0]
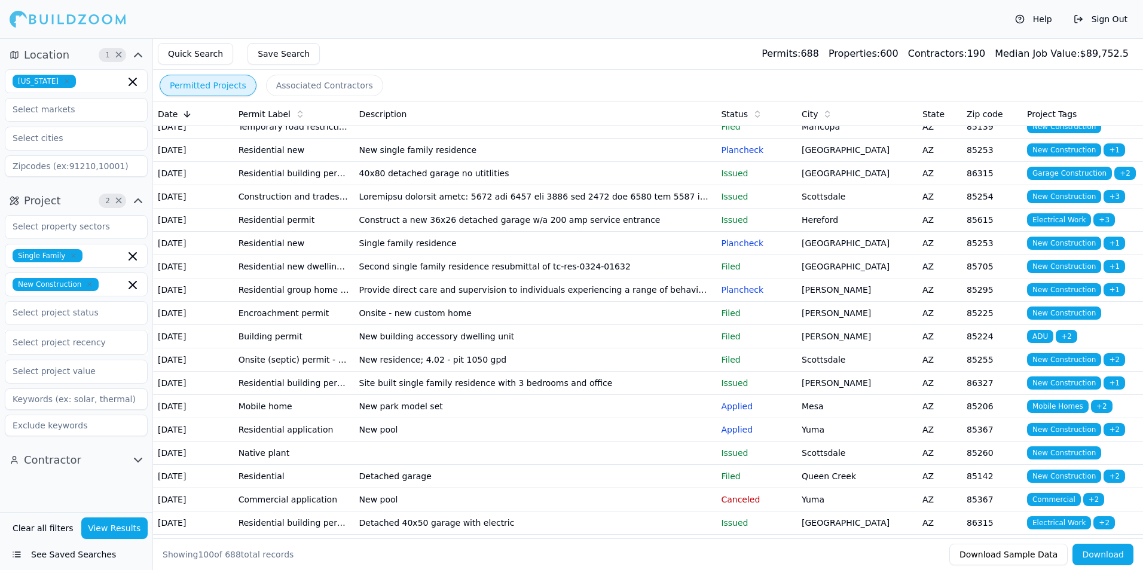
click at [861, 162] on td "[GEOGRAPHIC_DATA]" at bounding box center [857, 150] width 121 height 23
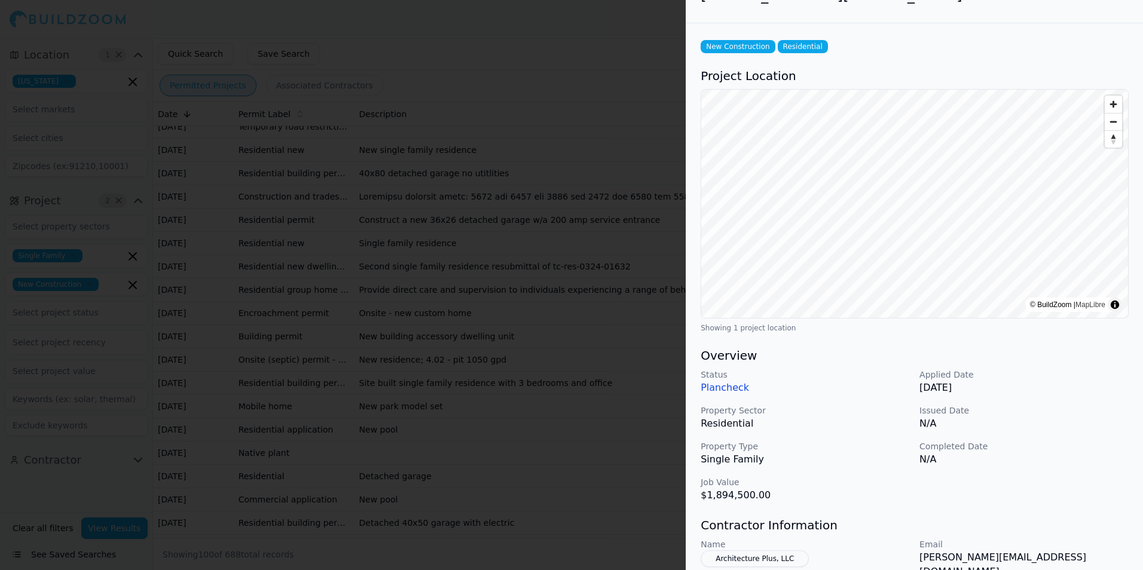
scroll to position [0, 0]
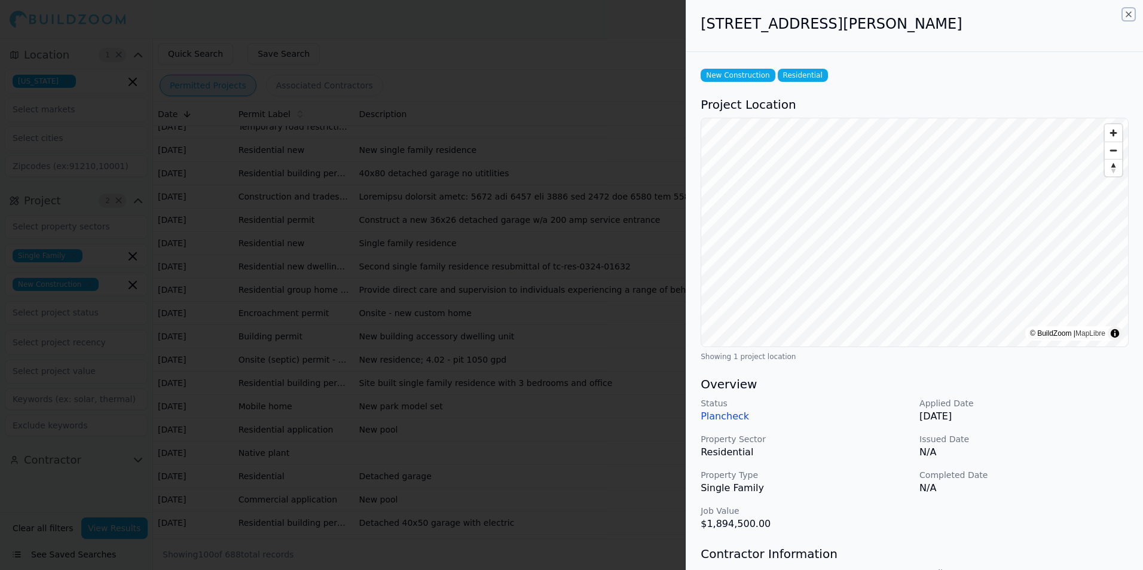
drag, startPoint x: 1129, startPoint y: 16, endPoint x: 1113, endPoint y: 15, distance: 15.5
click at [1129, 16] on icon "button" at bounding box center [1128, 15] width 10 height 10
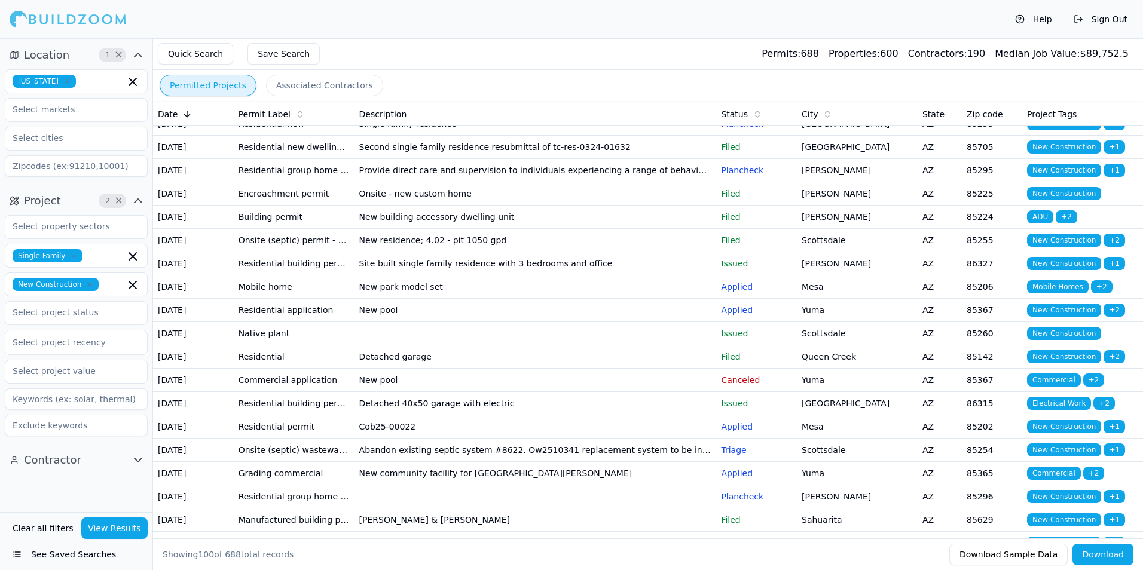
scroll to position [1076, 0]
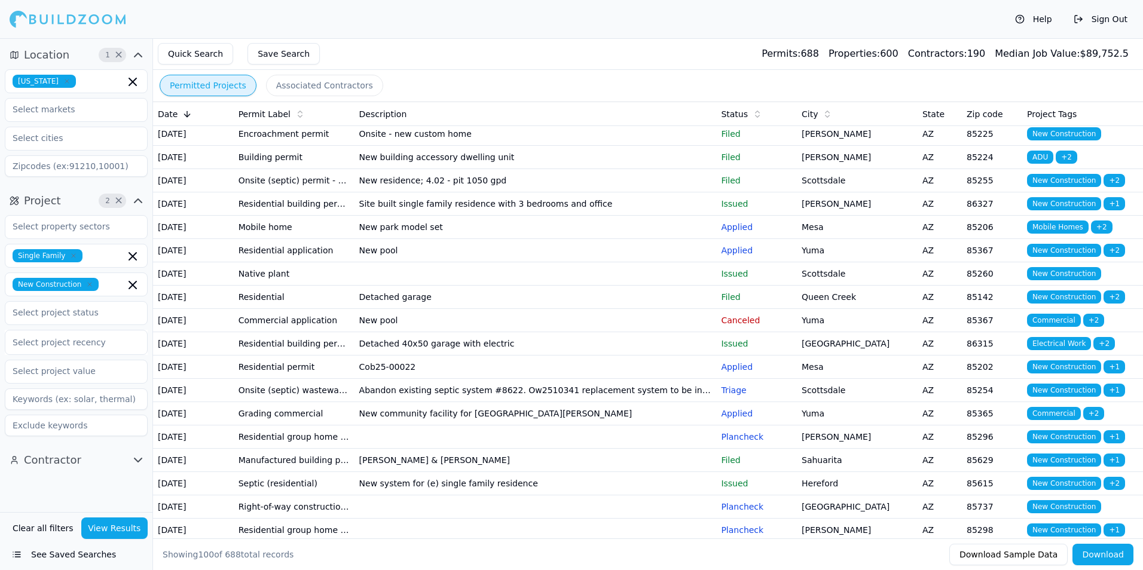
click at [767, 70] on p "Plancheck" at bounding box center [756, 64] width 71 height 12
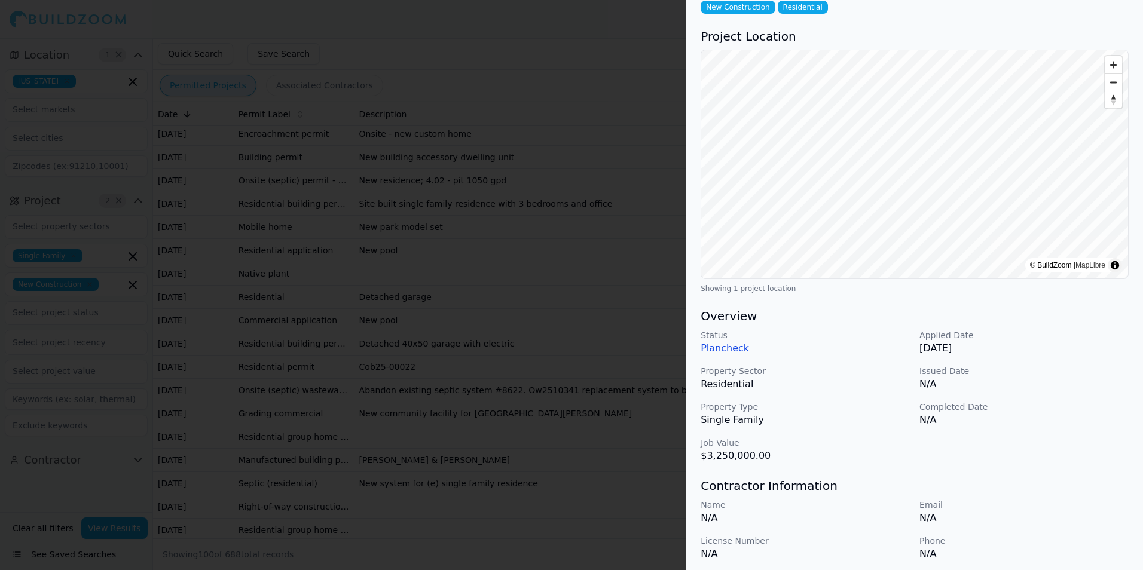
scroll to position [0, 0]
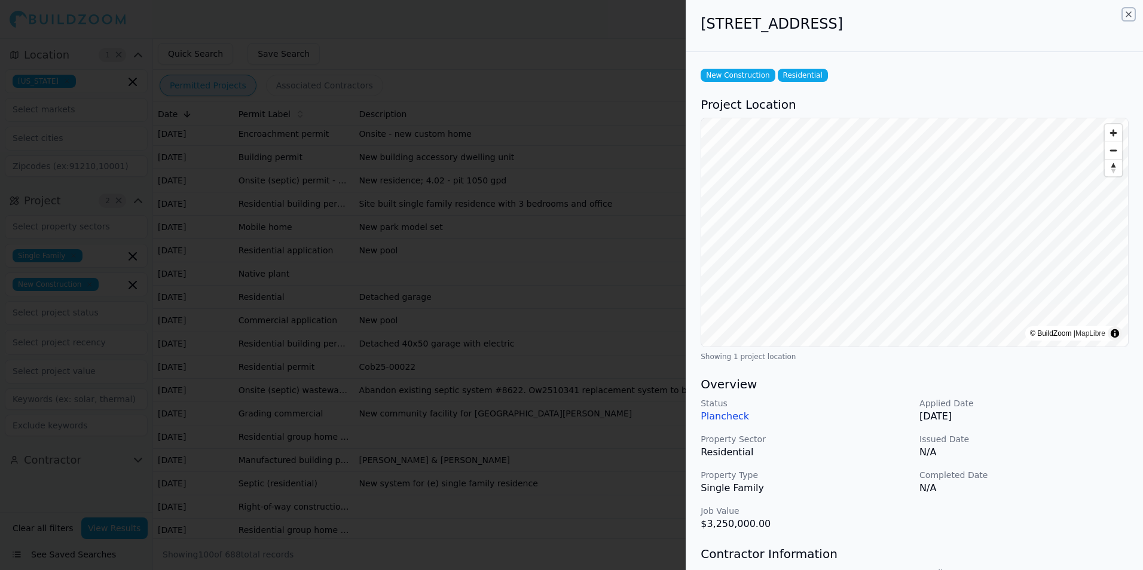
click at [1128, 13] on icon "button" at bounding box center [1128, 15] width 10 height 10
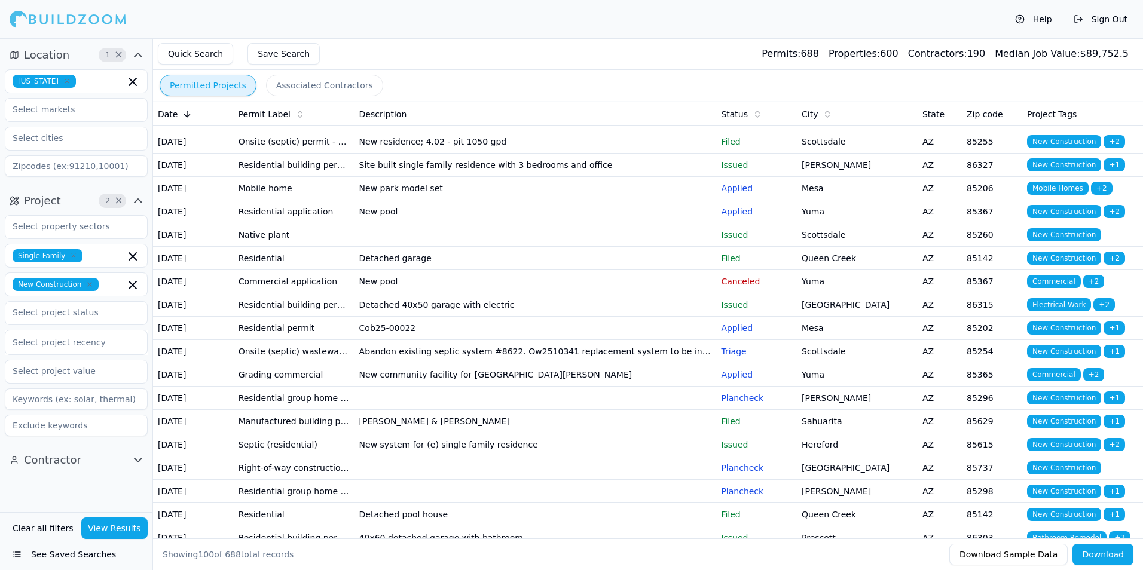
scroll to position [1135, 0]
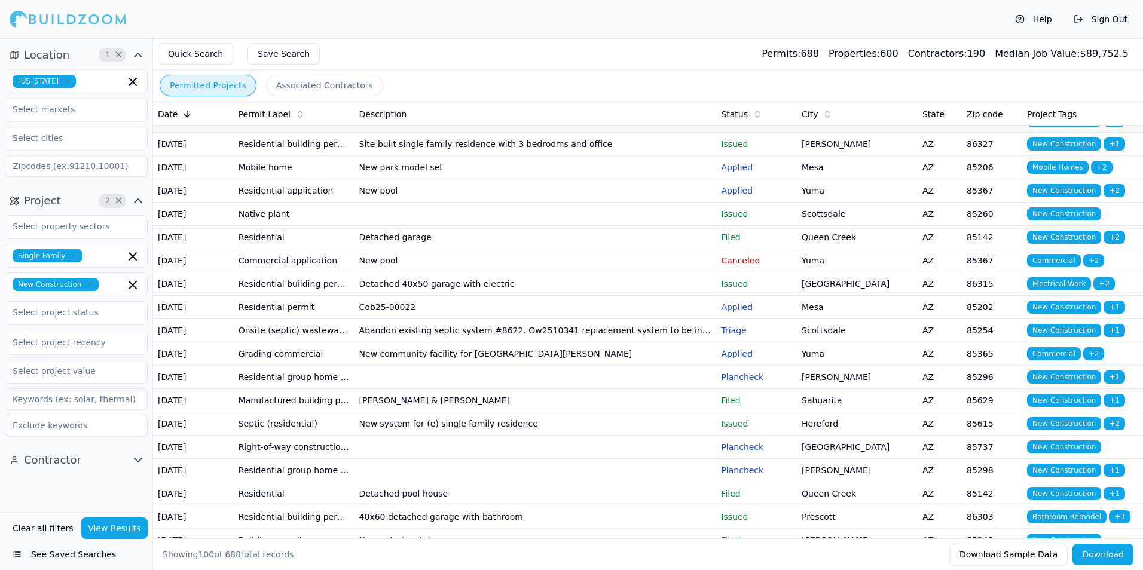
click at [885, 39] on td "[GEOGRAPHIC_DATA]" at bounding box center [857, 27] width 121 height 23
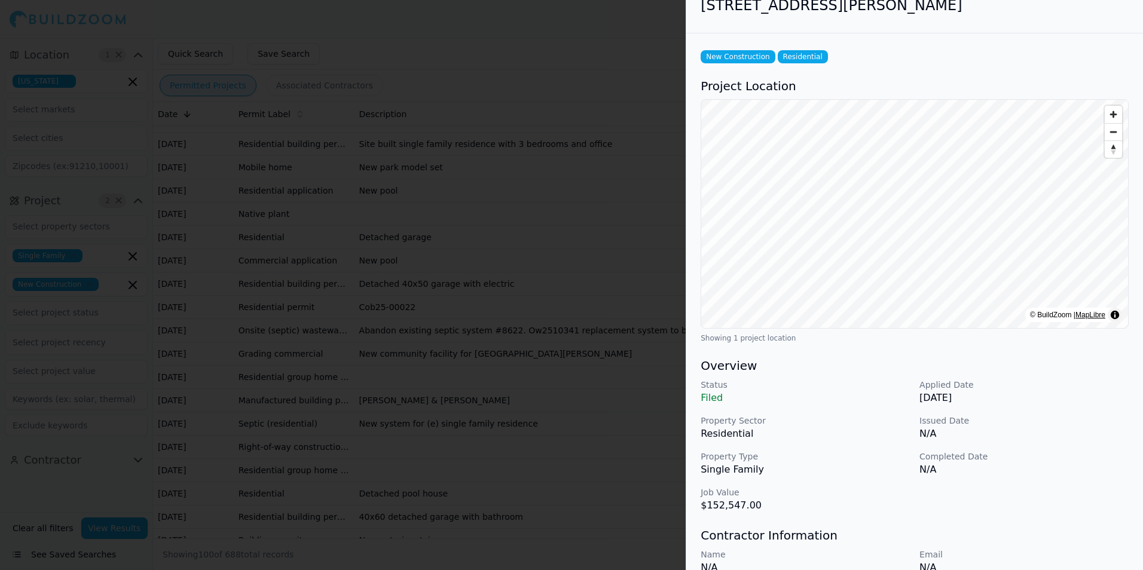
scroll to position [0, 0]
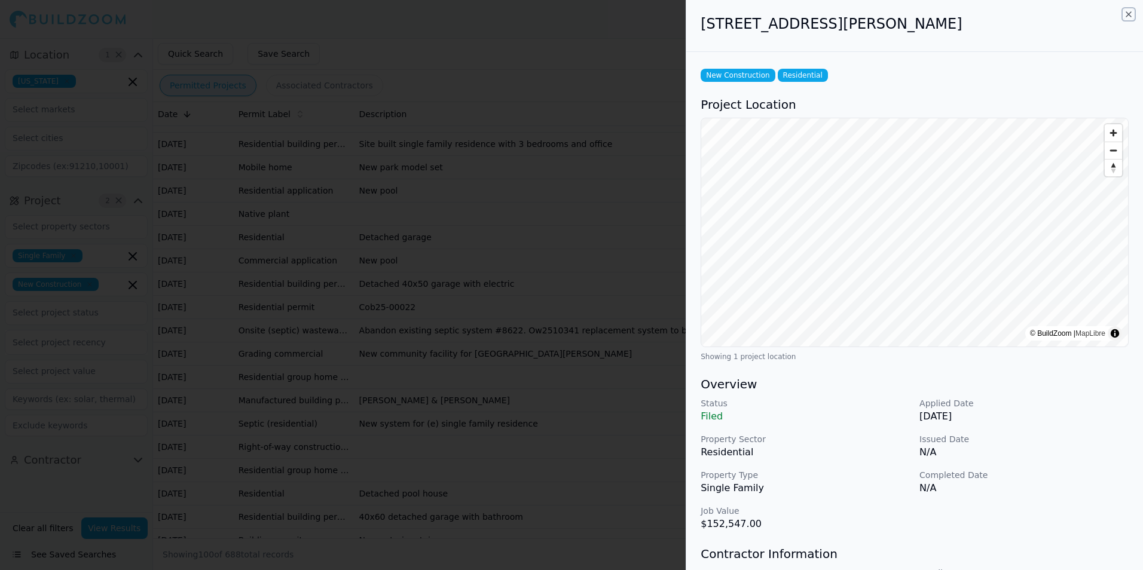
click at [1128, 13] on icon "button" at bounding box center [1128, 15] width 10 height 10
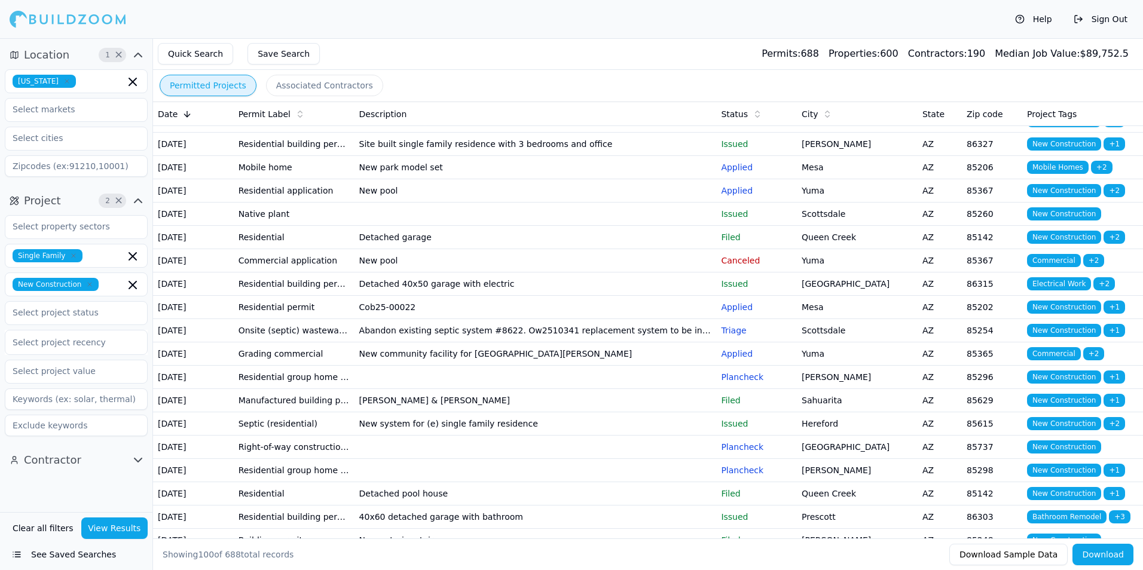
scroll to position [1195, 0]
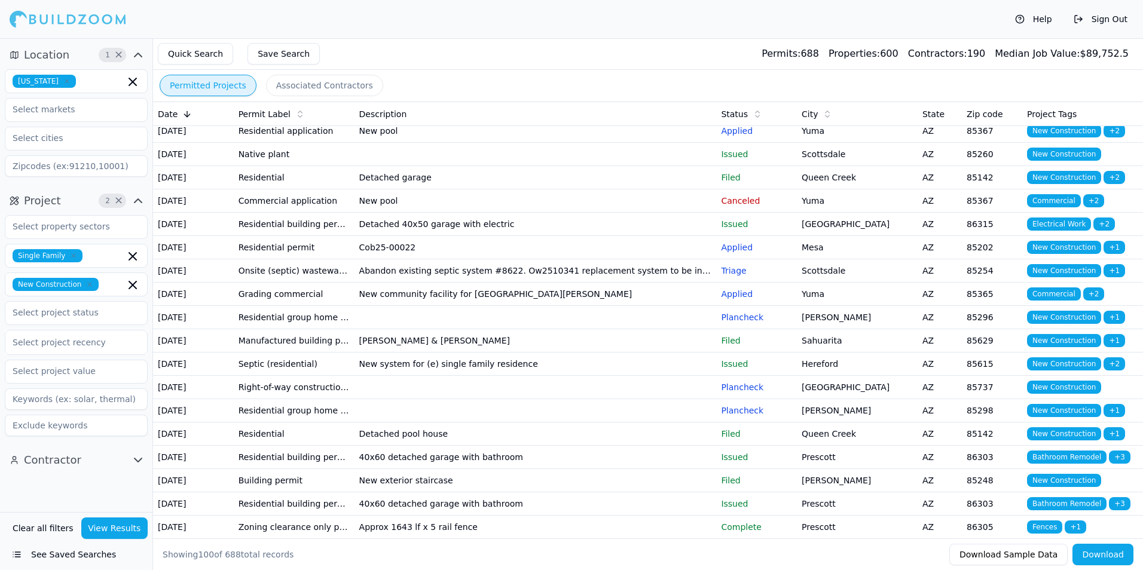
click at [995, 73] on td "85255" at bounding box center [992, 61] width 60 height 23
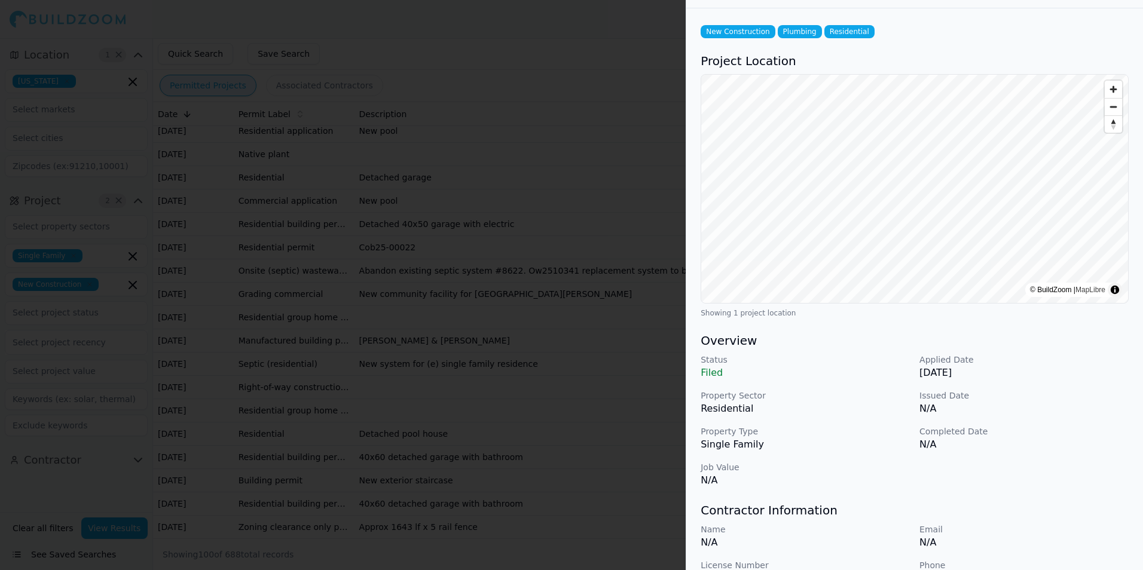
scroll to position [0, 0]
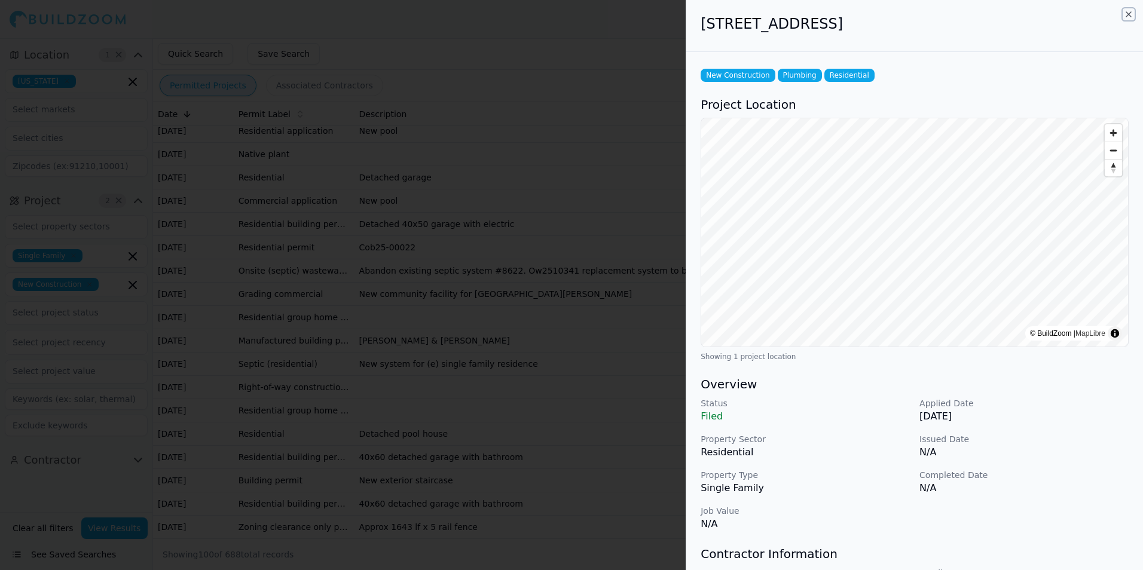
click at [1128, 11] on icon "button" at bounding box center [1128, 15] width 10 height 10
